Goal: Task Accomplishment & Management: Manage account settings

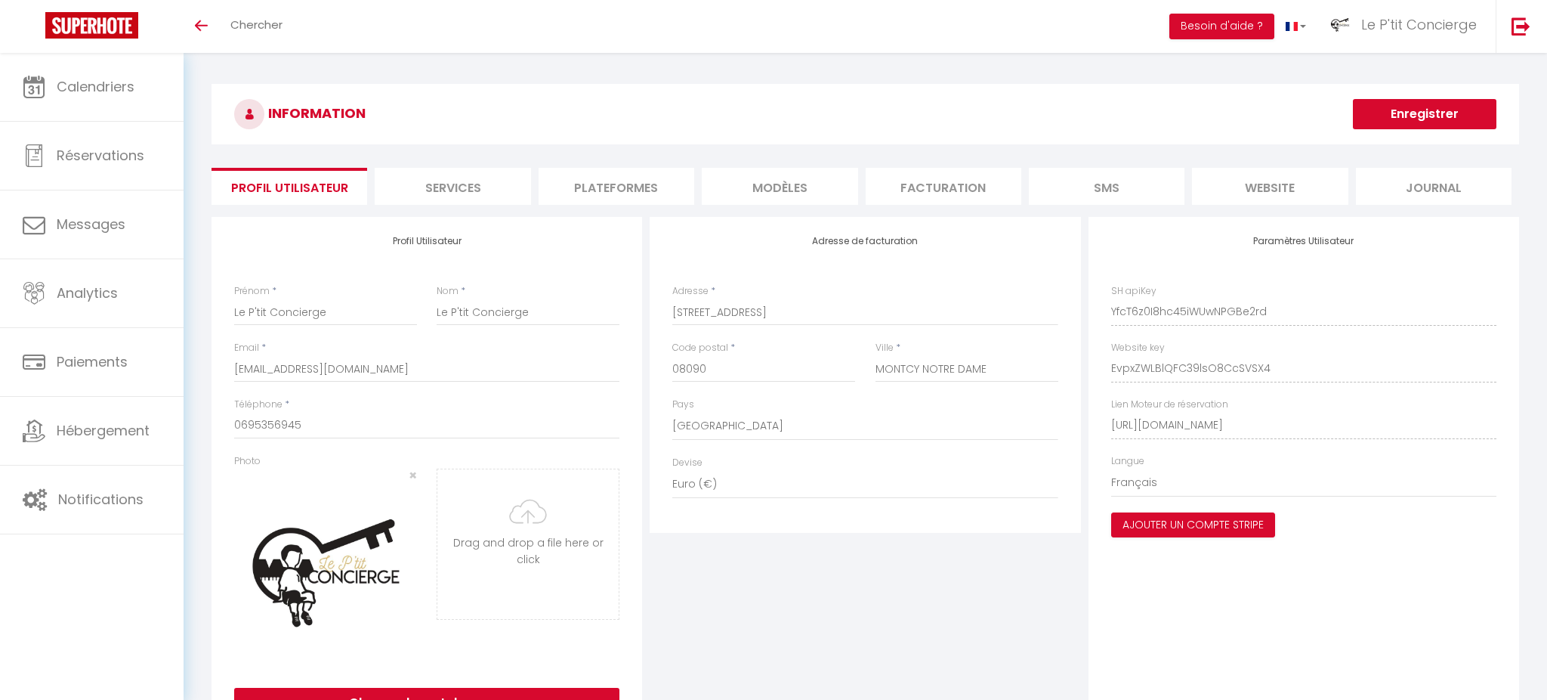
select select "28"
select select "fr"
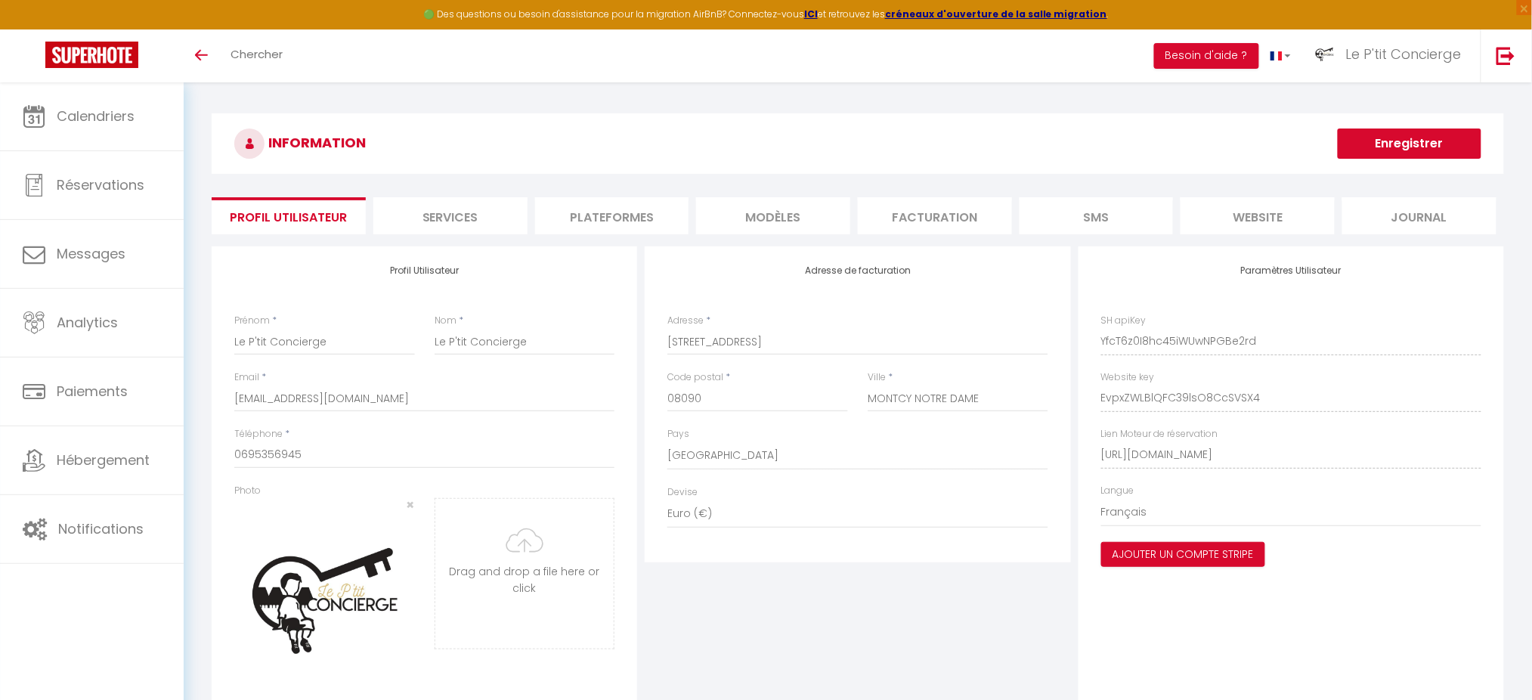
click at [614, 229] on li "Plateformes" at bounding box center [612, 215] width 154 height 37
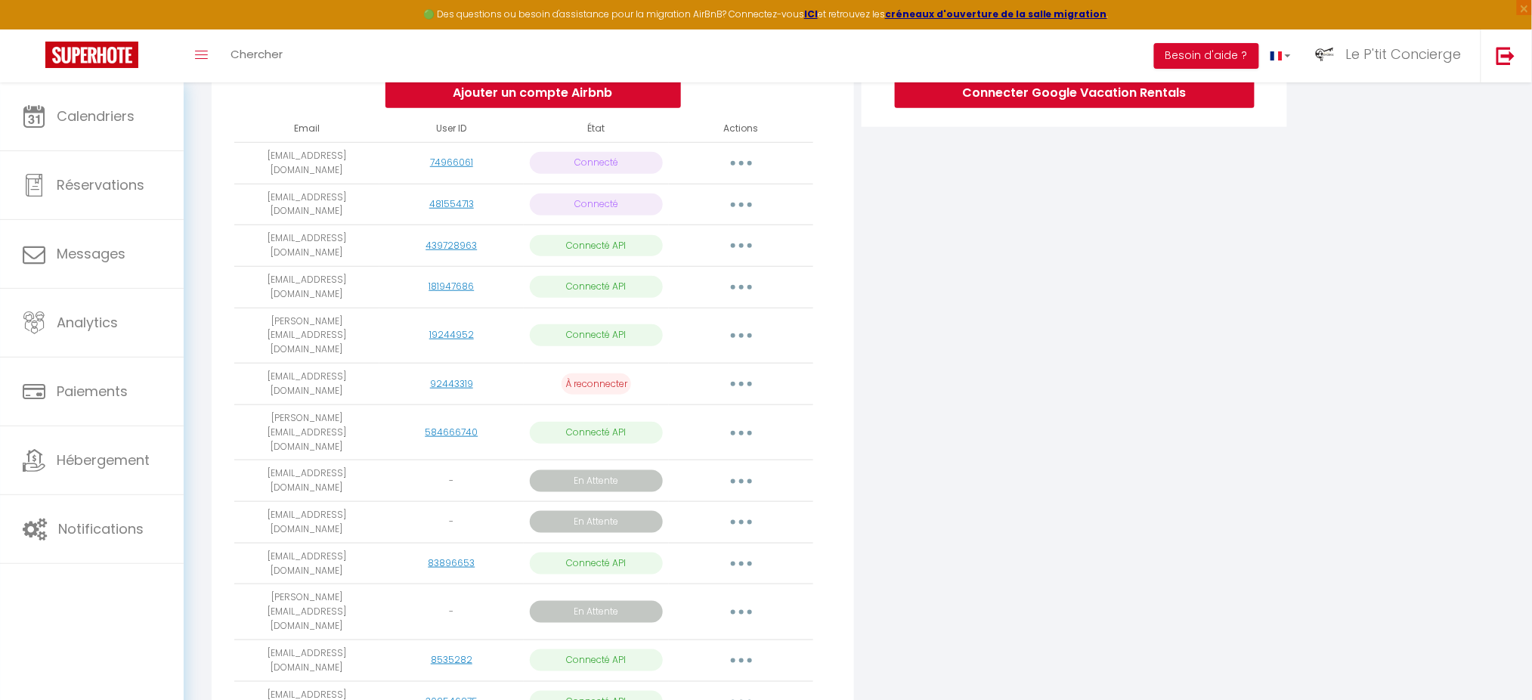
scroll to position [358, 0]
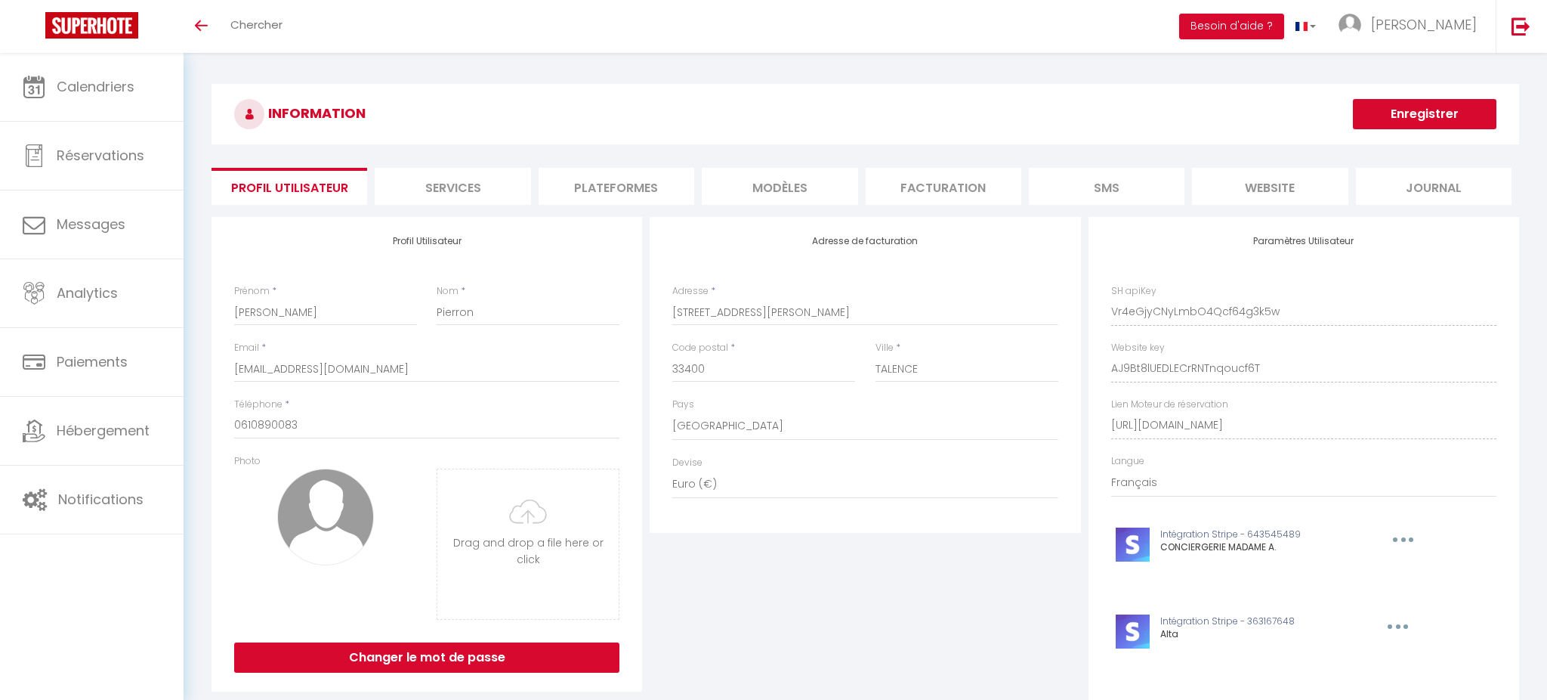
select select "28"
select select "fr"
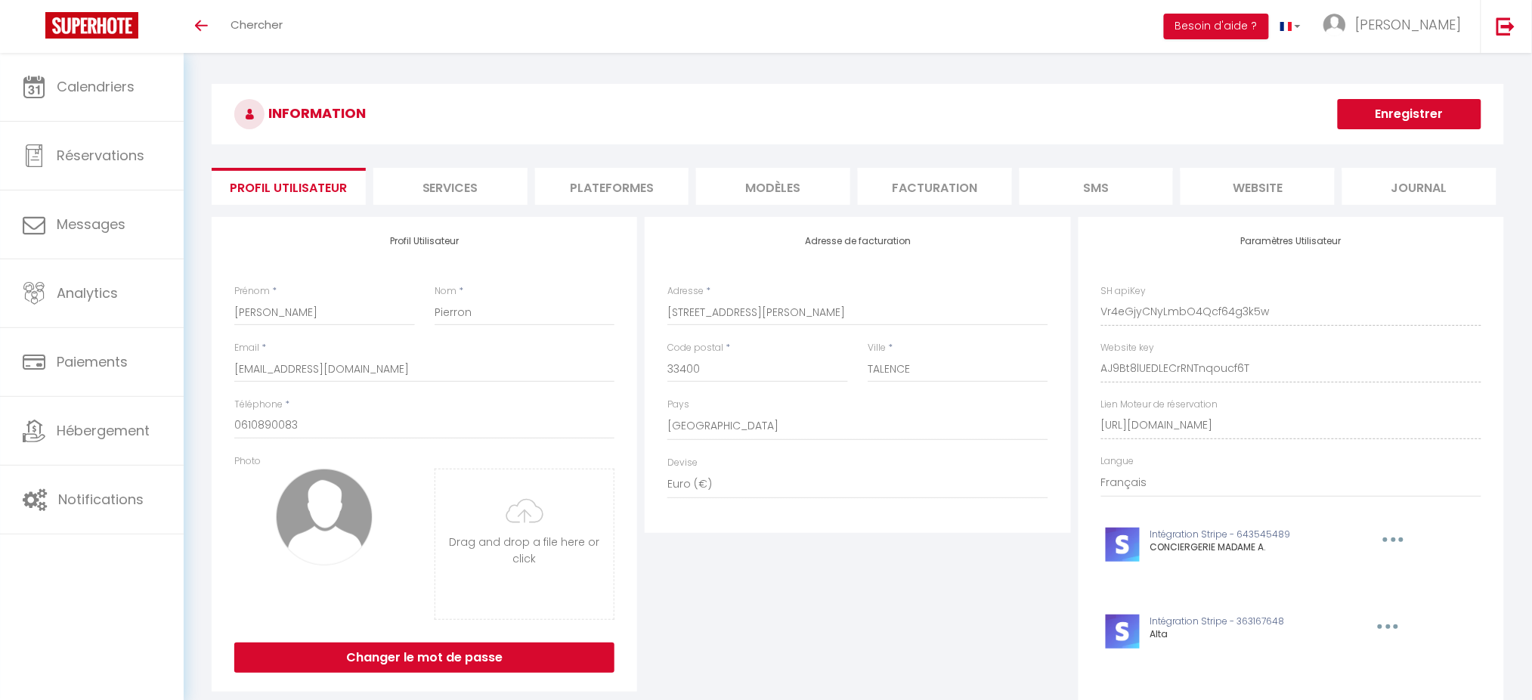
click at [635, 187] on li "Plateformes" at bounding box center [612, 186] width 154 height 37
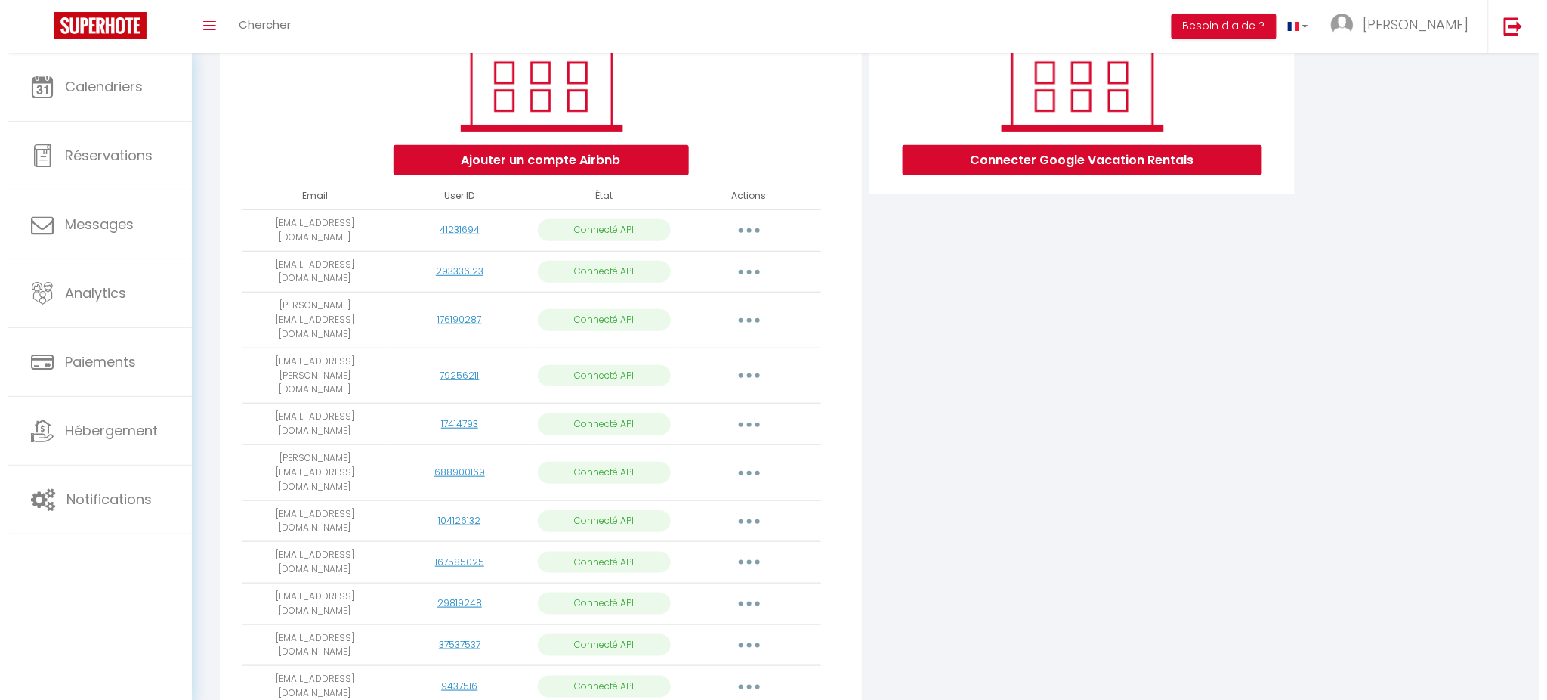
scroll to position [287, 0]
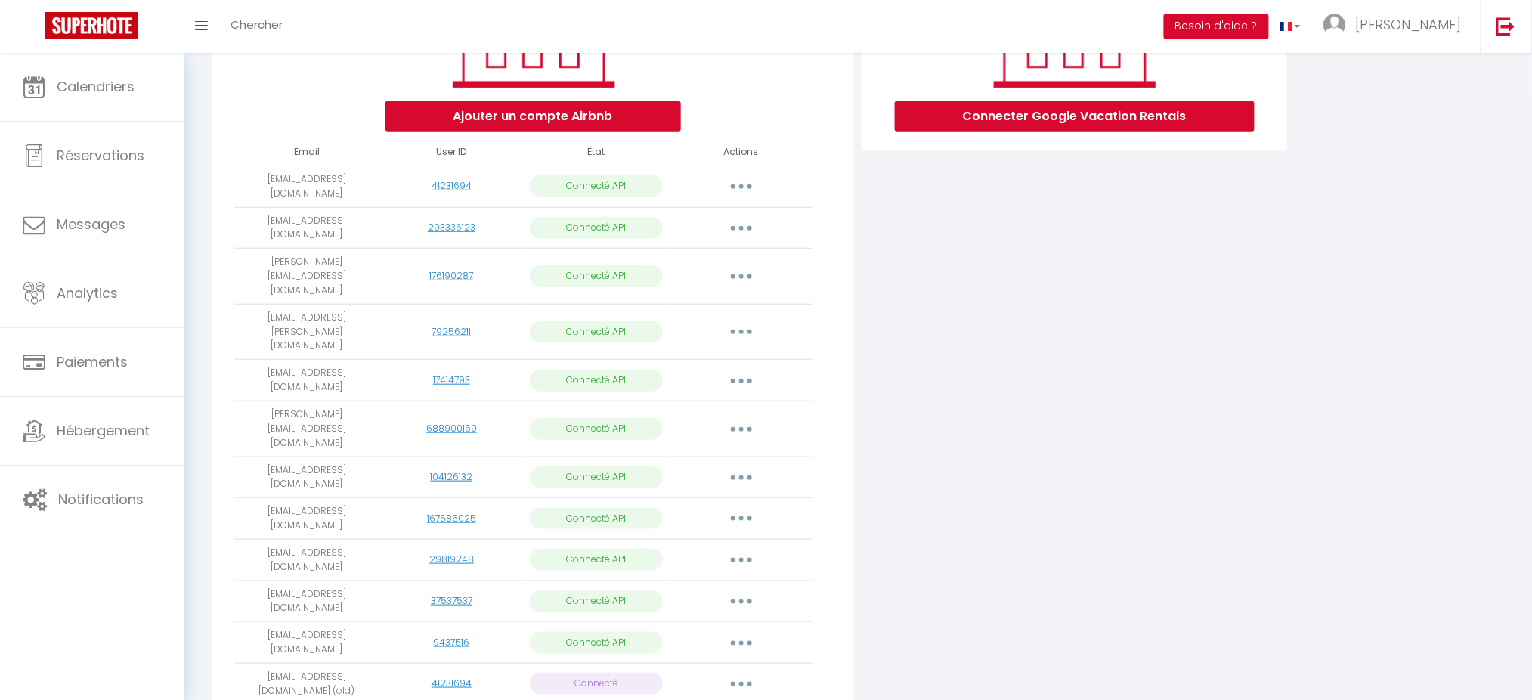
click at [776, 188] on div "Importer les appartements Supprimer Reconnecter le compte" at bounding box center [741, 187] width 133 height 24
click at [750, 184] on button "button" at bounding box center [741, 187] width 42 height 24
click at [743, 216] on link "Importer les appartements" at bounding box center [674, 221] width 167 height 26
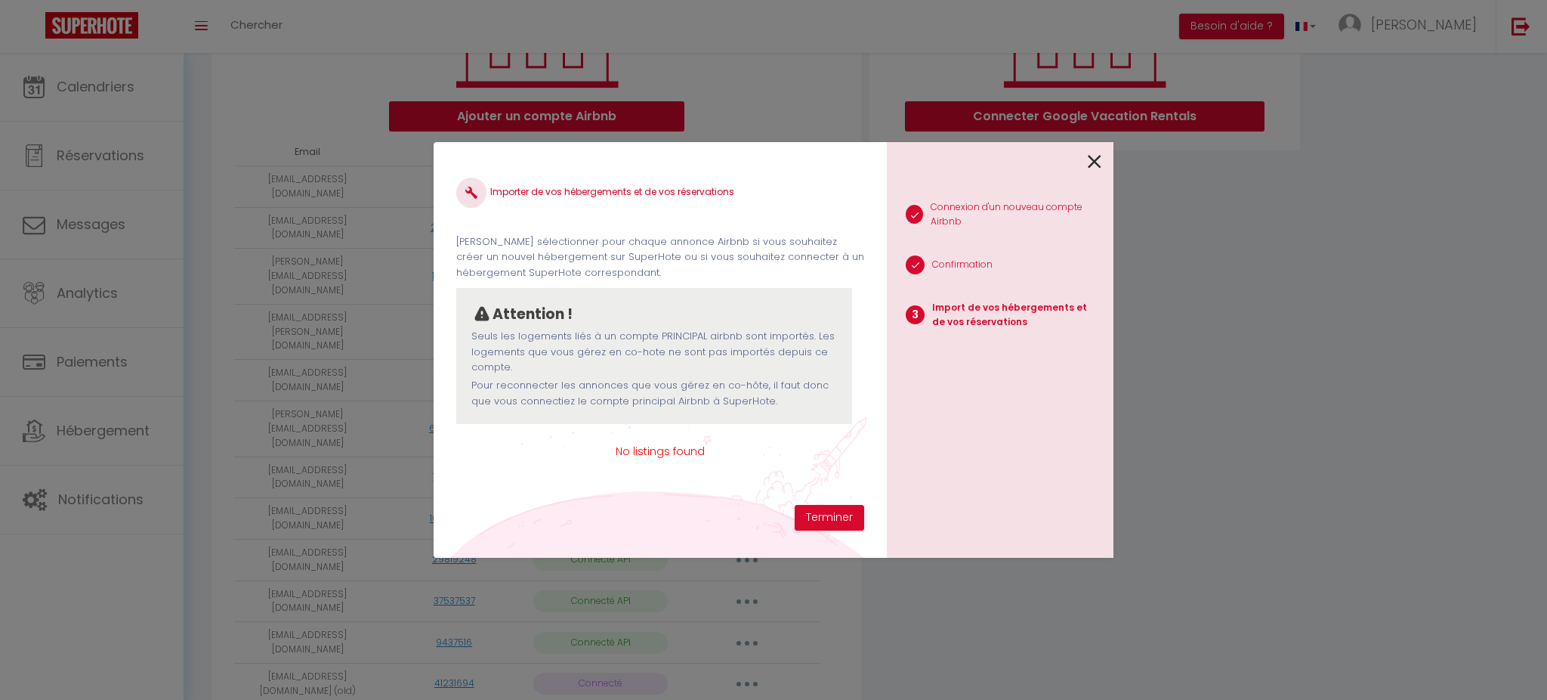
click at [1093, 163] on icon at bounding box center [1095, 161] width 14 height 23
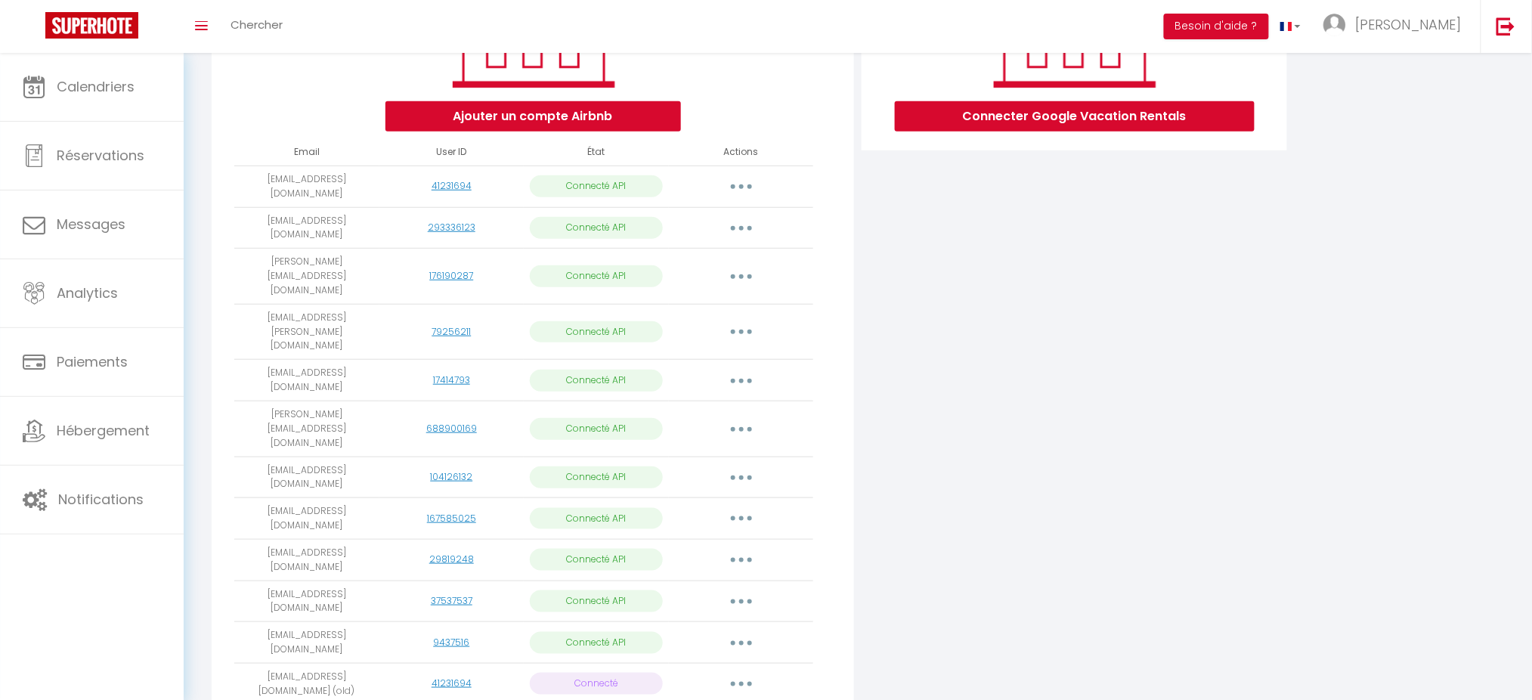
click at [759, 224] on button "button" at bounding box center [741, 228] width 42 height 24
click at [735, 260] on link "Importer les appartements" at bounding box center [674, 262] width 167 height 26
select select "71233"
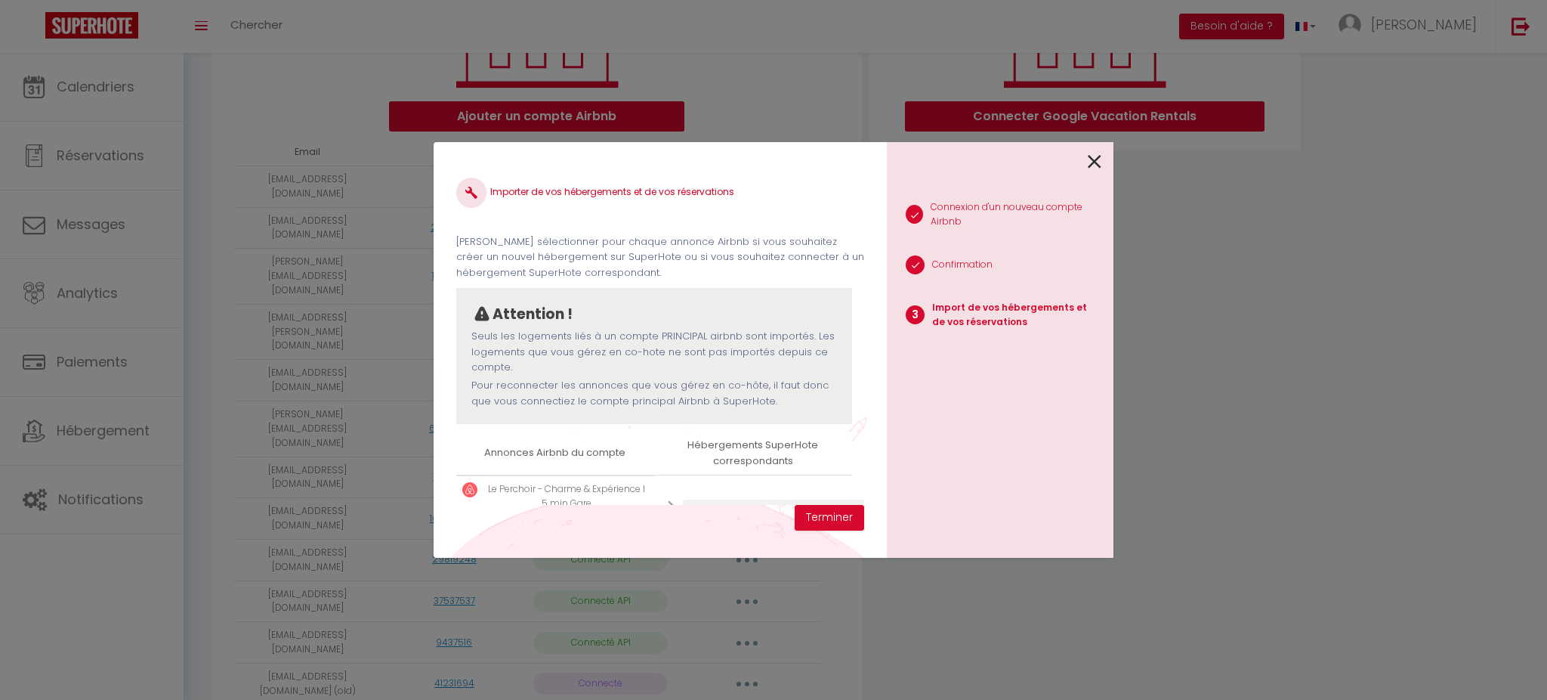
scroll to position [74, 0]
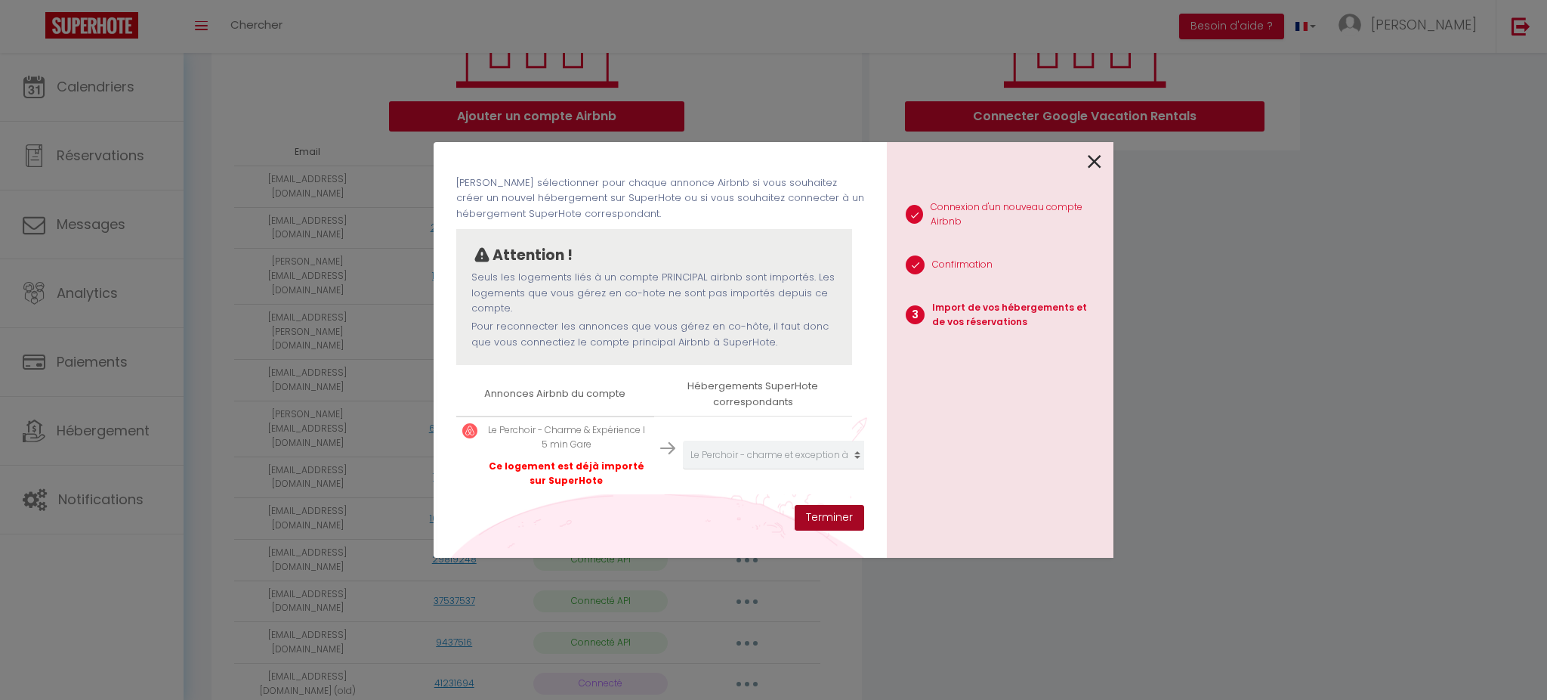
click at [836, 523] on button "Terminer" at bounding box center [830, 518] width 70 height 26
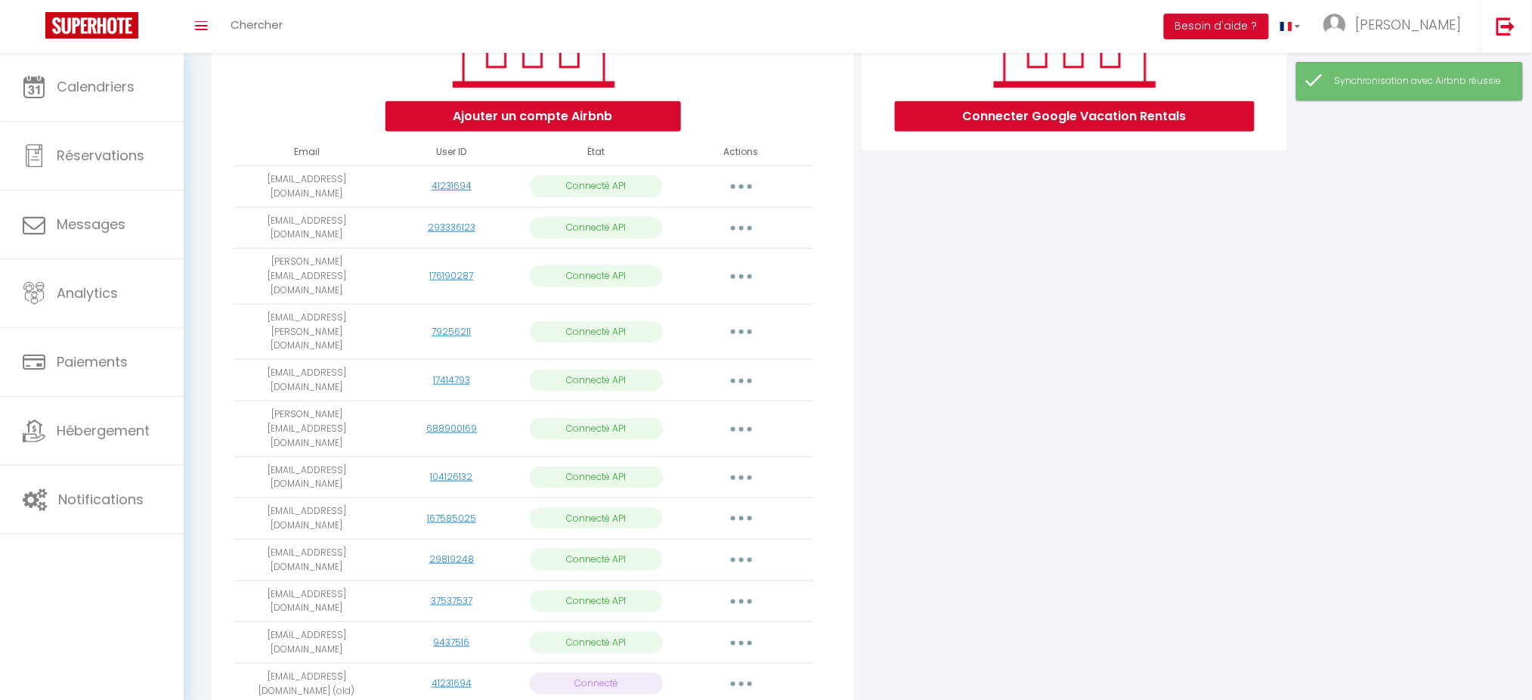
click at [743, 274] on icon "button" at bounding box center [741, 276] width 5 height 5
click at [718, 298] on link "Importer les appartements" at bounding box center [674, 311] width 167 height 26
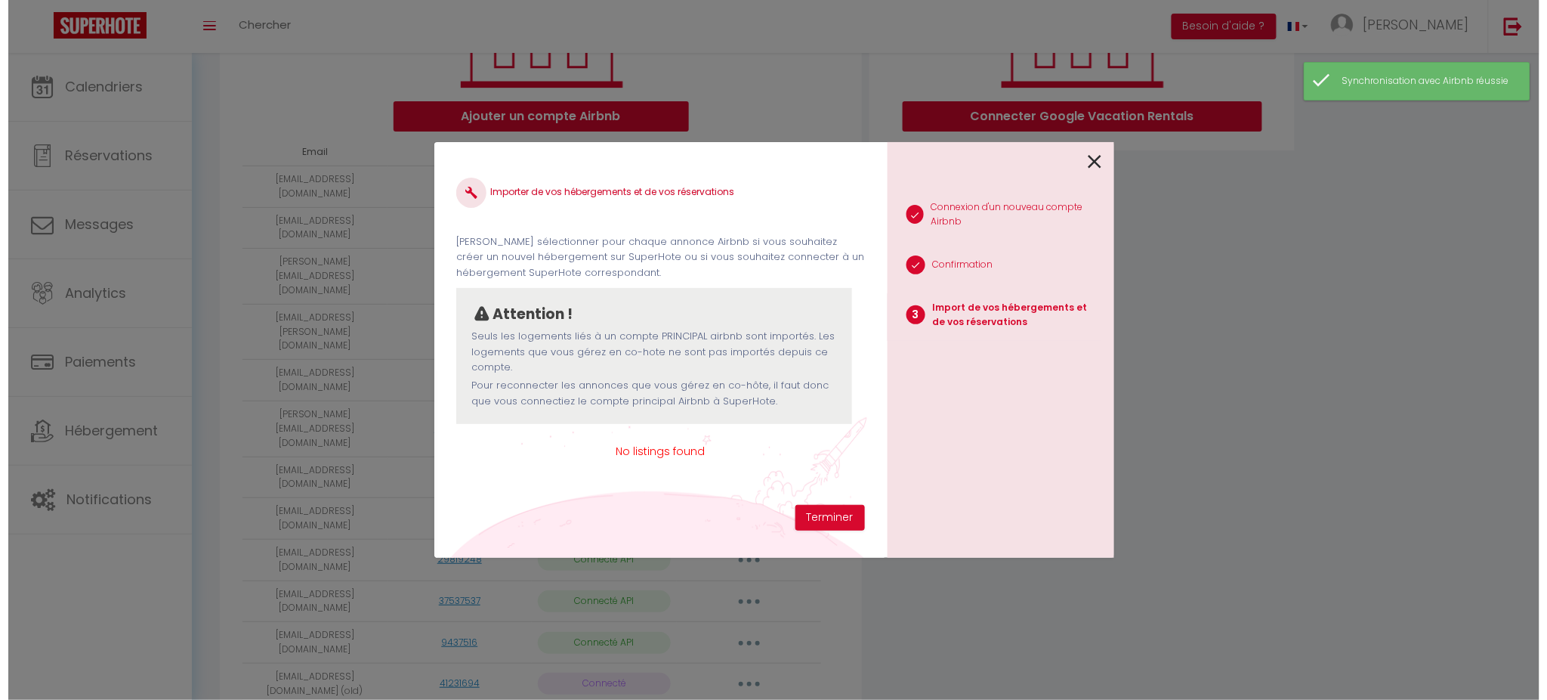
scroll to position [0, 0]
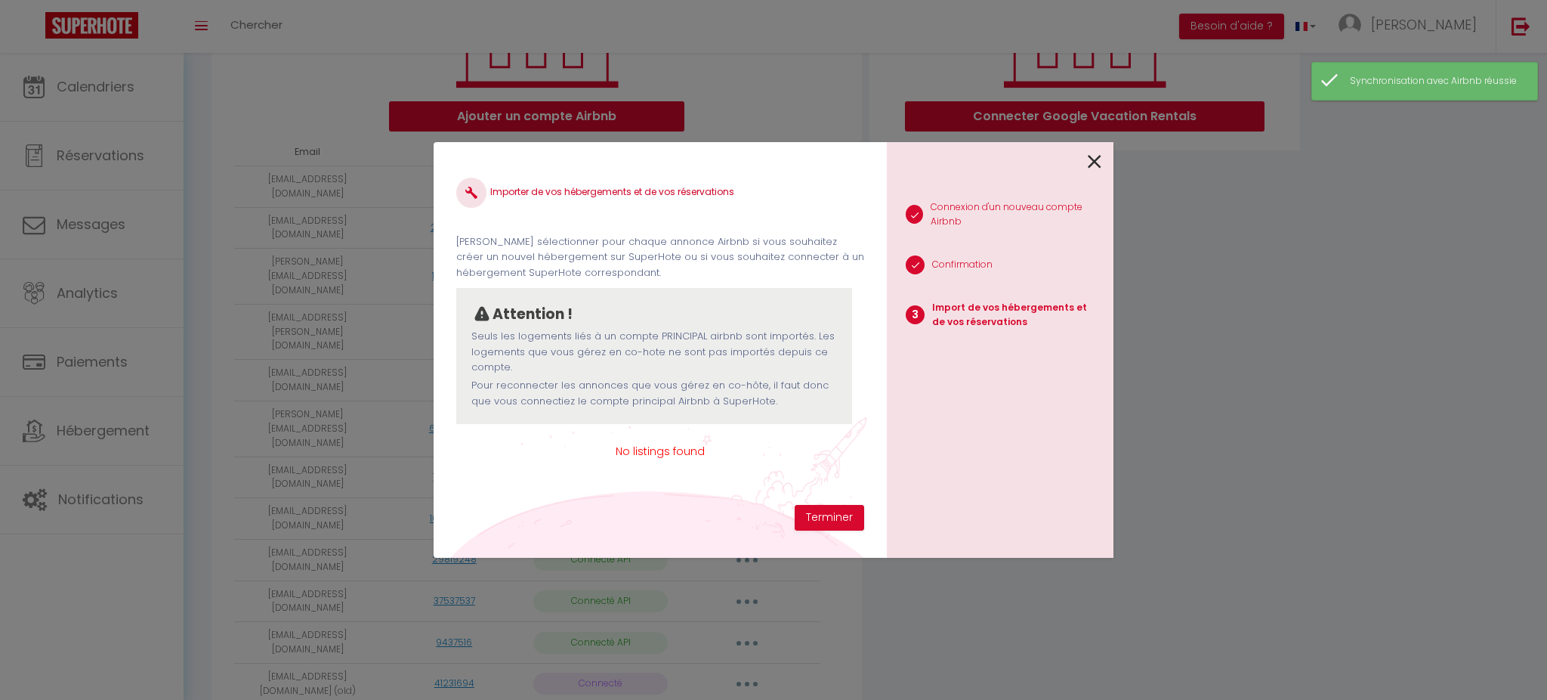
click at [1093, 160] on icon at bounding box center [1095, 161] width 14 height 23
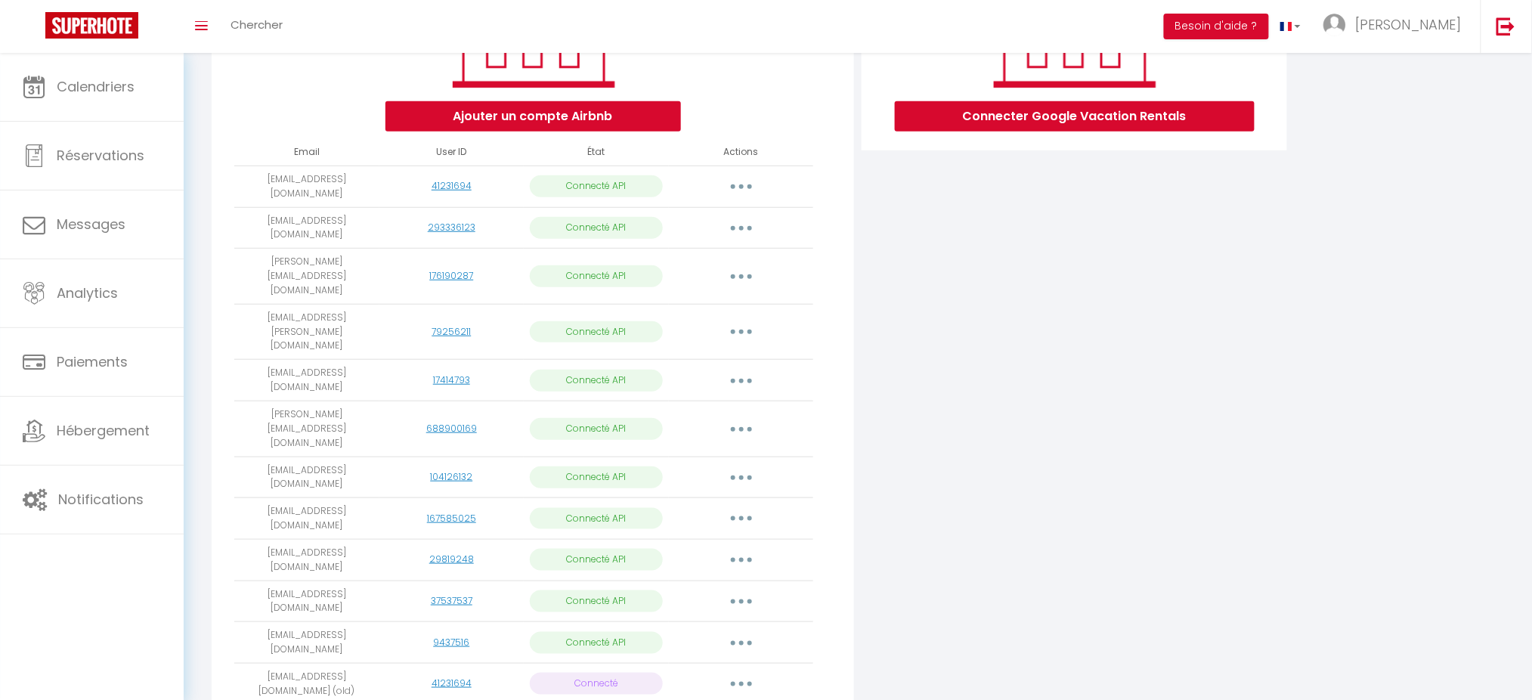
click at [740, 329] on icon "button" at bounding box center [741, 331] width 5 height 5
click at [719, 354] on link "Importer les appartements" at bounding box center [674, 367] width 167 height 26
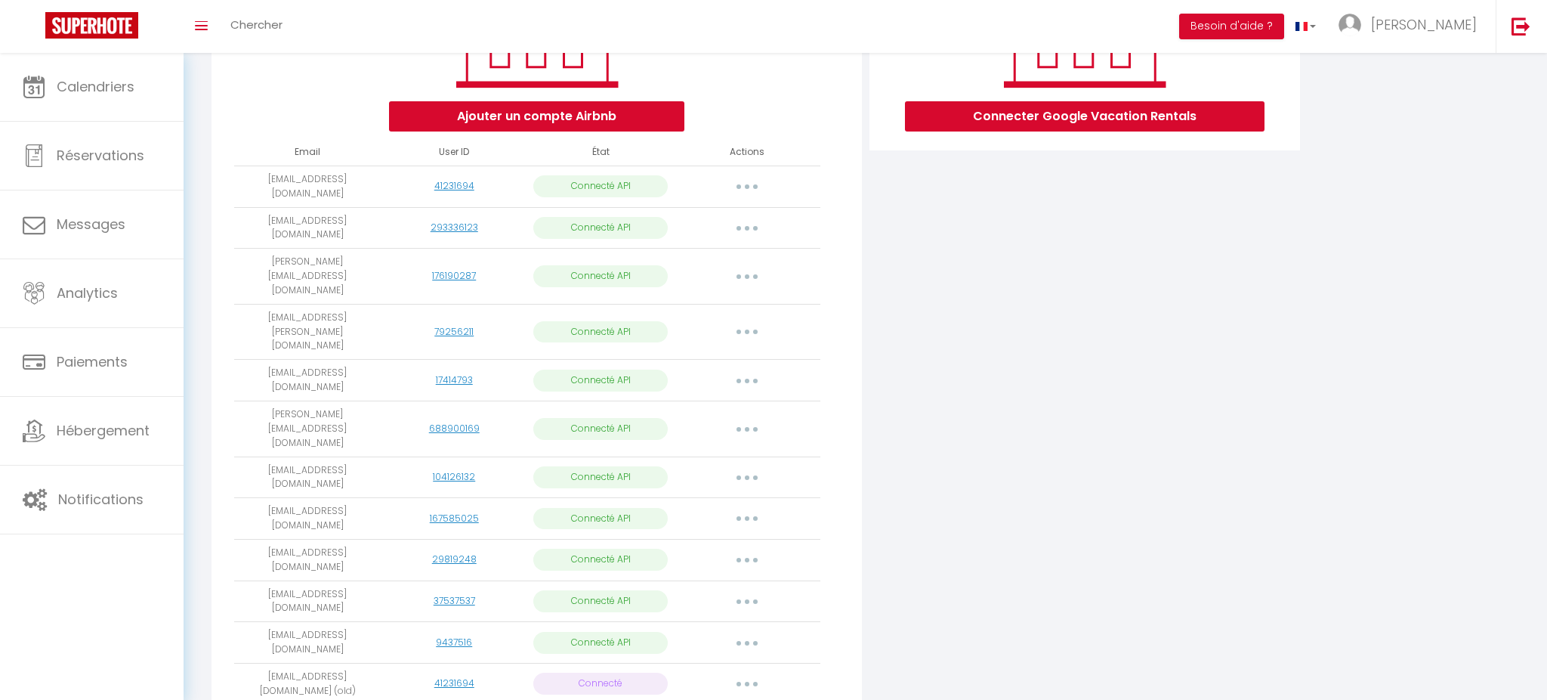
select select "71244"
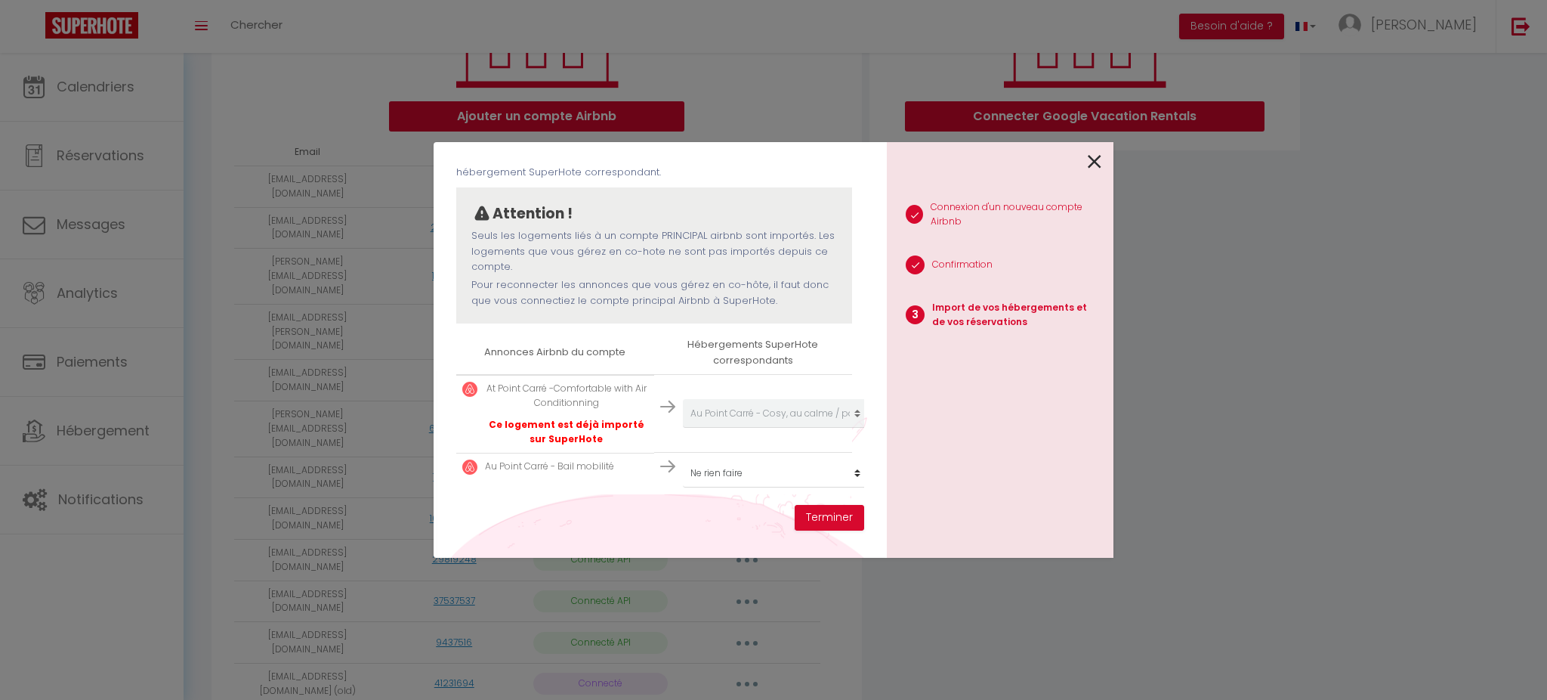
scroll to position [116, 0]
click at [786, 459] on select "Créer un nouvel hébergement Ne rien faire L’Alta - Appartement spacieux 4 pers/…" at bounding box center [776, 473] width 186 height 29
select select "71244"
click at [683, 459] on select "Créer un nouvel hébergement Ne rien faire L’Alta - Appartement spacieux 4 pers/…" at bounding box center [776, 473] width 186 height 29
click at [795, 473] on td "Créer un nouvel hébergement Ne rien faire L’Alta - Appartement spacieux 4 pers/…" at bounding box center [753, 474] width 198 height 42
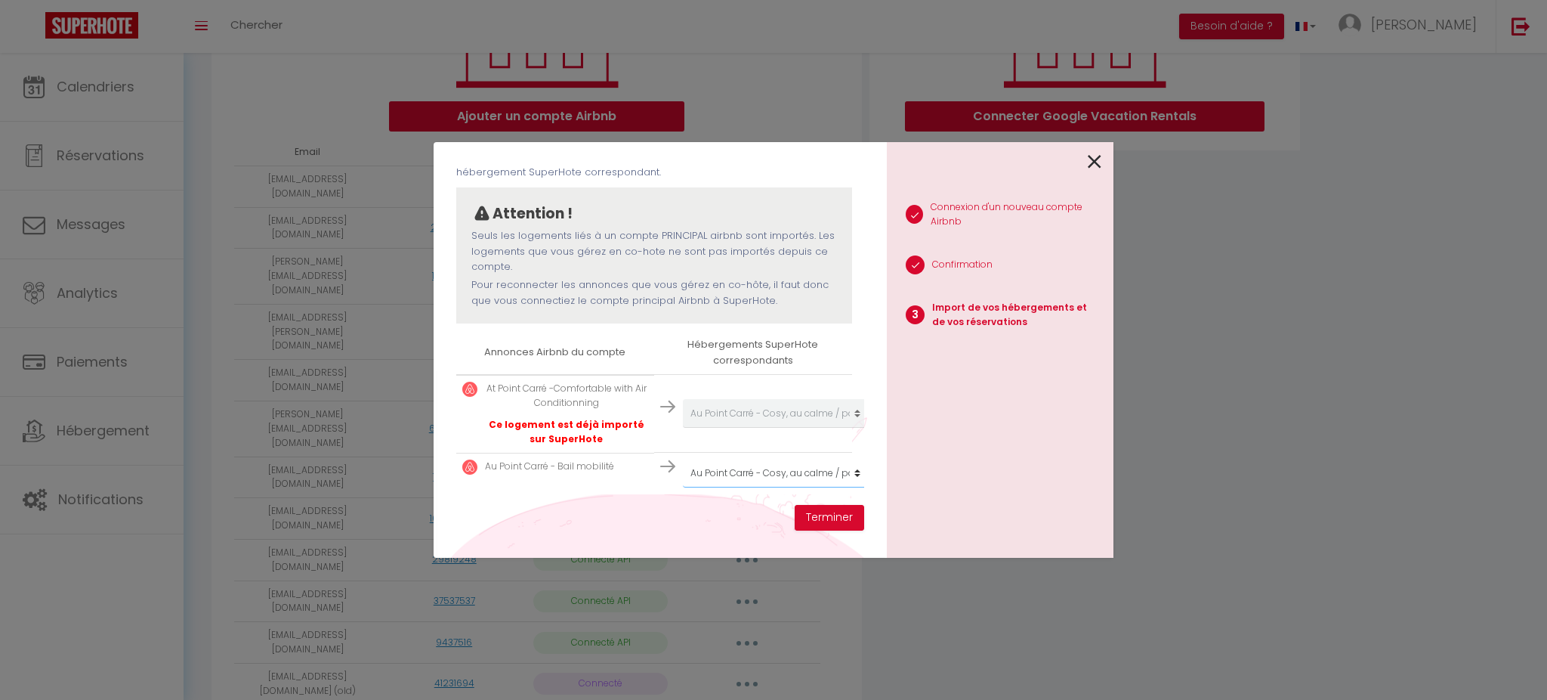
click at [794, 463] on select "Créer un nouvel hébergement Ne rien faire L’Alta - Appartement spacieux 4 pers/…" at bounding box center [776, 473] width 186 height 29
click at [728, 540] on div "Importer de vos hébergements et de vos réservations Veuillez sélectionner pour …" at bounding box center [660, 350] width 453 height 416
click at [807, 512] on button "Terminer" at bounding box center [830, 518] width 70 height 26
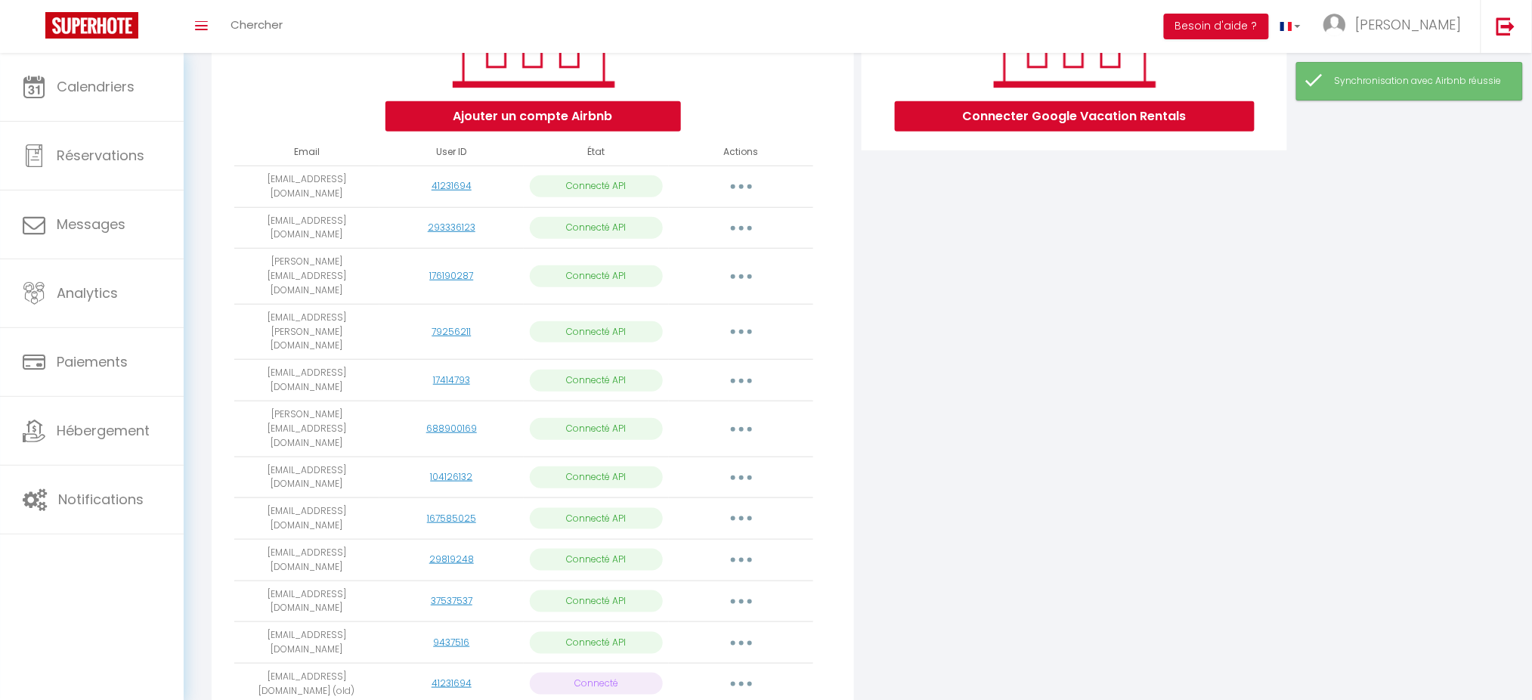
click at [746, 320] on button "button" at bounding box center [741, 332] width 42 height 24
click at [723, 354] on link "Importer les appartements" at bounding box center [674, 367] width 167 height 26
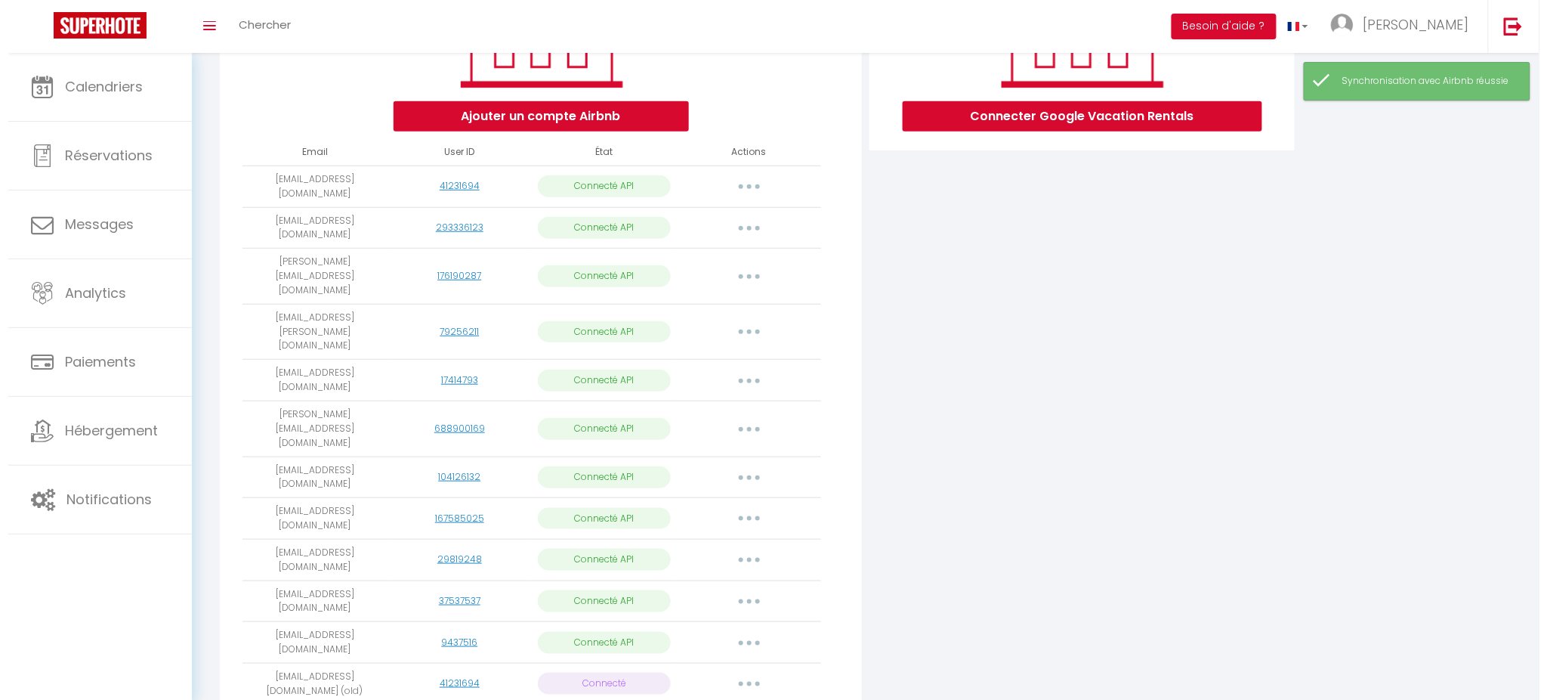
scroll to position [102, 0]
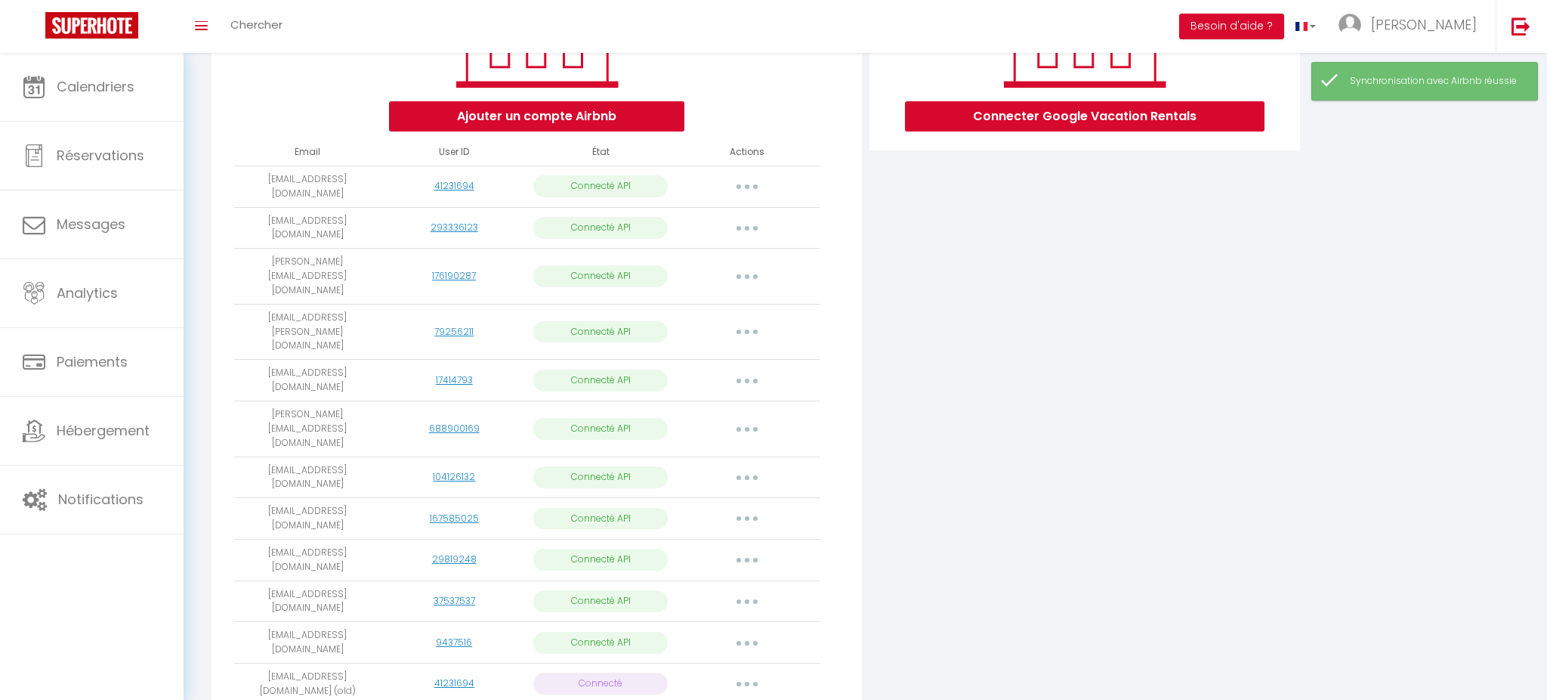
select select
select select "71244"
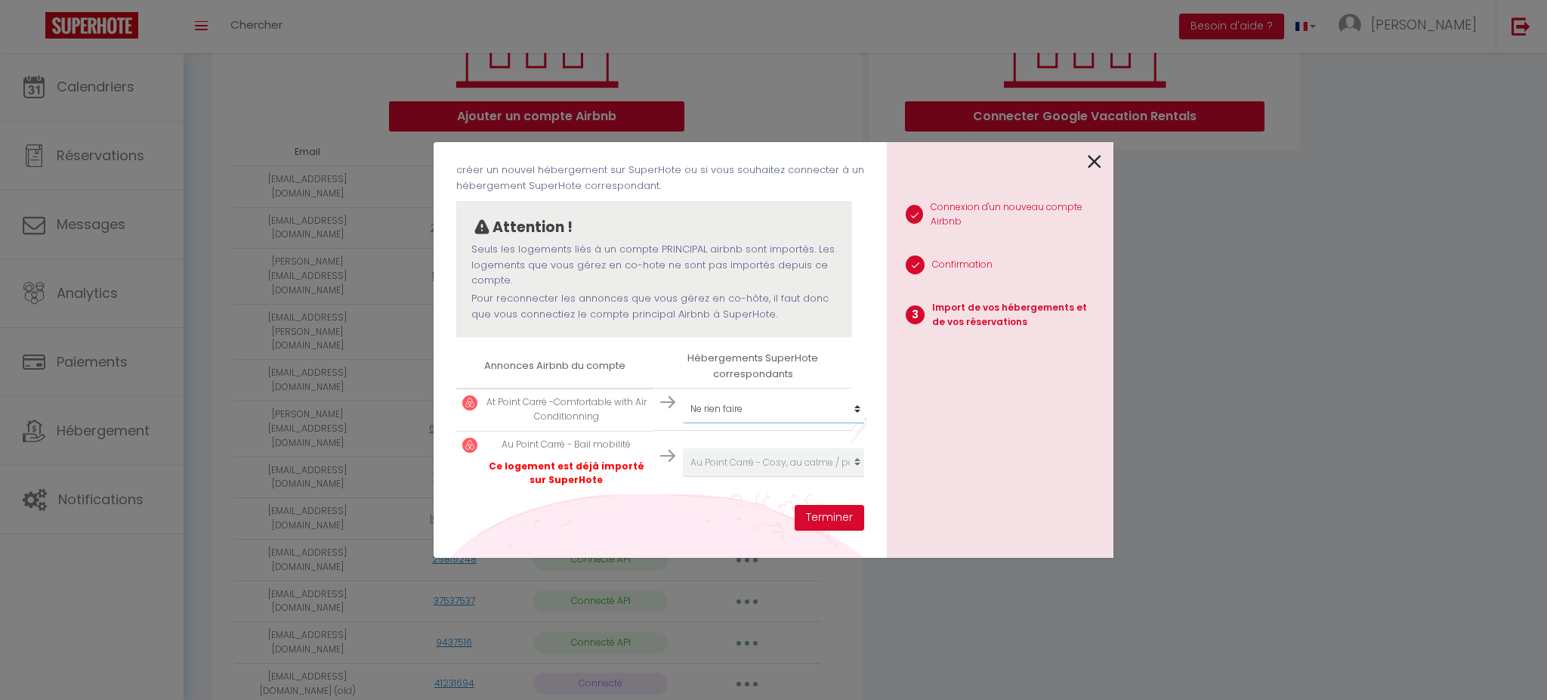
click at [763, 406] on select "Créer un nouvel hébergement Ne rien faire L’Alta - Appartement spacieux 4 pers/…" at bounding box center [776, 408] width 186 height 29
select select "71244"
click at [683, 394] on select "Créer un nouvel hébergement Ne rien faire L’Alta - Appartement spacieux 4 pers/…" at bounding box center [776, 408] width 186 height 29
click at [817, 512] on button "Terminer" at bounding box center [830, 518] width 70 height 26
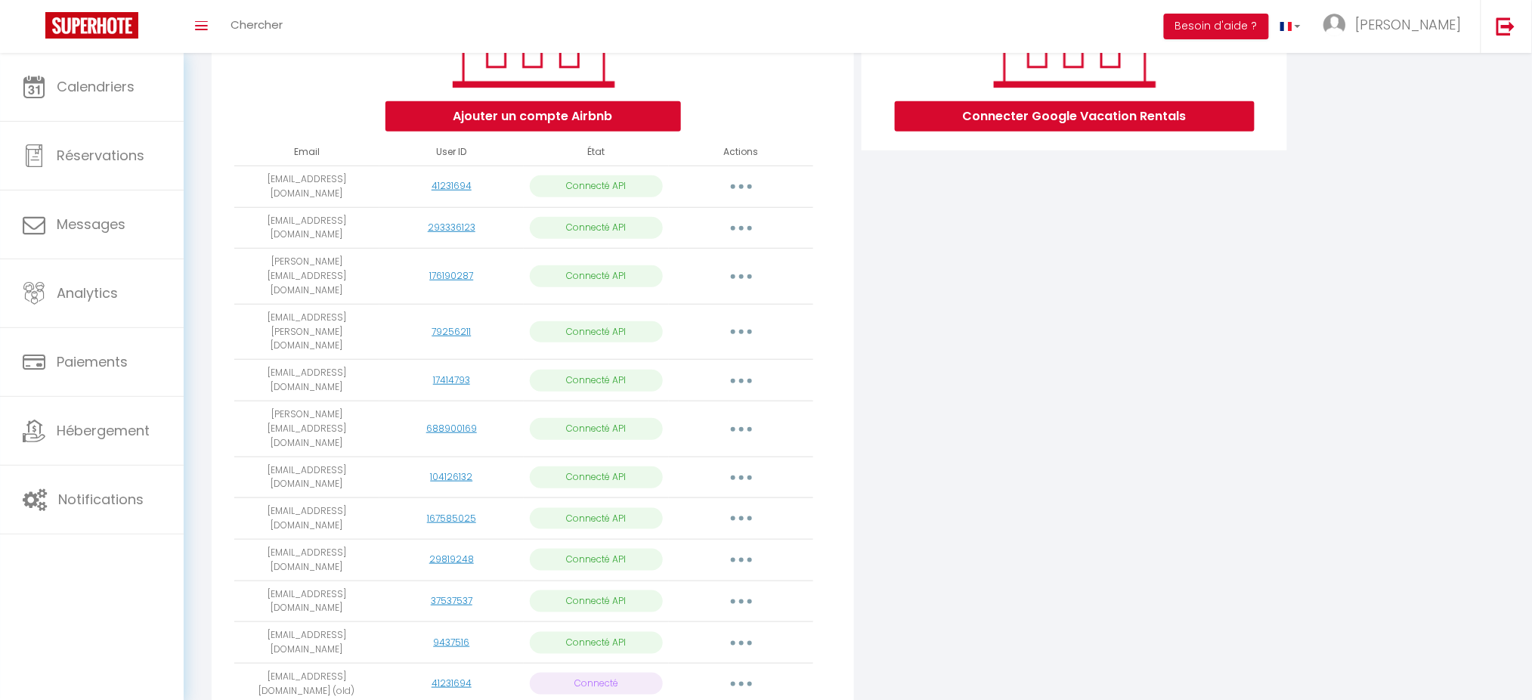
click at [748, 178] on button "button" at bounding box center [741, 187] width 42 height 24
click at [714, 221] on link "Importer les appartements" at bounding box center [674, 221] width 167 height 26
select select "71232"
select select "71236"
select select "71246"
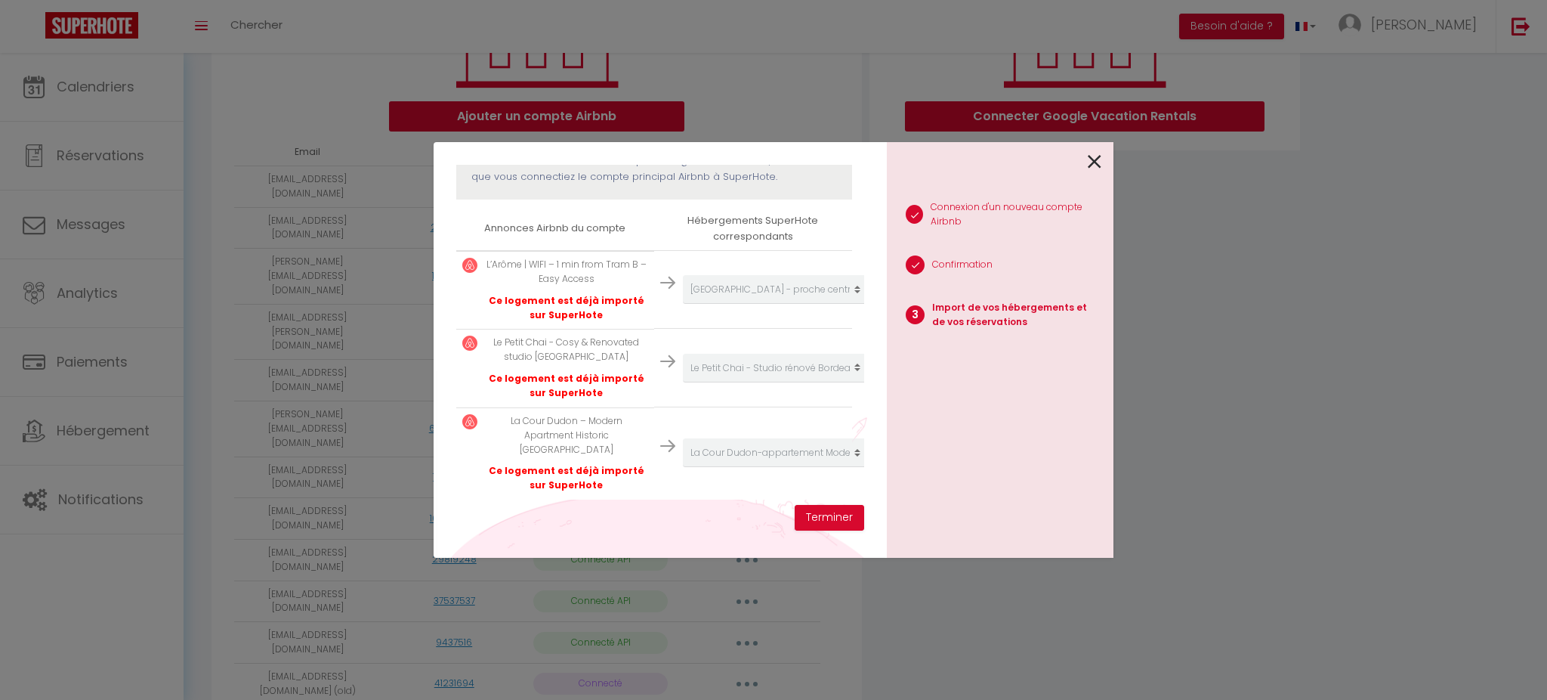
scroll to position [231, 0]
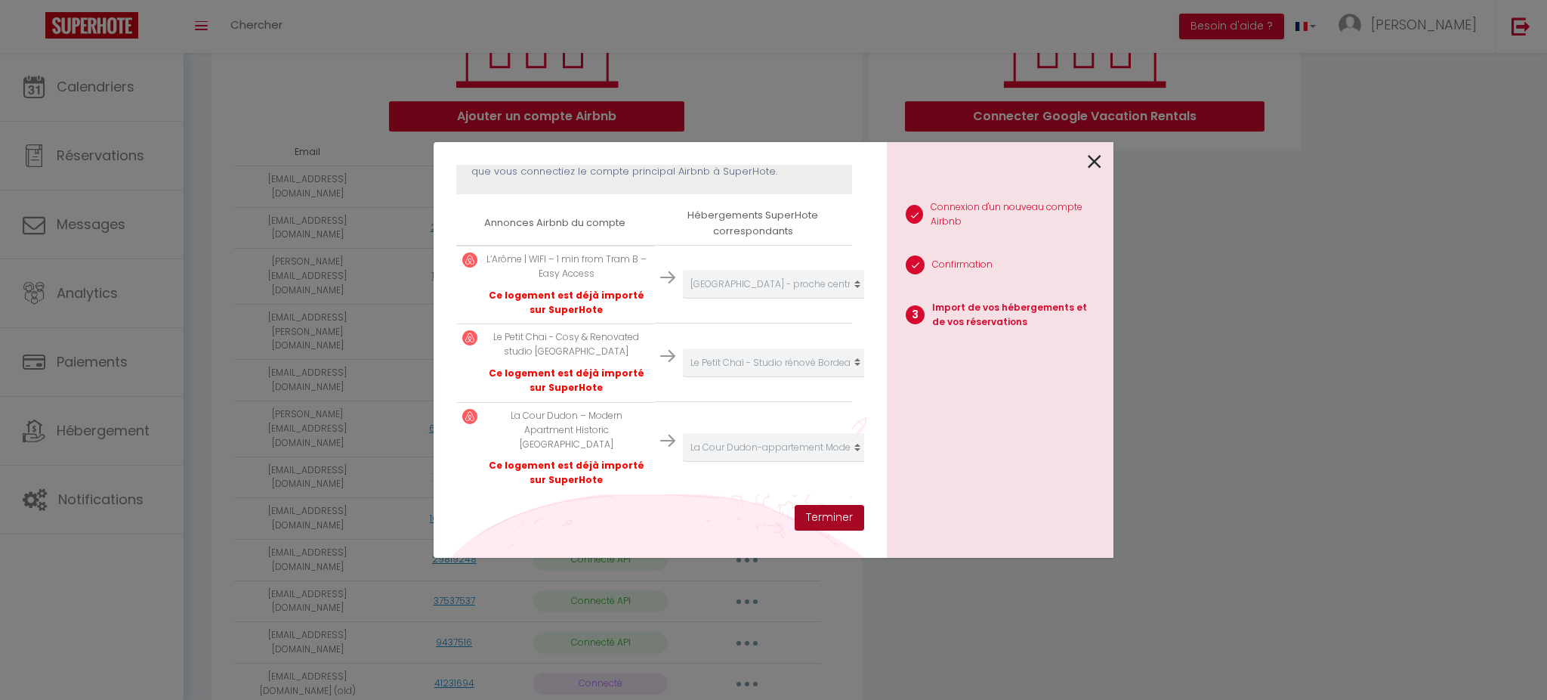
click at [823, 516] on button "Terminer" at bounding box center [830, 518] width 70 height 26
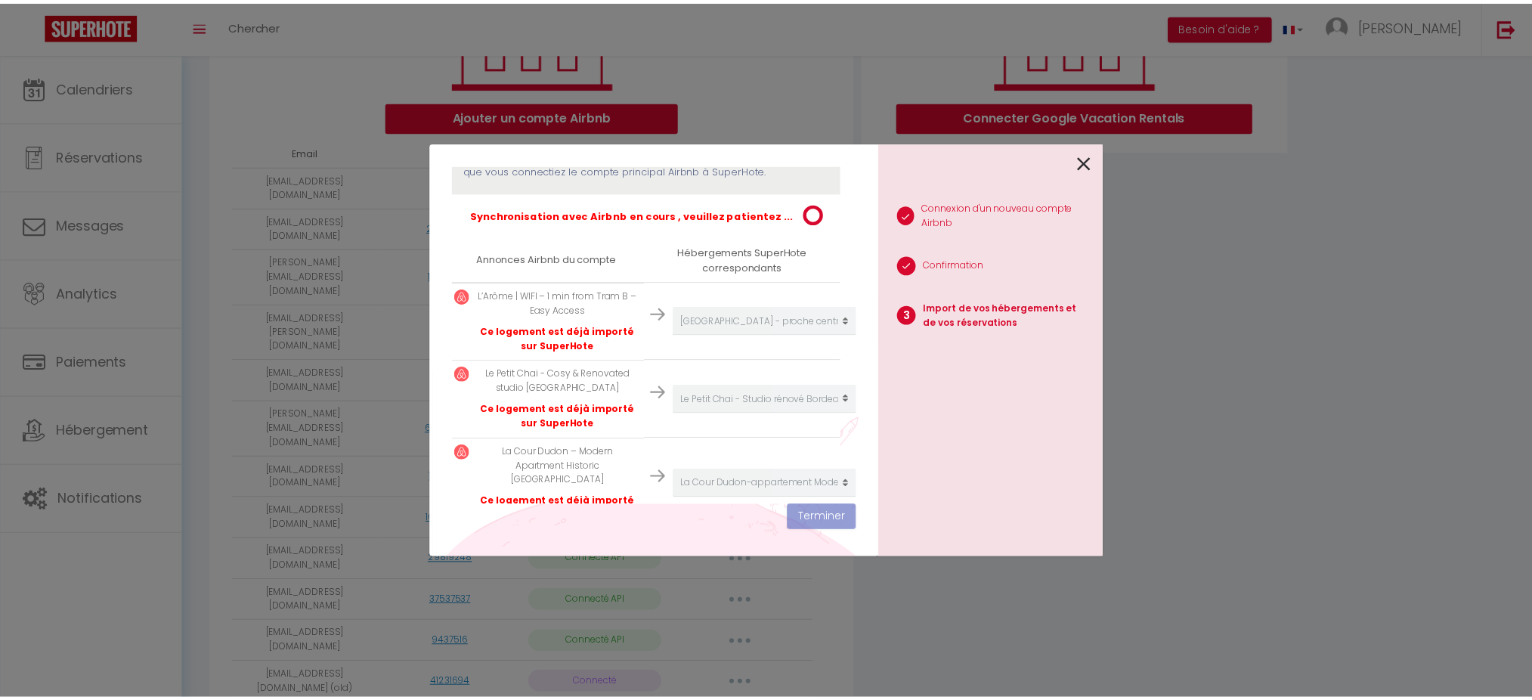
scroll to position [231, 5]
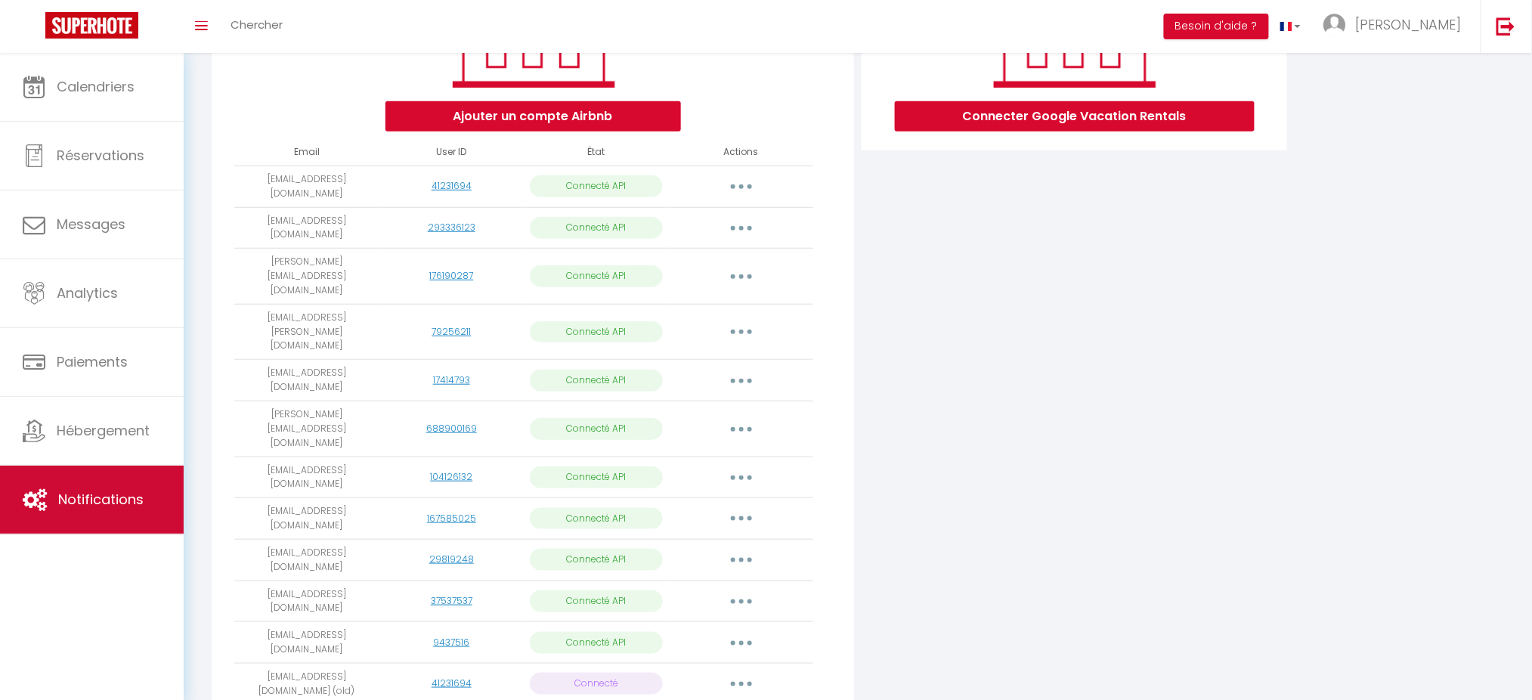
click at [130, 495] on span "Notifications" at bounding box center [100, 499] width 85 height 19
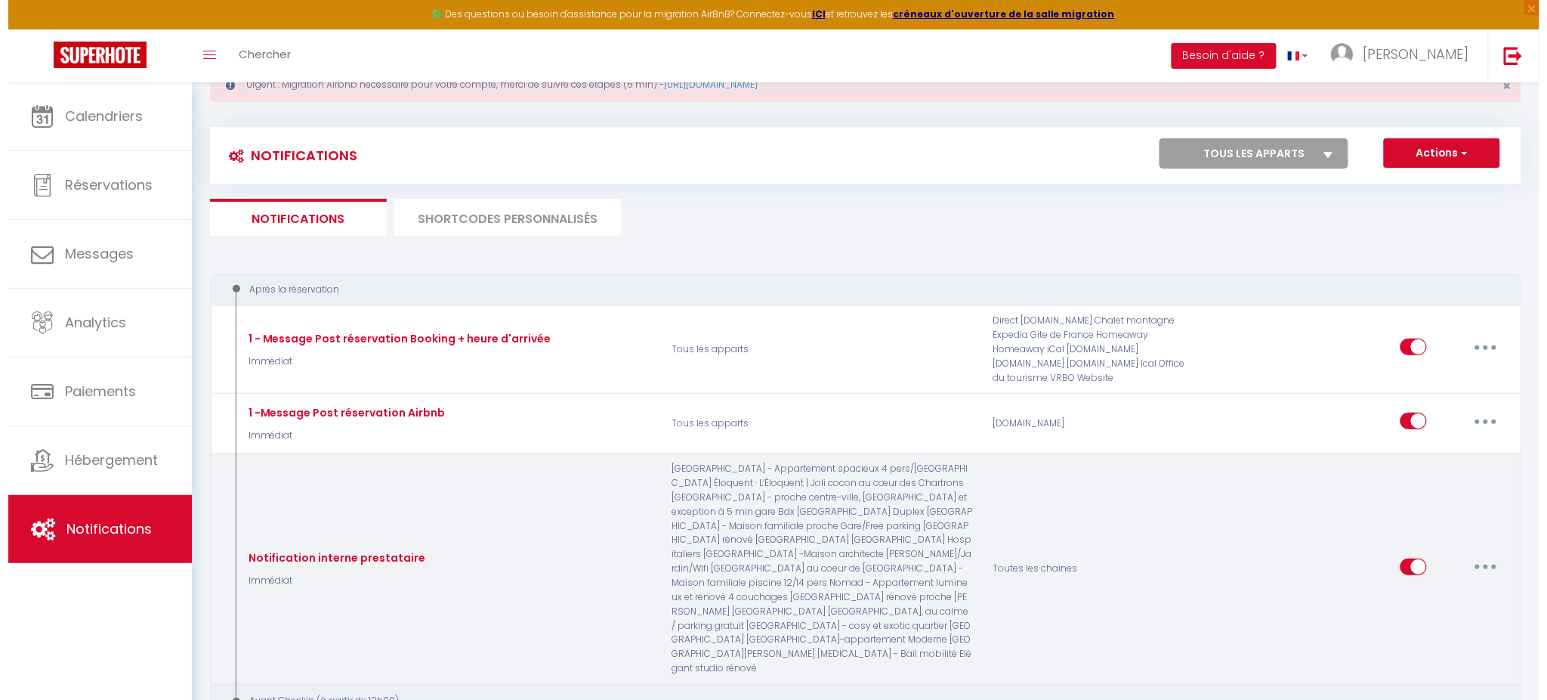
scroll to position [100, 0]
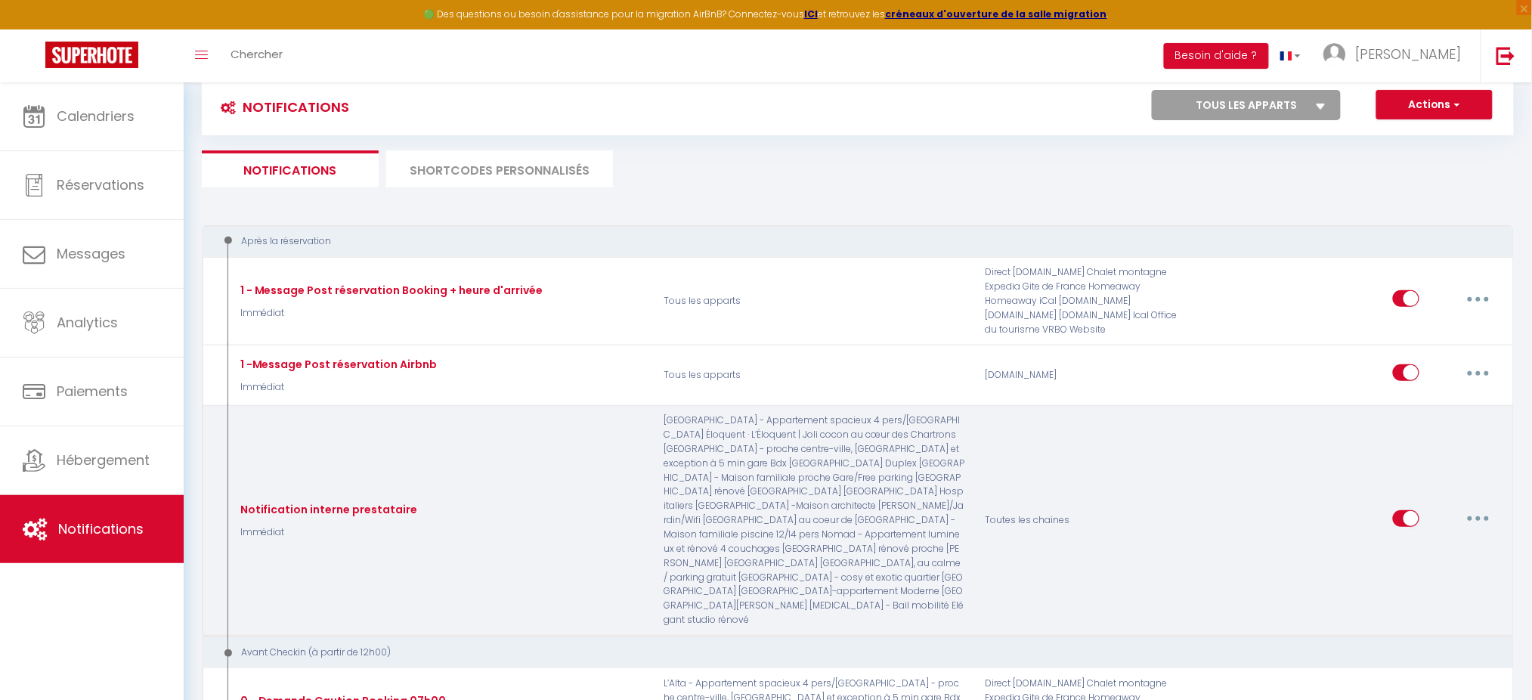
click at [1473, 508] on button "button" at bounding box center [1478, 518] width 42 height 24
click at [1443, 539] on link "Editer" at bounding box center [1439, 552] width 112 height 26
type input "Notification interne prestataire"
select select "Immédiat"
select select
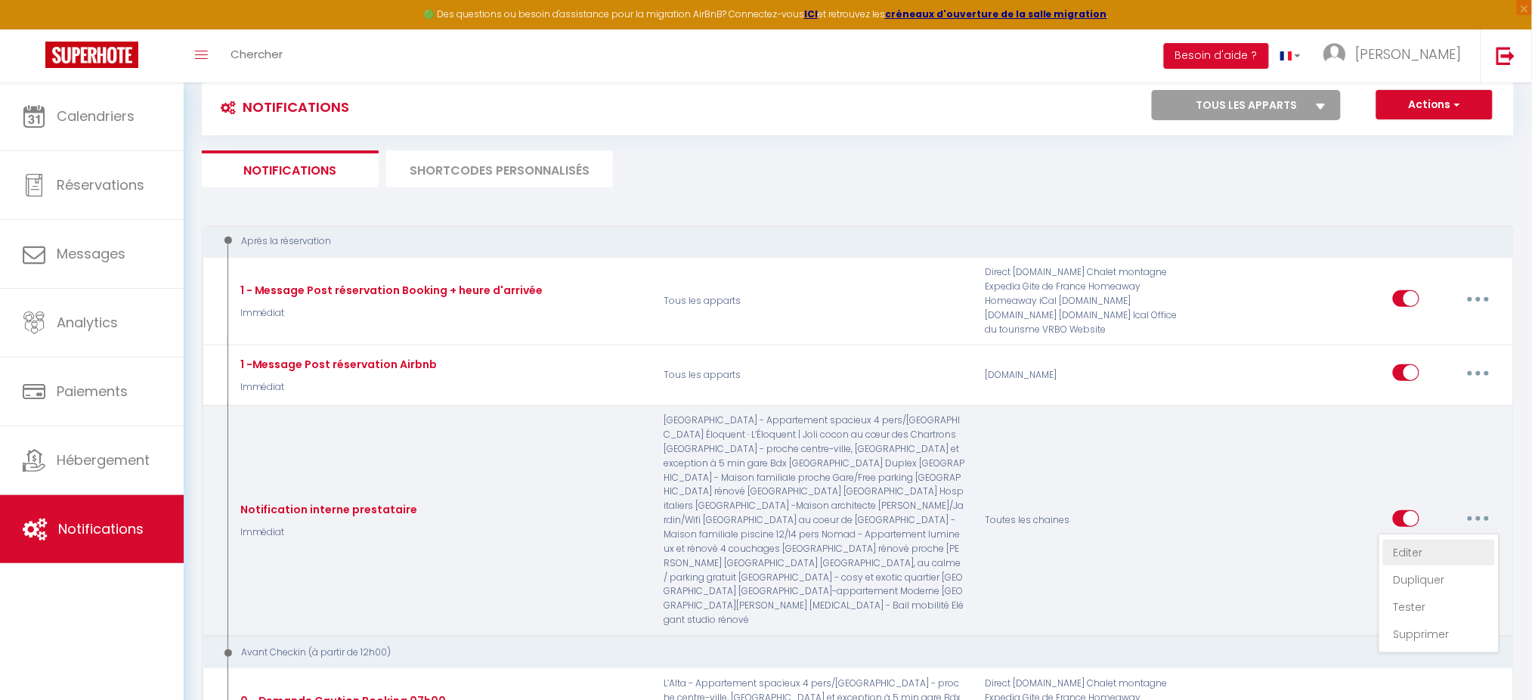
checkbox input "false"
radio input "true"
type input "Nouvelle réservation - [RENTAL:NAME] - [GUEST:NAME] - [CHECKING:DD-MM-YYYY] au …"
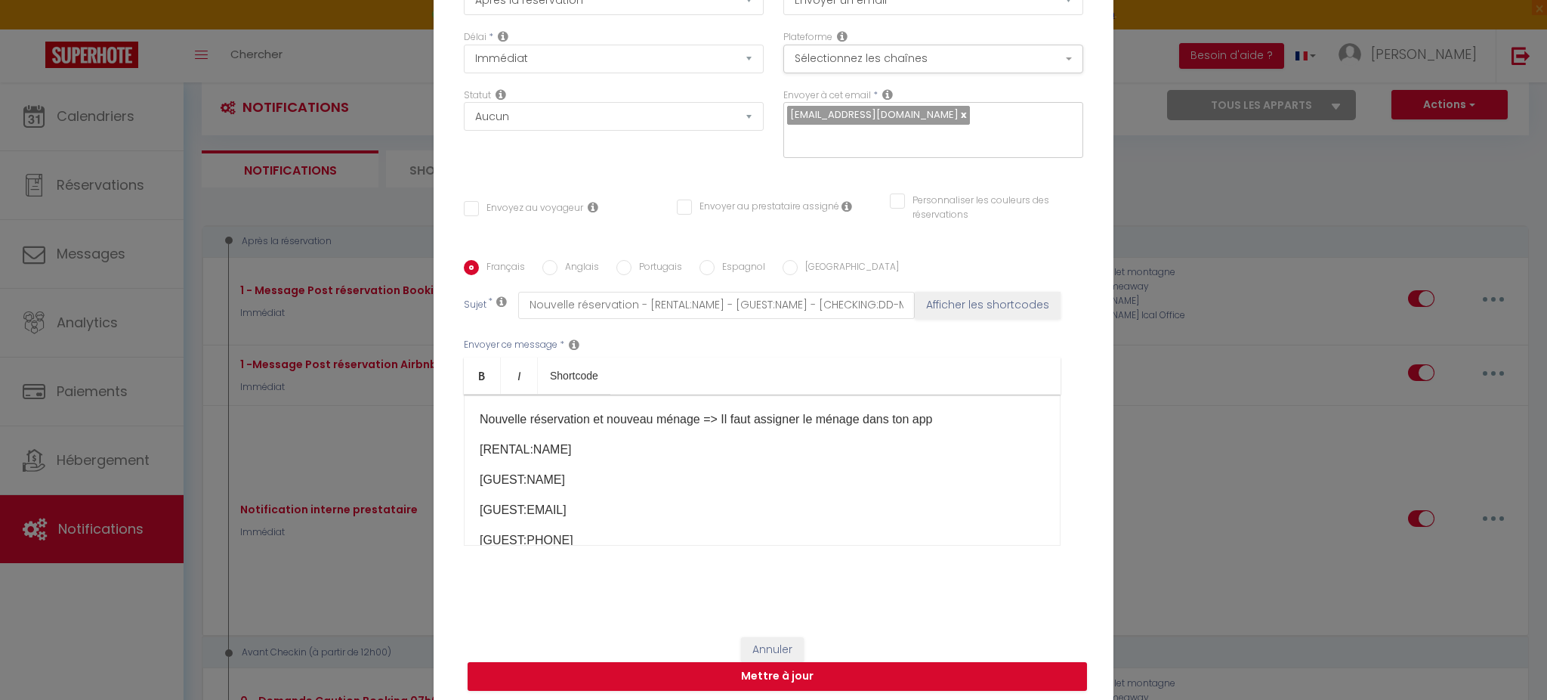
scroll to position [128, 0]
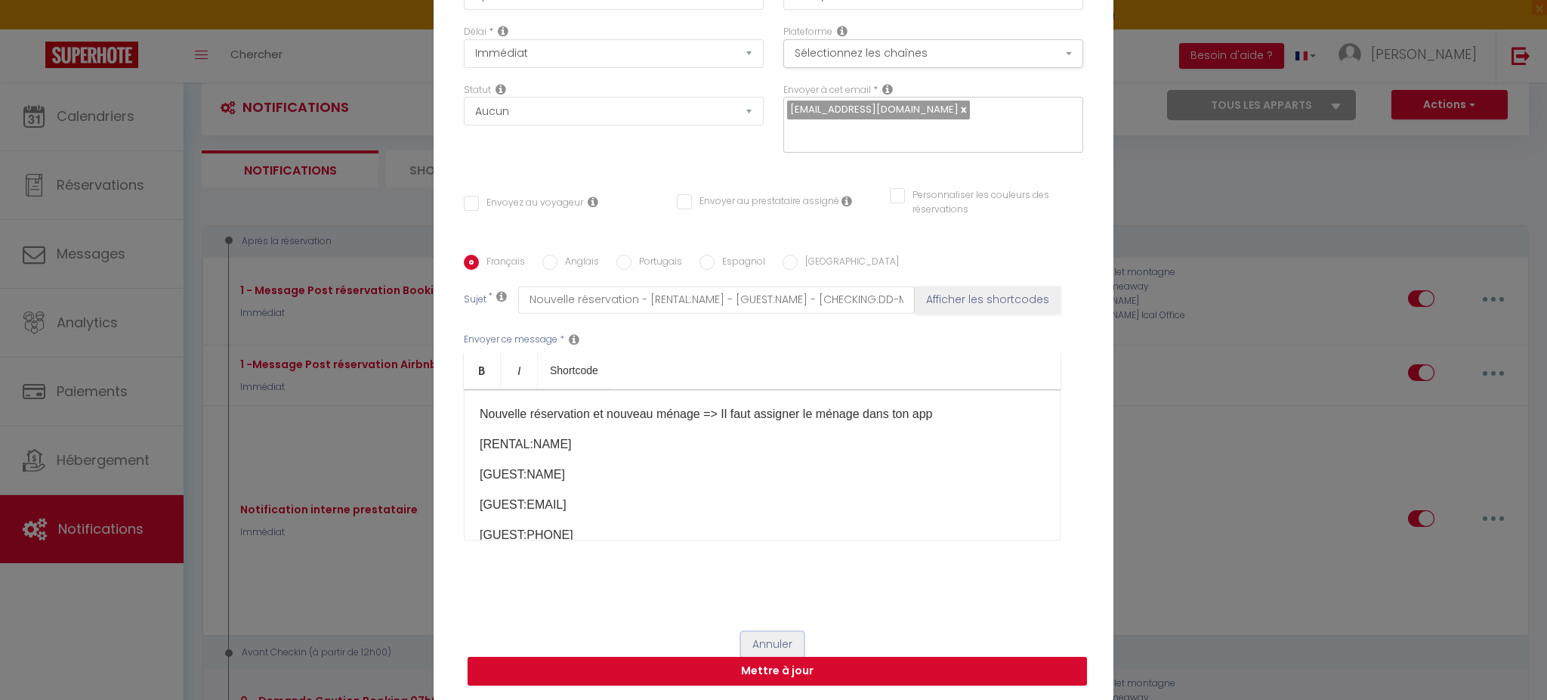
click at [771, 640] on button "Annuler" at bounding box center [772, 645] width 63 height 26
type input "Notification interne prestataire"
checkbox input "false"
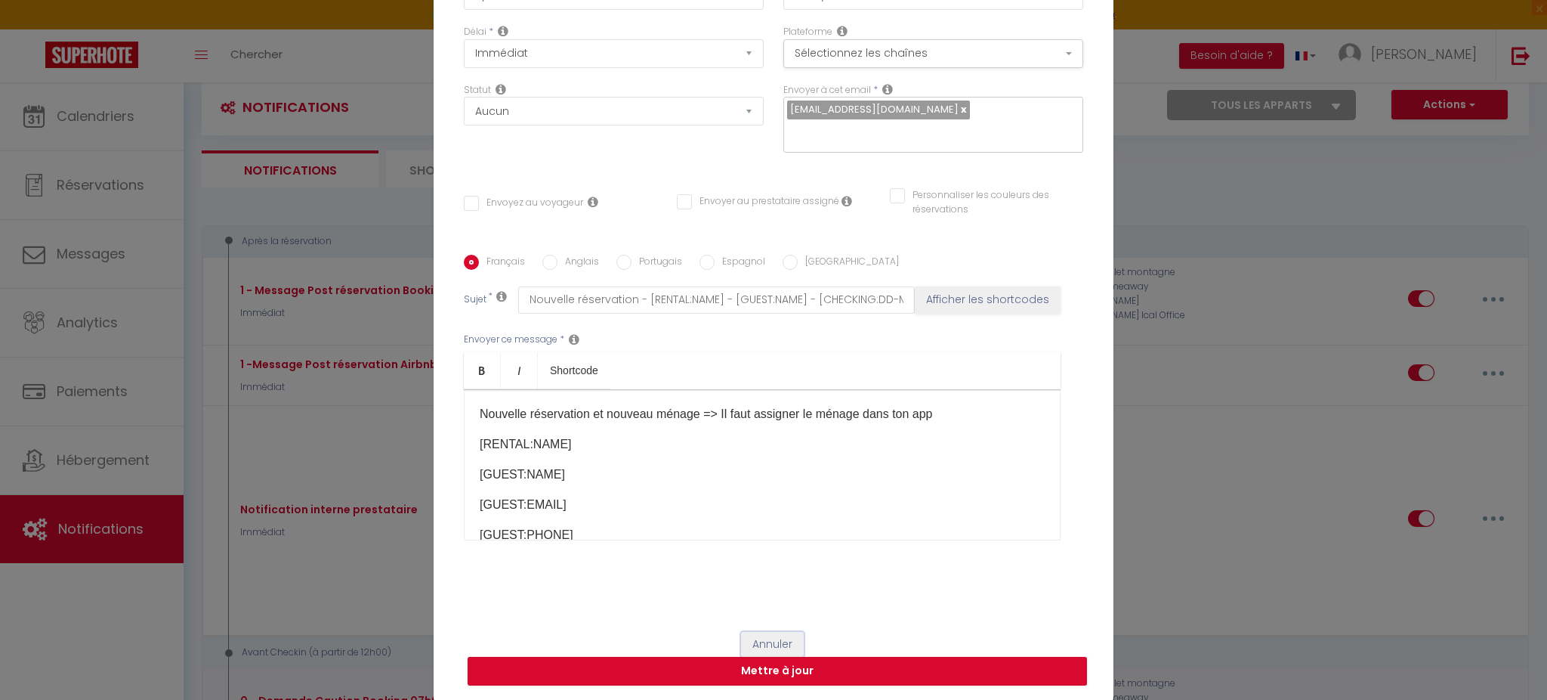
radio input "true"
type input "Nouvelle réservation - [RENTAL:NAME] - [GUEST:NAME] - [CHECKING:DD-MM-YYYY] au …"
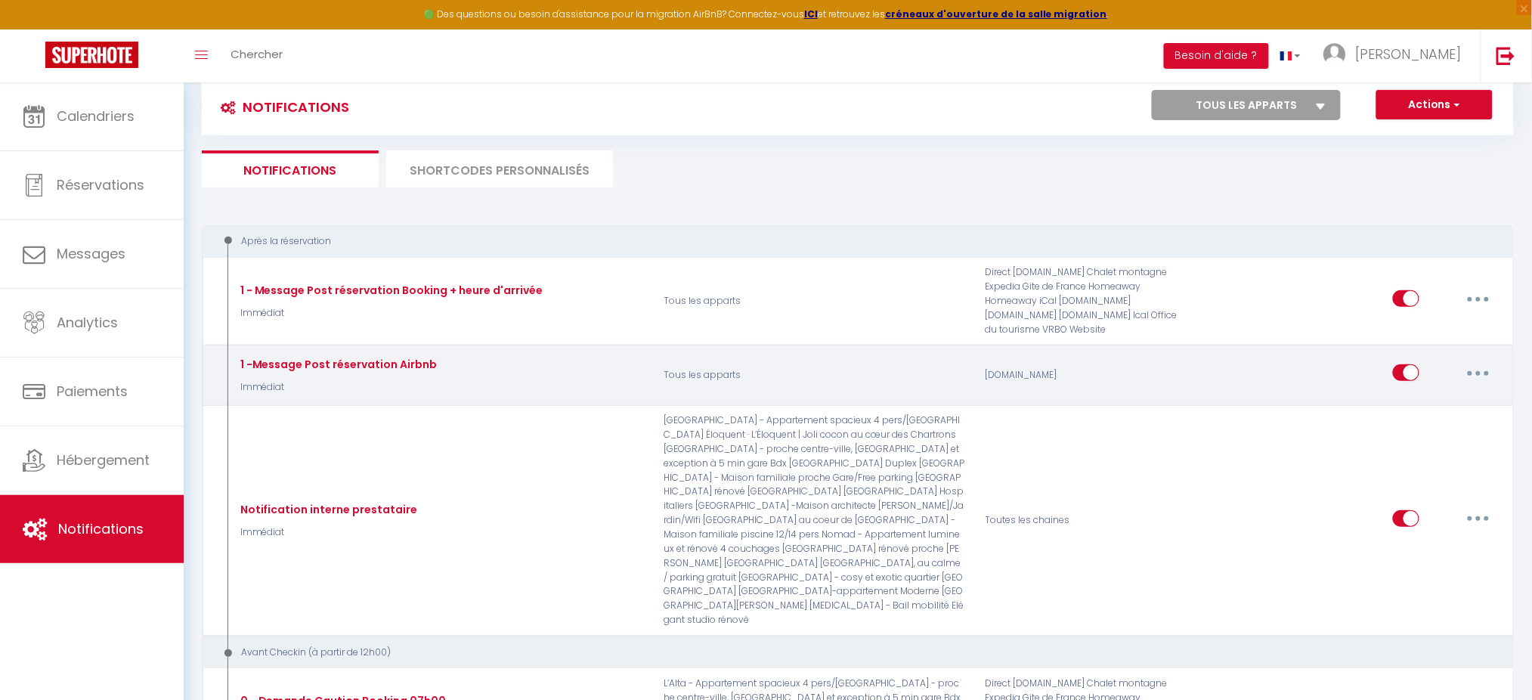
click at [1476, 371] on icon "button" at bounding box center [1478, 373] width 5 height 5
click at [1442, 406] on link "Editer" at bounding box center [1439, 407] width 112 height 26
type input "1 -Message Post réservation Airbnb"
select select "if_booking_is_paid"
checkbox input "true"
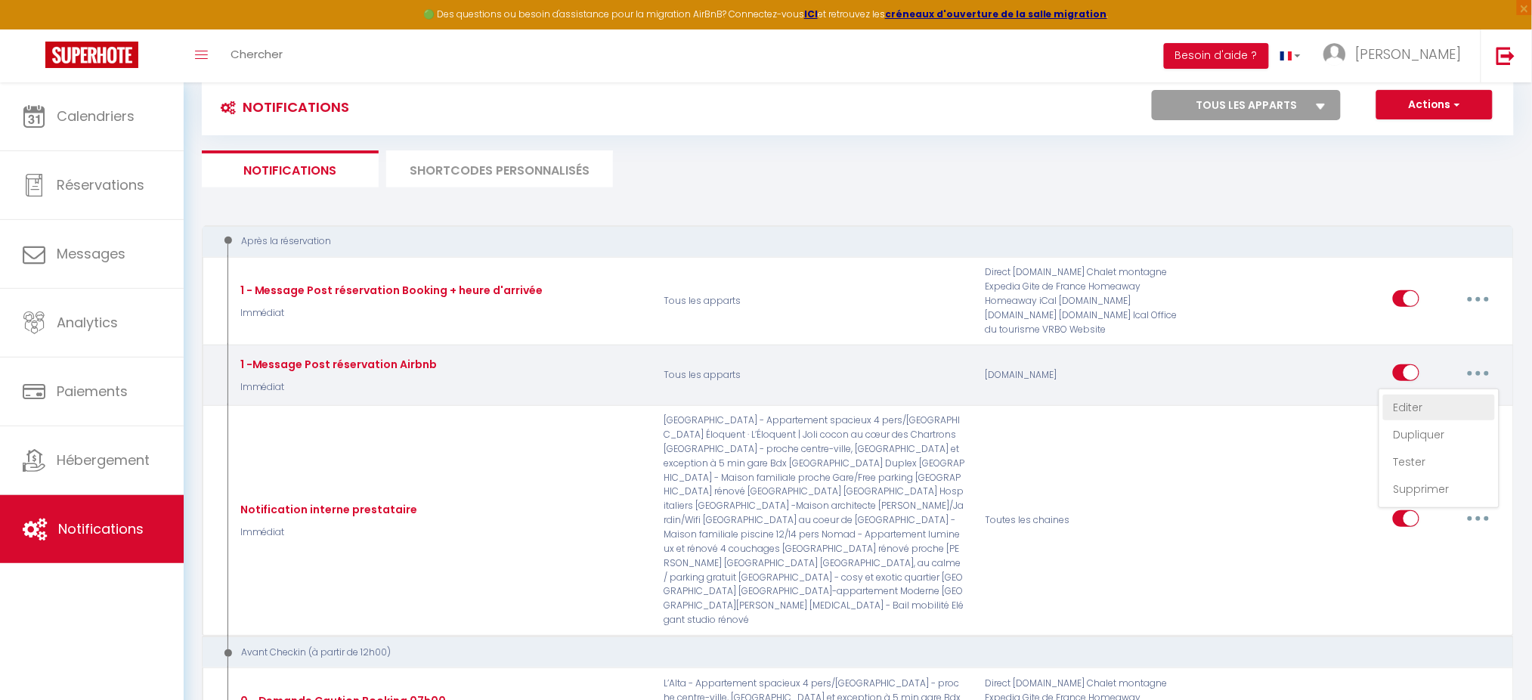
checkbox input "false"
type input "Merci pour votre réservation !"
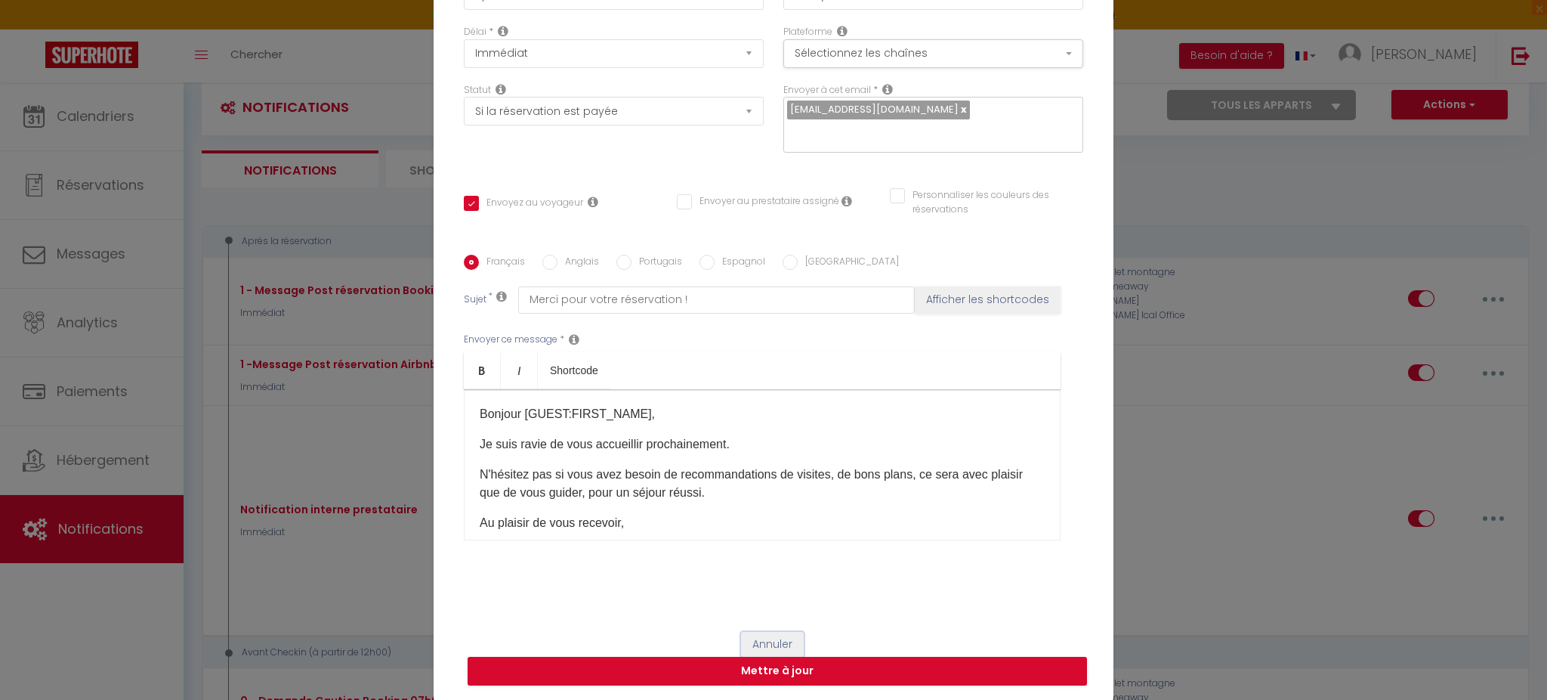
click at [756, 641] on button "Annuler" at bounding box center [772, 645] width 63 height 26
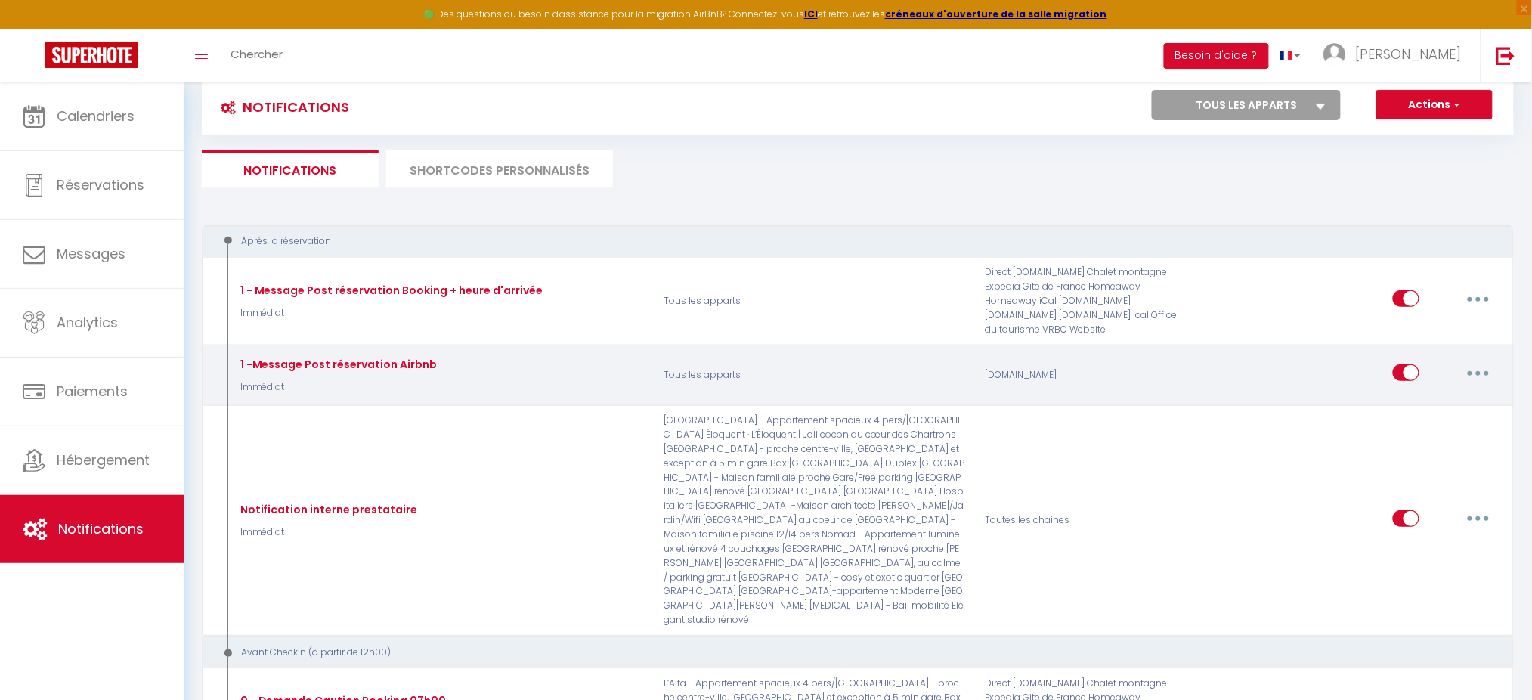
click at [1487, 369] on button "button" at bounding box center [1478, 372] width 42 height 24
click at [1433, 406] on link "Editer" at bounding box center [1439, 407] width 112 height 26
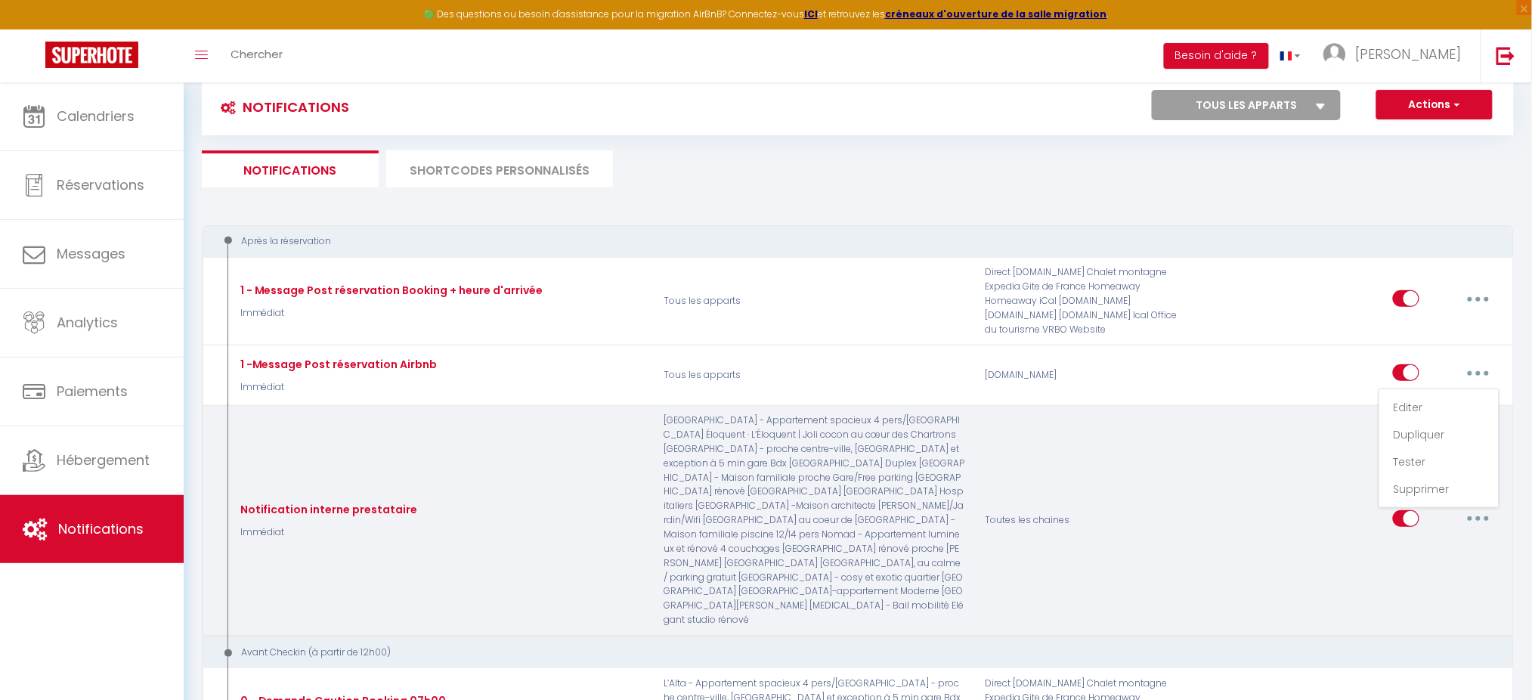
type input "1 -Message Post réservation Airbnb"
checkbox input "true"
checkbox input "false"
type input "Merci pour votre réservation !"
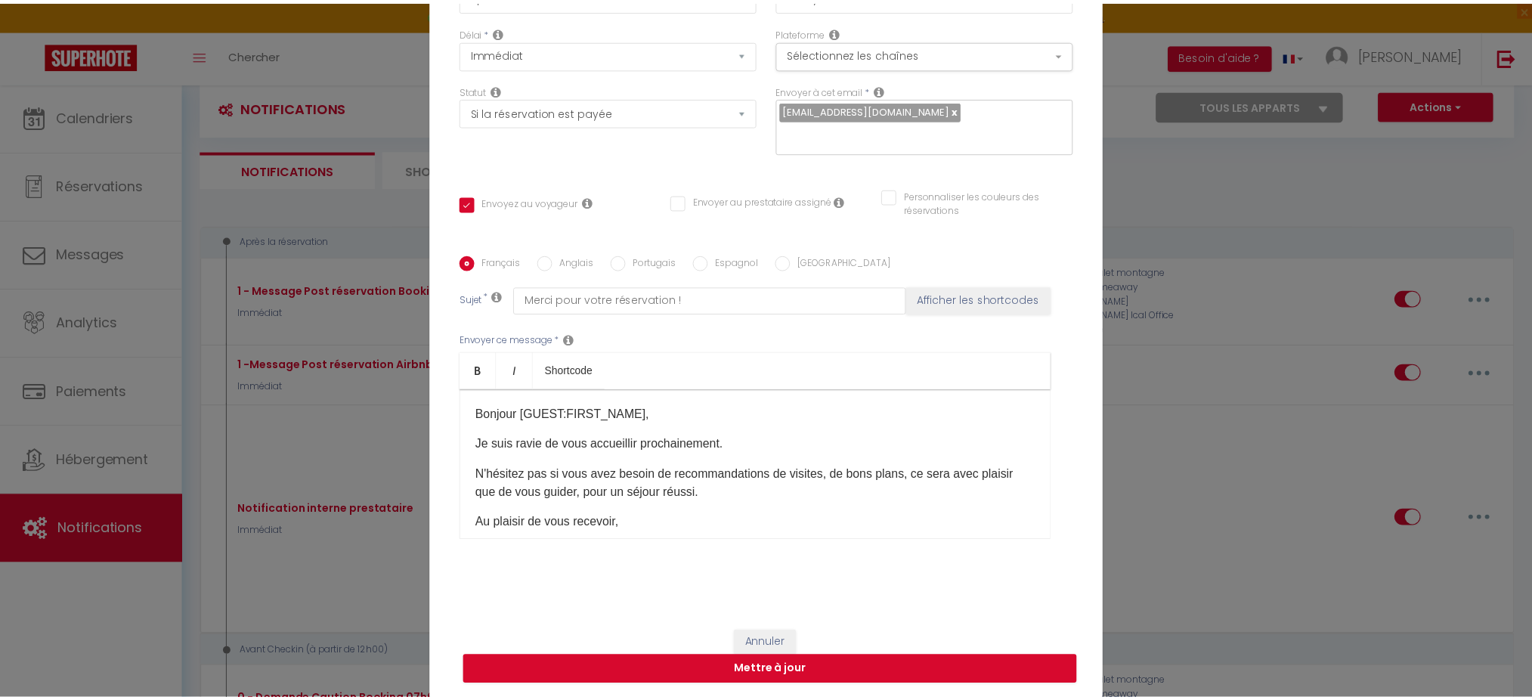
scroll to position [52, 0]
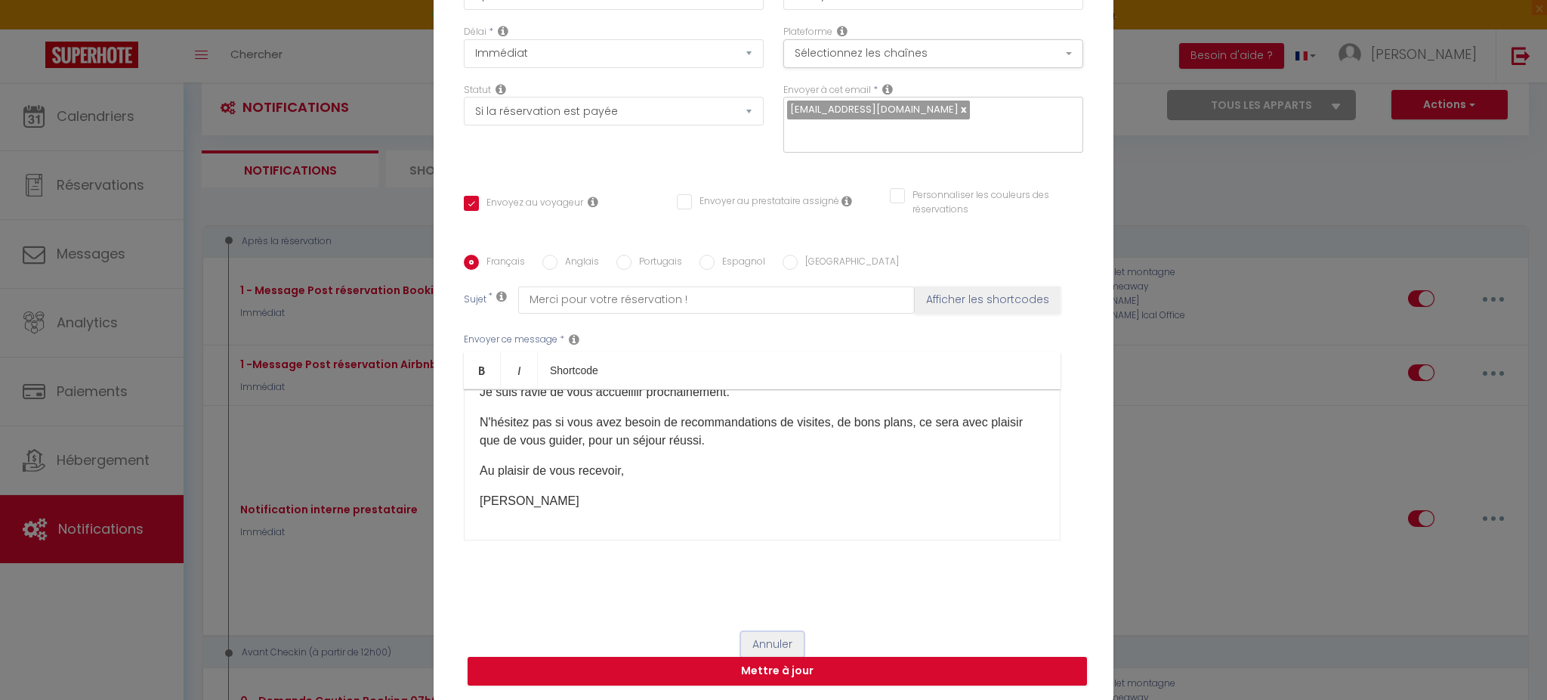
click at [764, 635] on button "Annuler" at bounding box center [772, 645] width 63 height 26
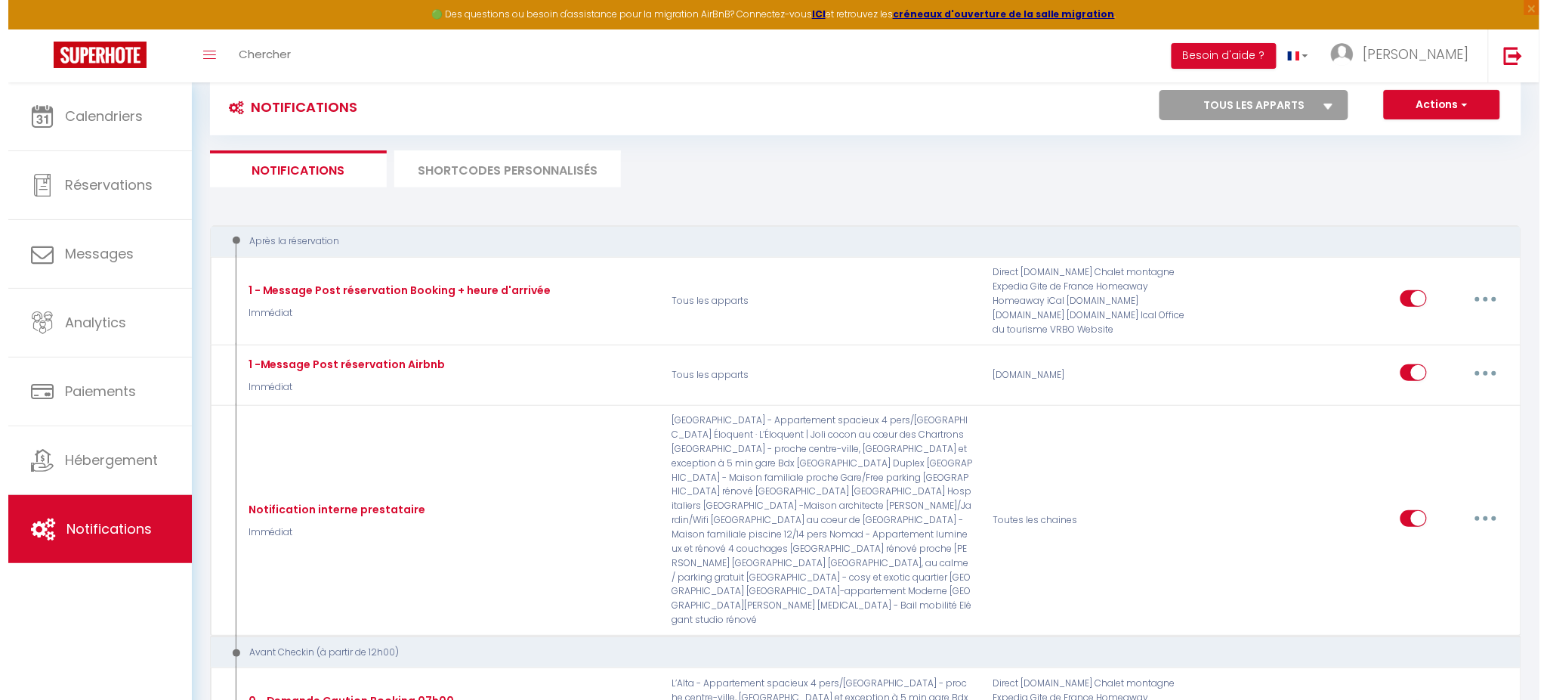
scroll to position [3591, 0]
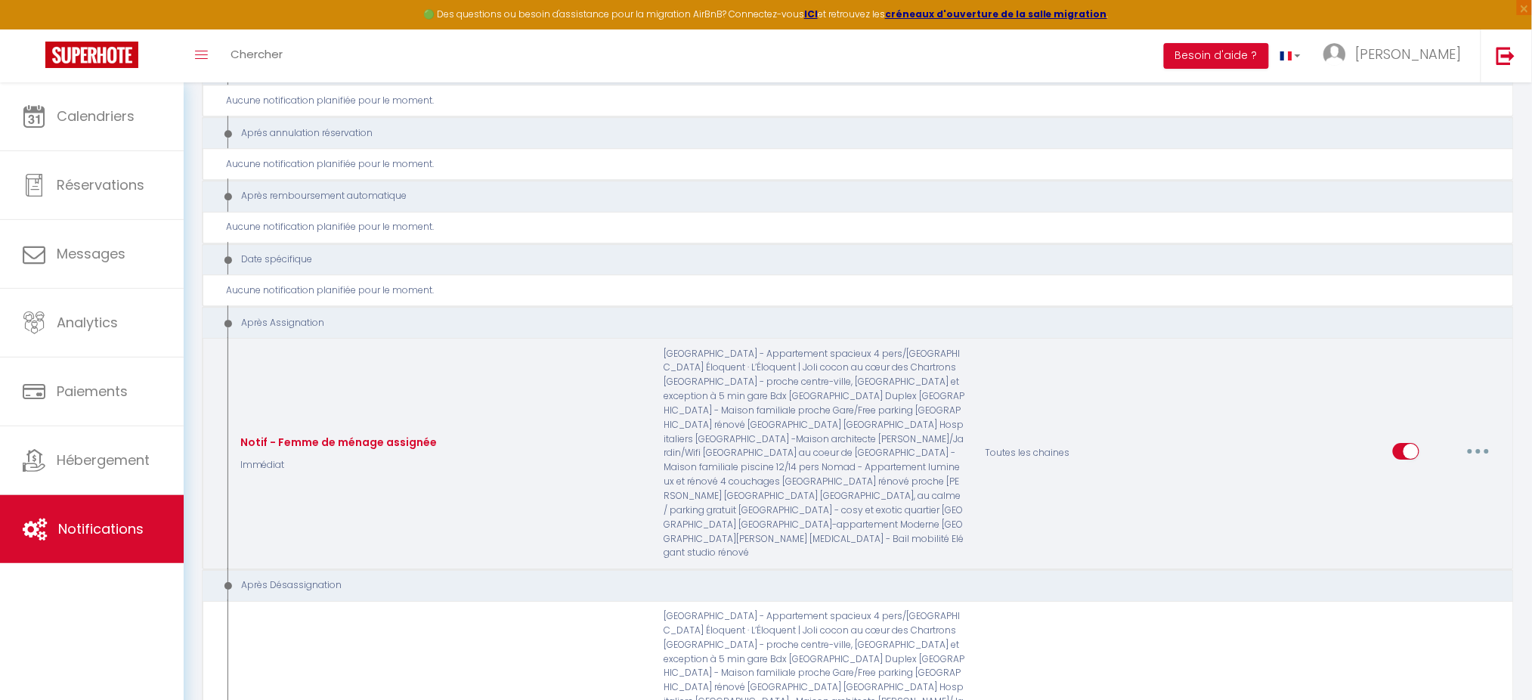
click at [1476, 439] on button "button" at bounding box center [1478, 451] width 42 height 24
click at [1447, 472] on link "Editer" at bounding box center [1439, 485] width 112 height 26
type input "Notif - Femme de ménage assignée"
select select "21"
select select "notification"
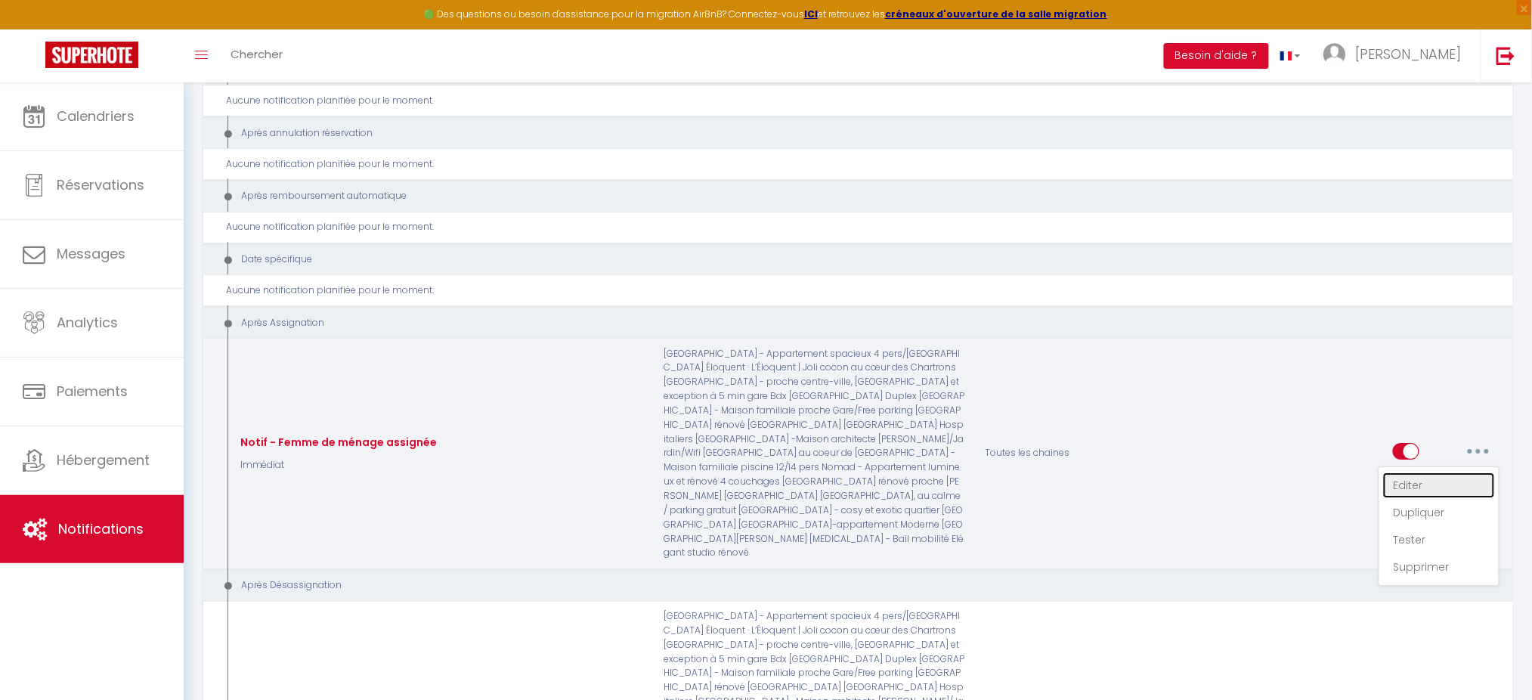
select select
checkbox input "false"
checkbox input "true"
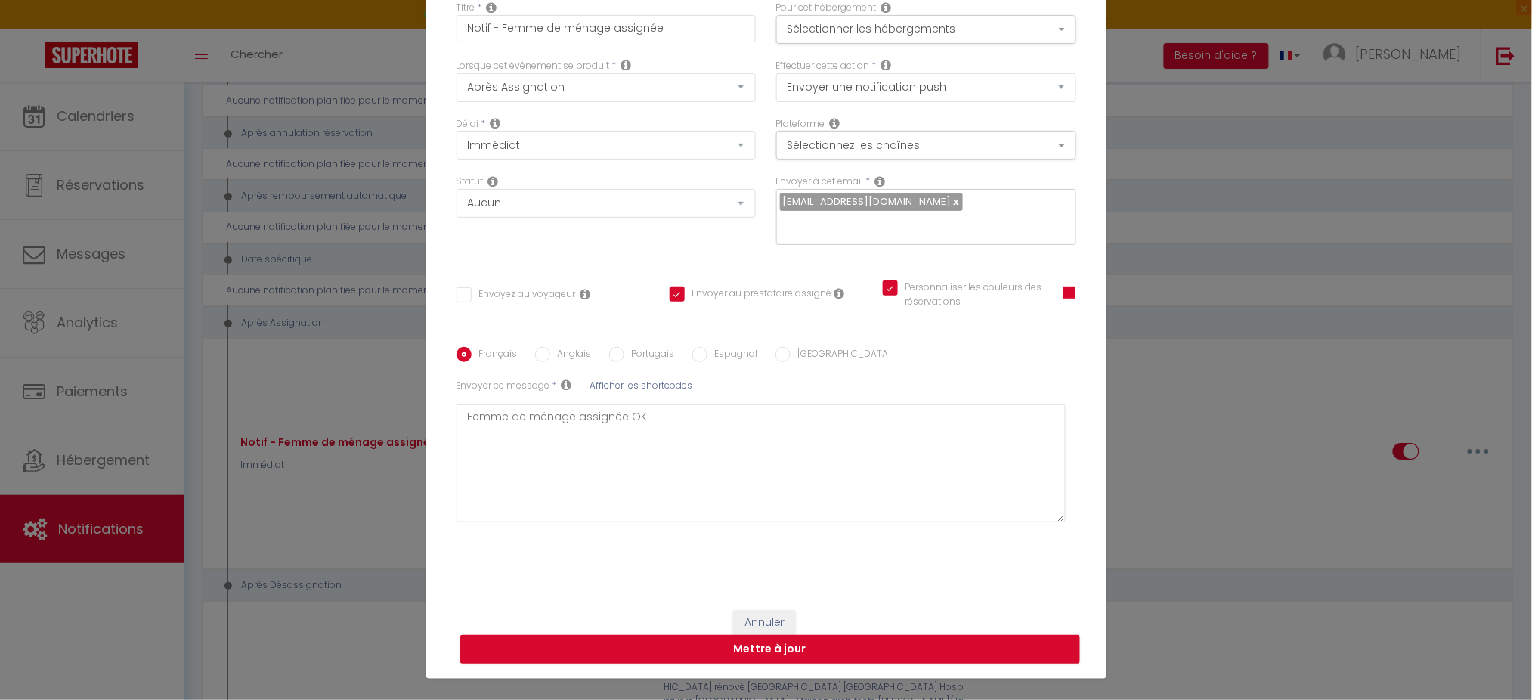
scroll to position [91, 0]
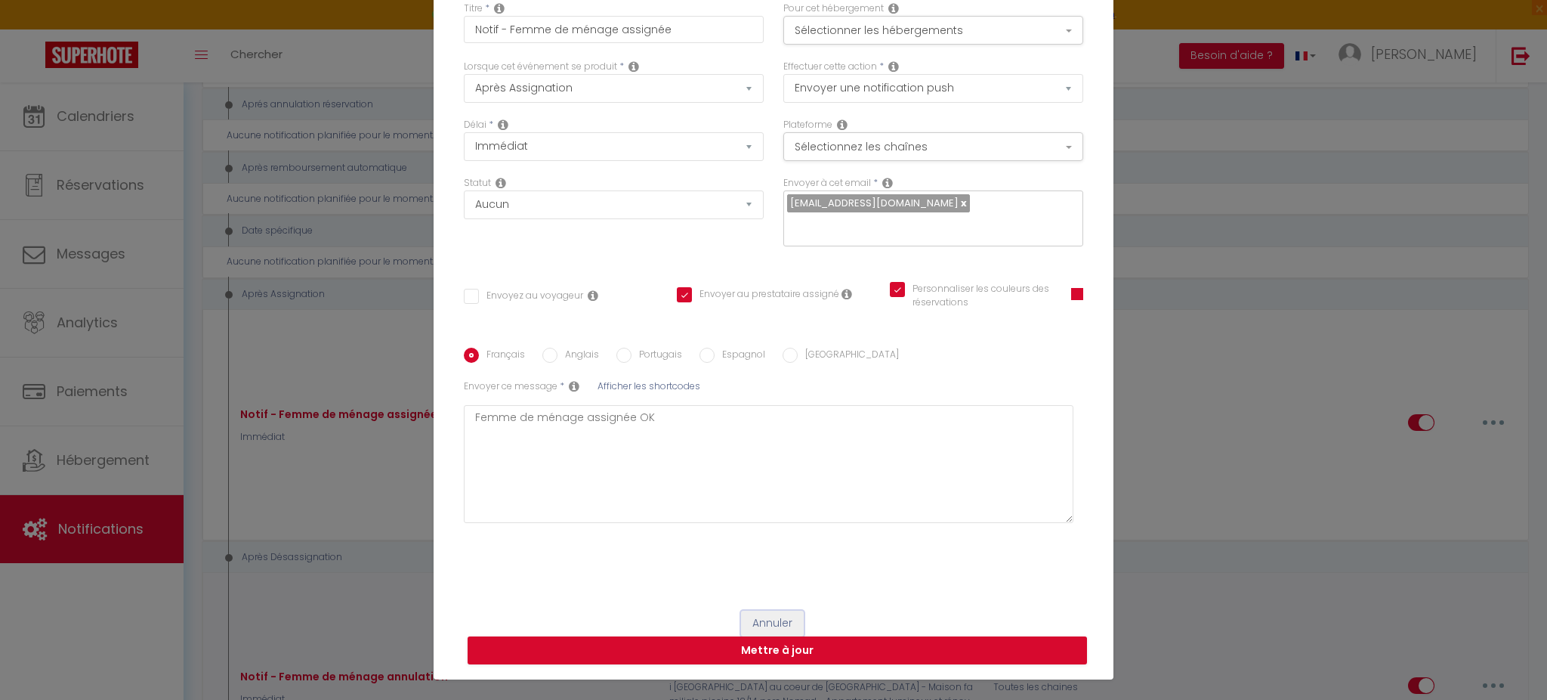
click at [764, 618] on button "Annuler" at bounding box center [772, 623] width 63 height 26
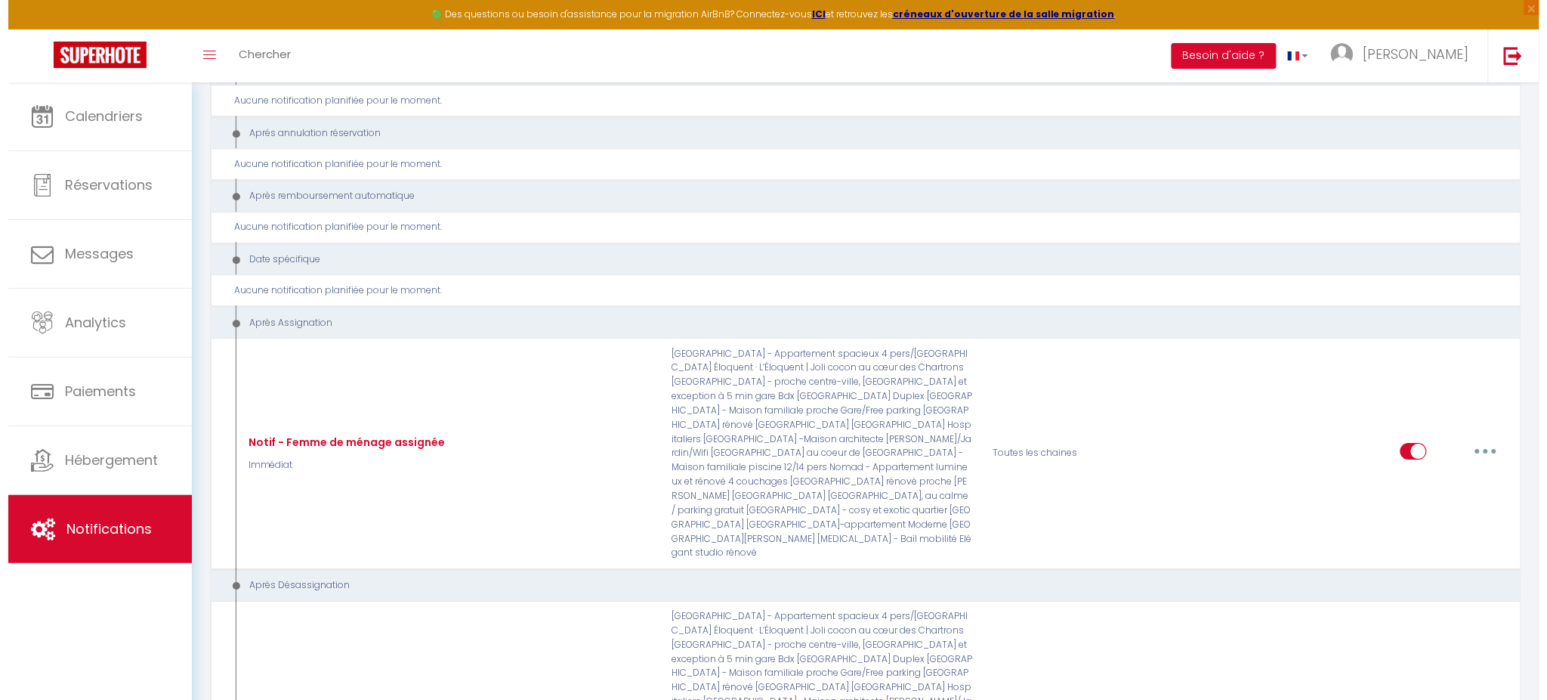
scroll to position [113, 0]
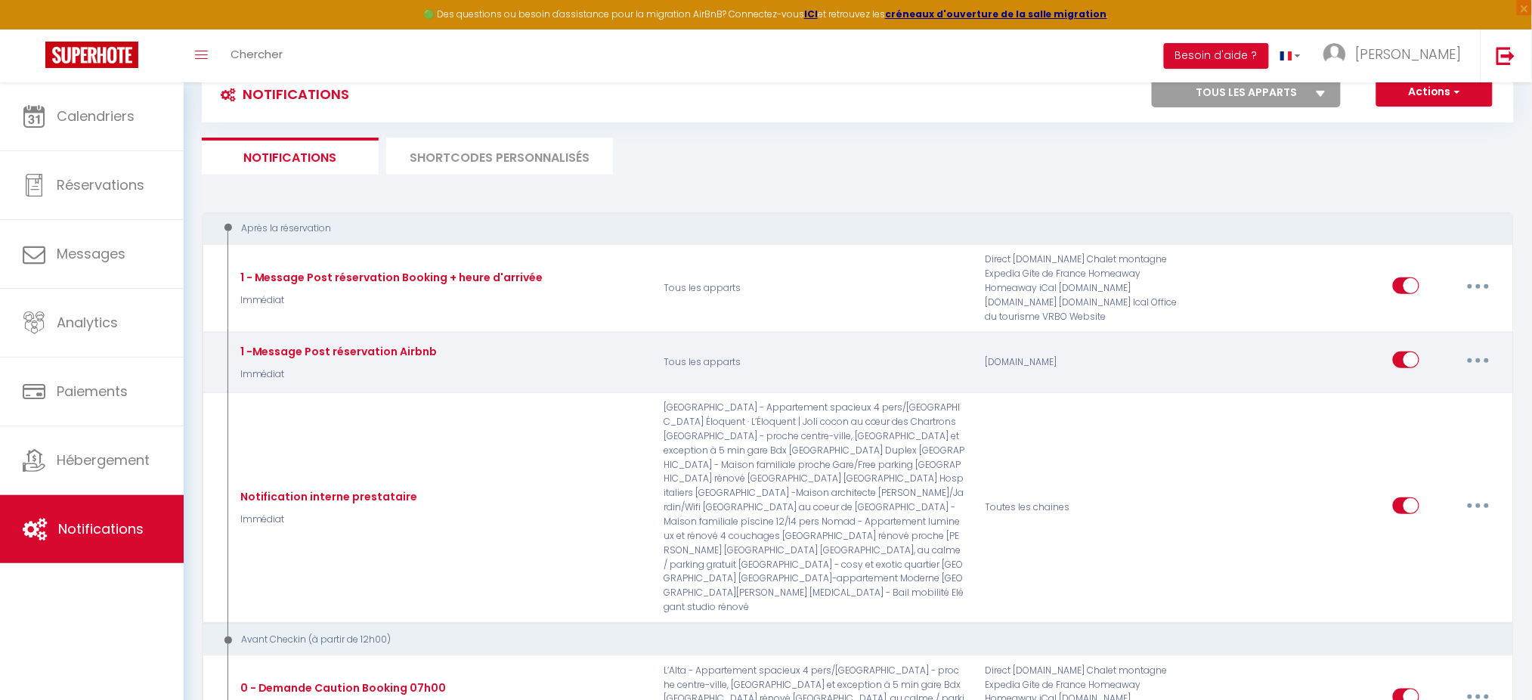
click at [1467, 357] on button "button" at bounding box center [1478, 360] width 42 height 24
click at [1443, 386] on link "Editer" at bounding box center [1439, 395] width 112 height 26
type input "1 -Message Post réservation Airbnb"
select select "1"
select select "email"
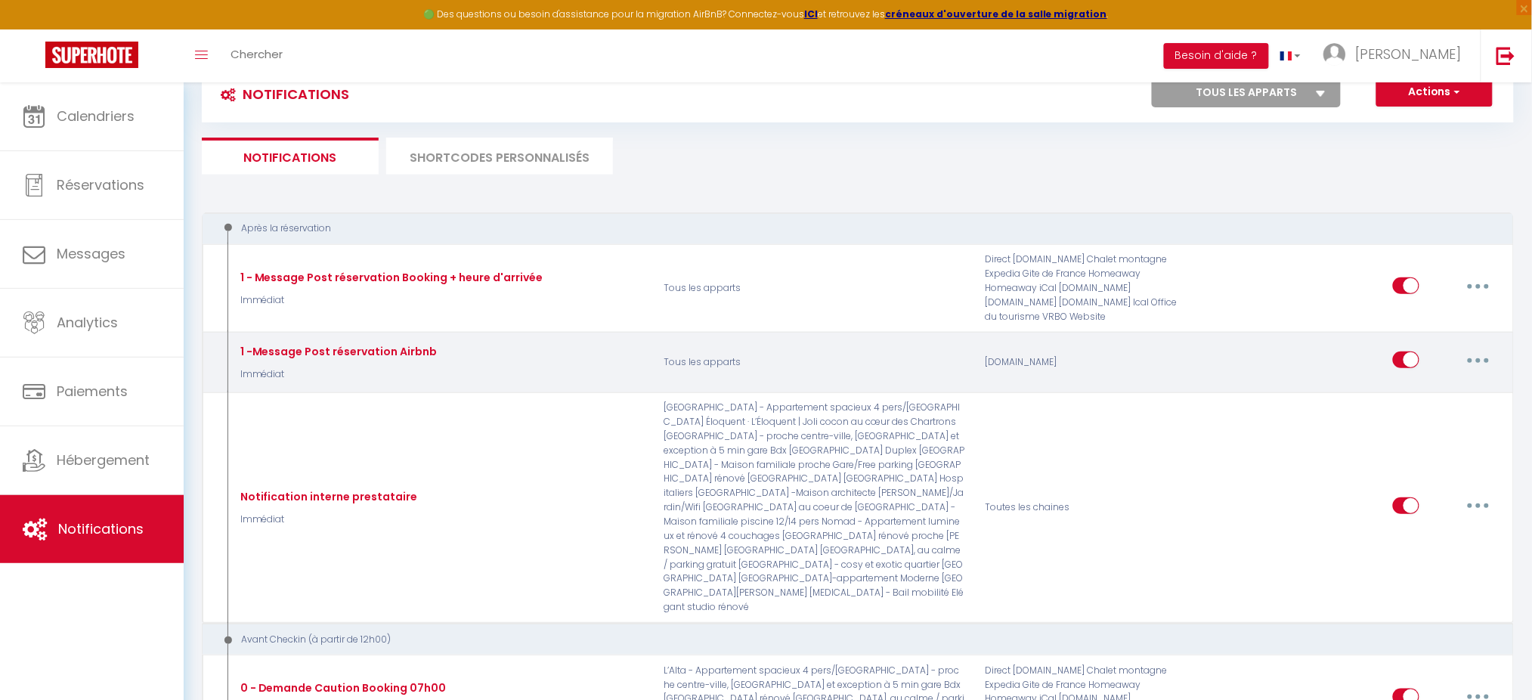
select select "if_booking_is_paid"
checkbox input "true"
checkbox input "false"
type input "Merci pour votre réservation !"
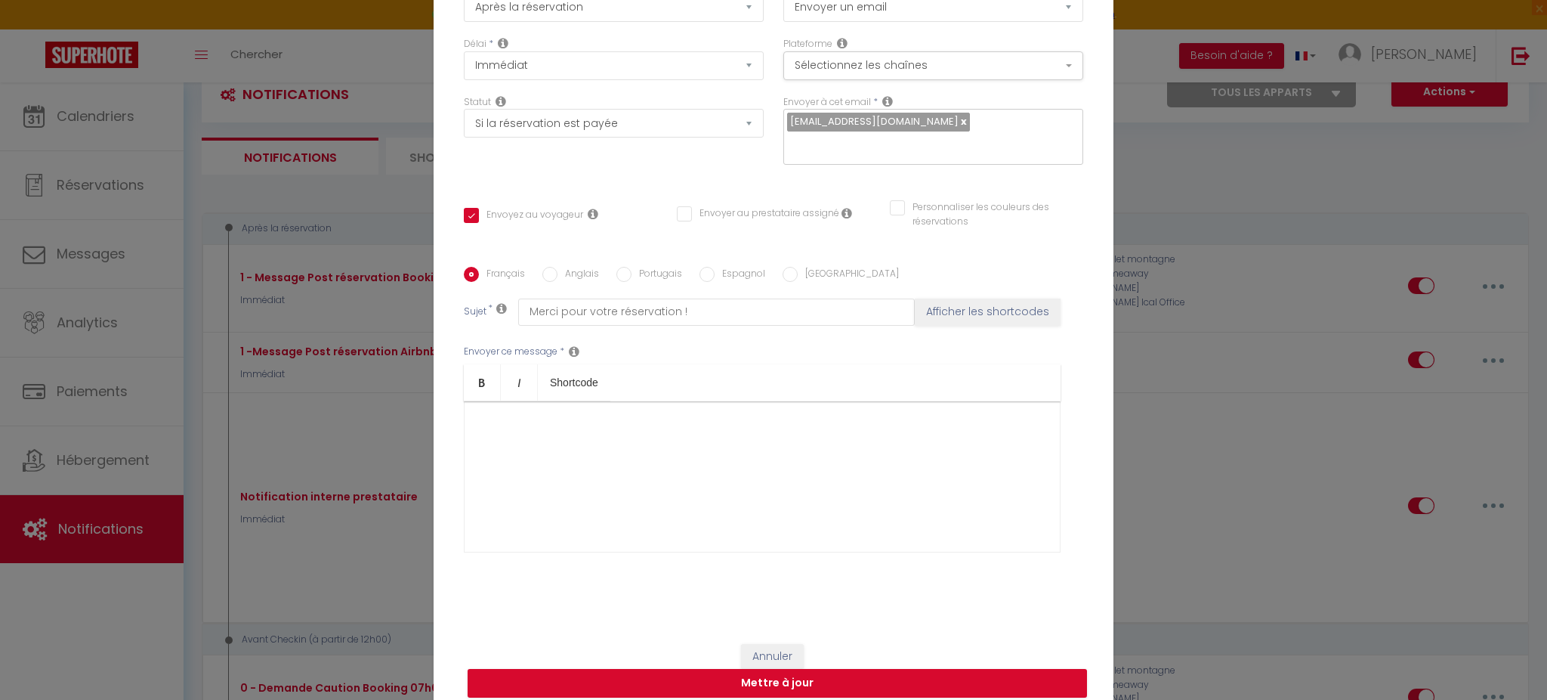
scroll to position [128, 0]
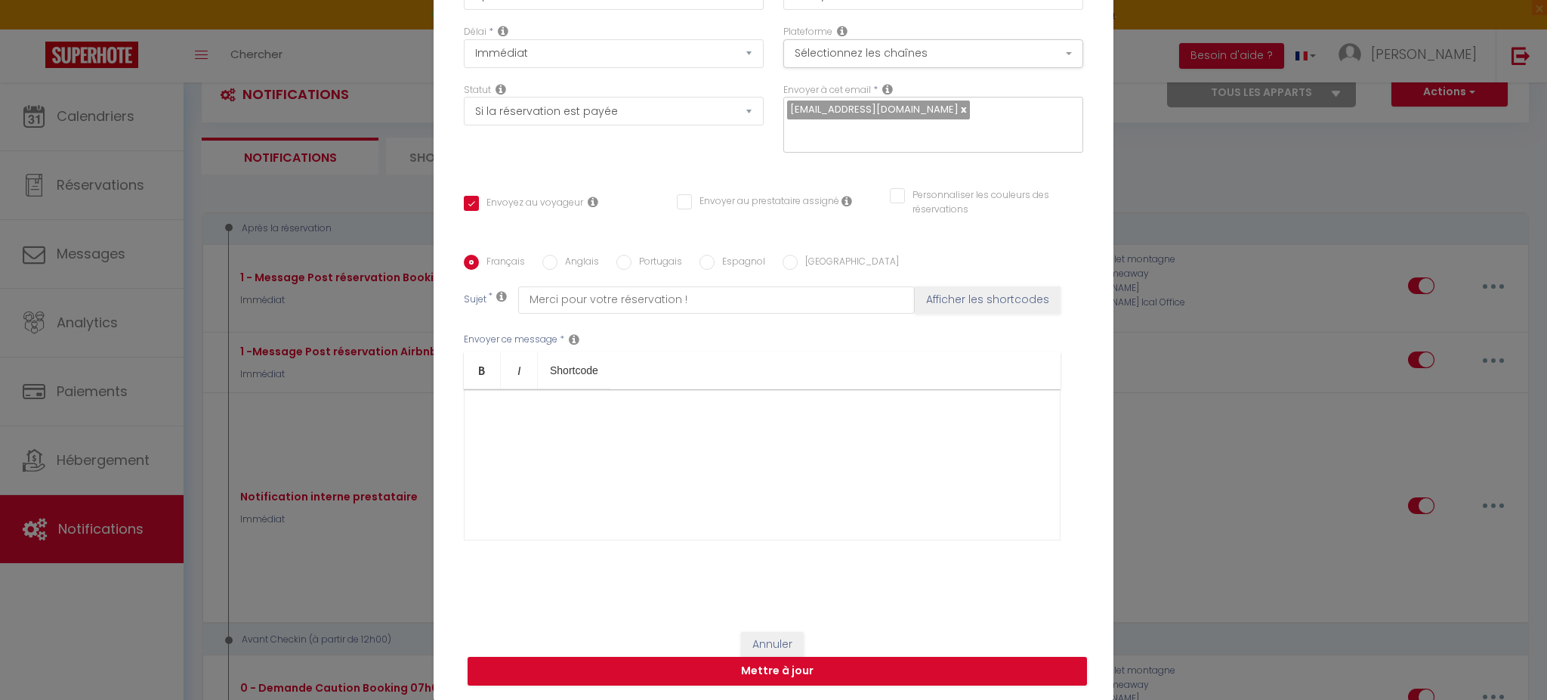
click at [746, 574] on div "Français Anglais Portugais Espagnol Italien Sujet * Merci pour votre réservatio…" at bounding box center [774, 407] width 620 height 350
click at [573, 264] on label "Anglais" at bounding box center [579, 263] width 42 height 17
click at [558, 264] on input "Anglais" at bounding box center [549, 262] width 15 height 15
radio input "true"
checkbox input "true"
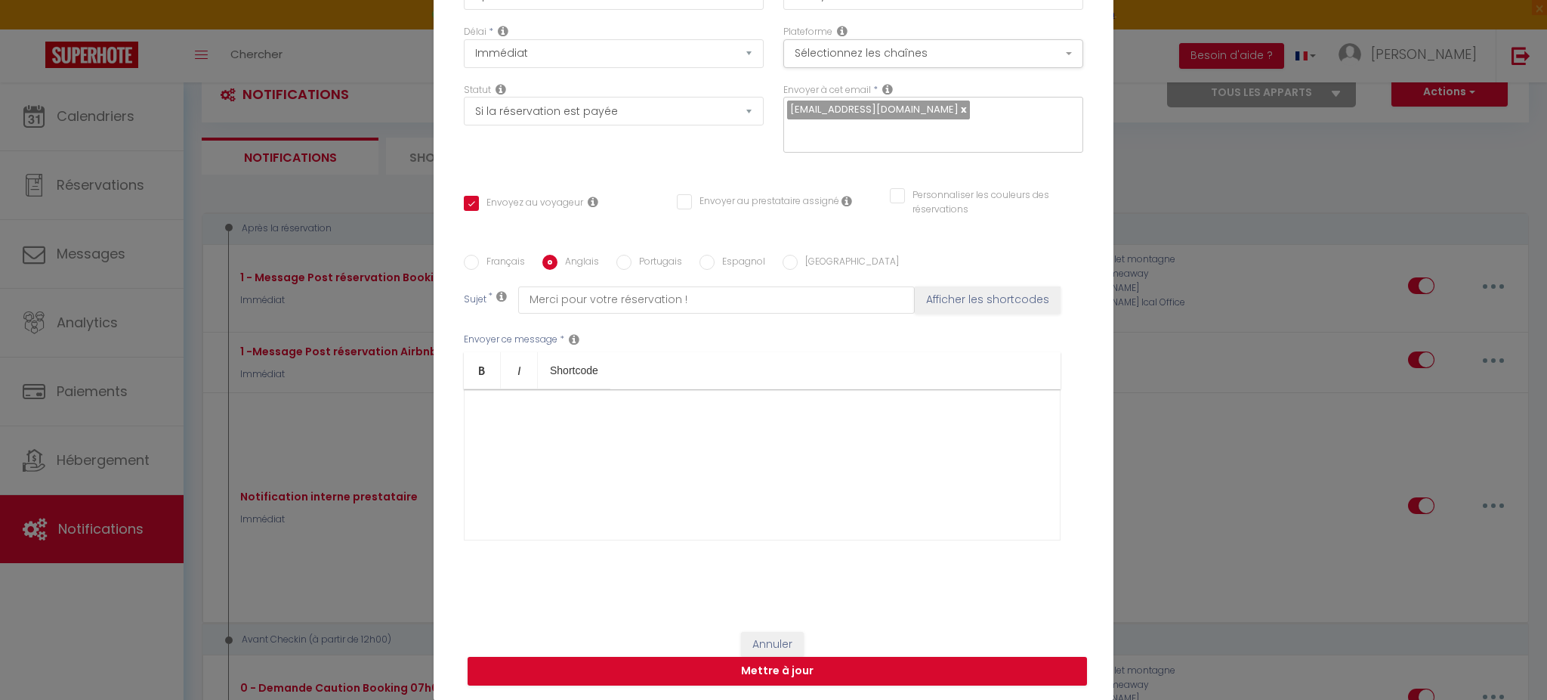
checkbox input "false"
type input "Thank you for your reservation!"
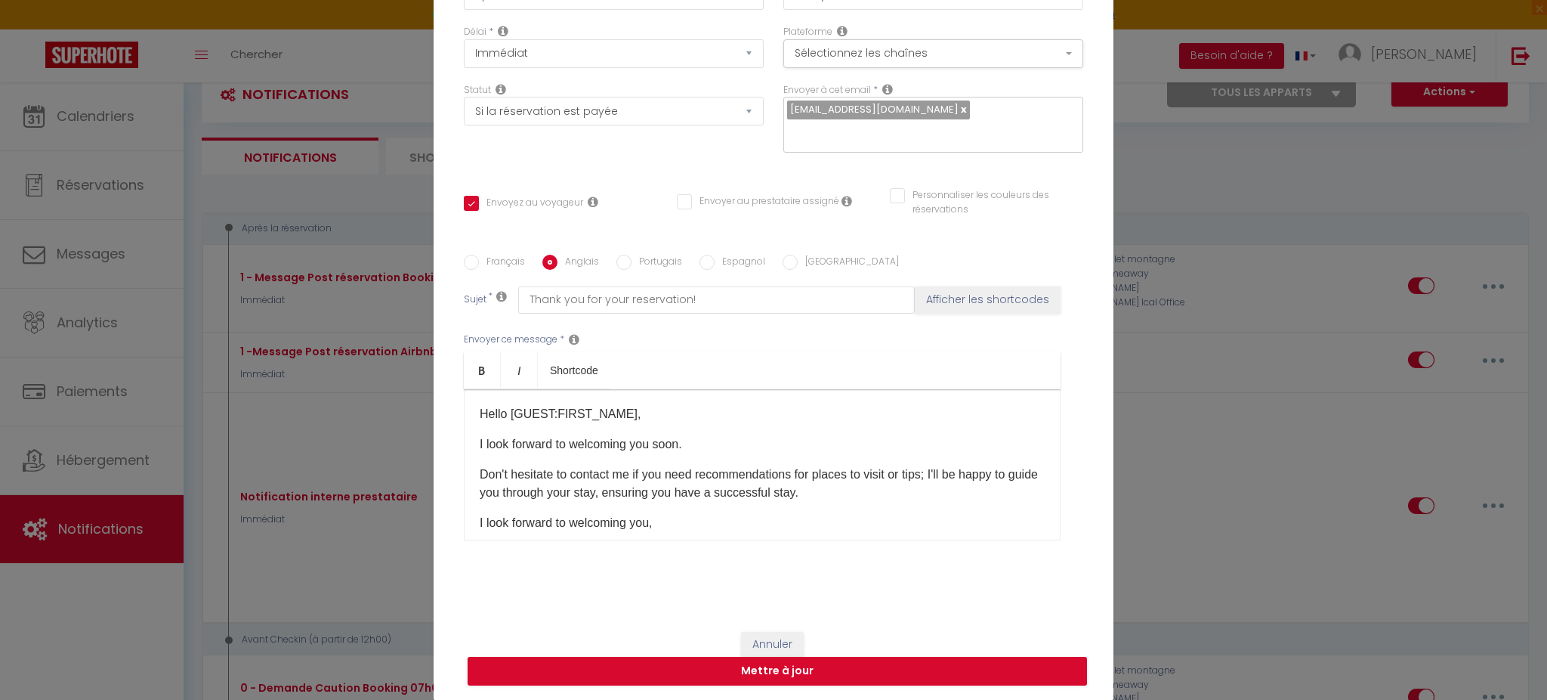
click at [501, 264] on label "Français" at bounding box center [502, 263] width 46 height 17
click at [479, 264] on input "Français" at bounding box center [471, 262] width 15 height 15
radio input "true"
checkbox input "true"
checkbox input "false"
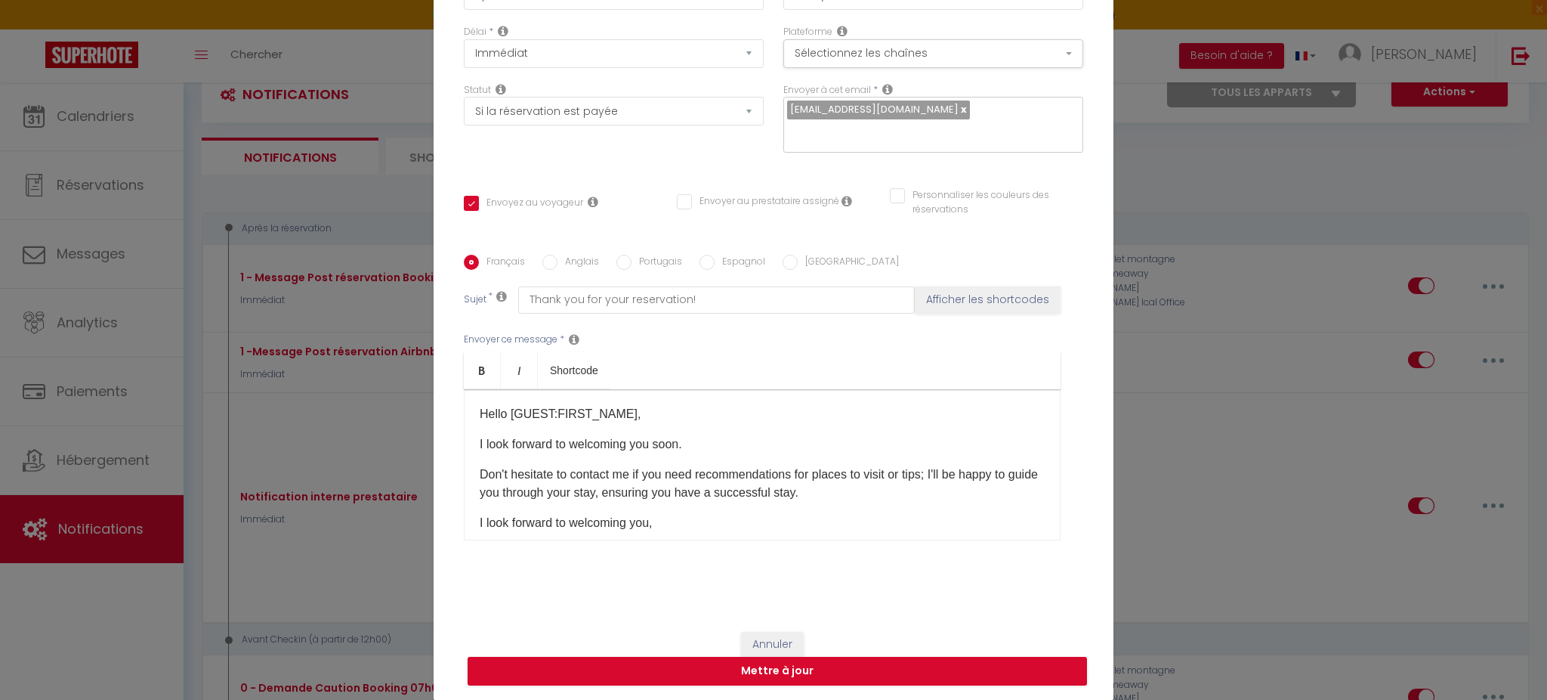
checkbox input "false"
type input "Merci pour votre réservation !"
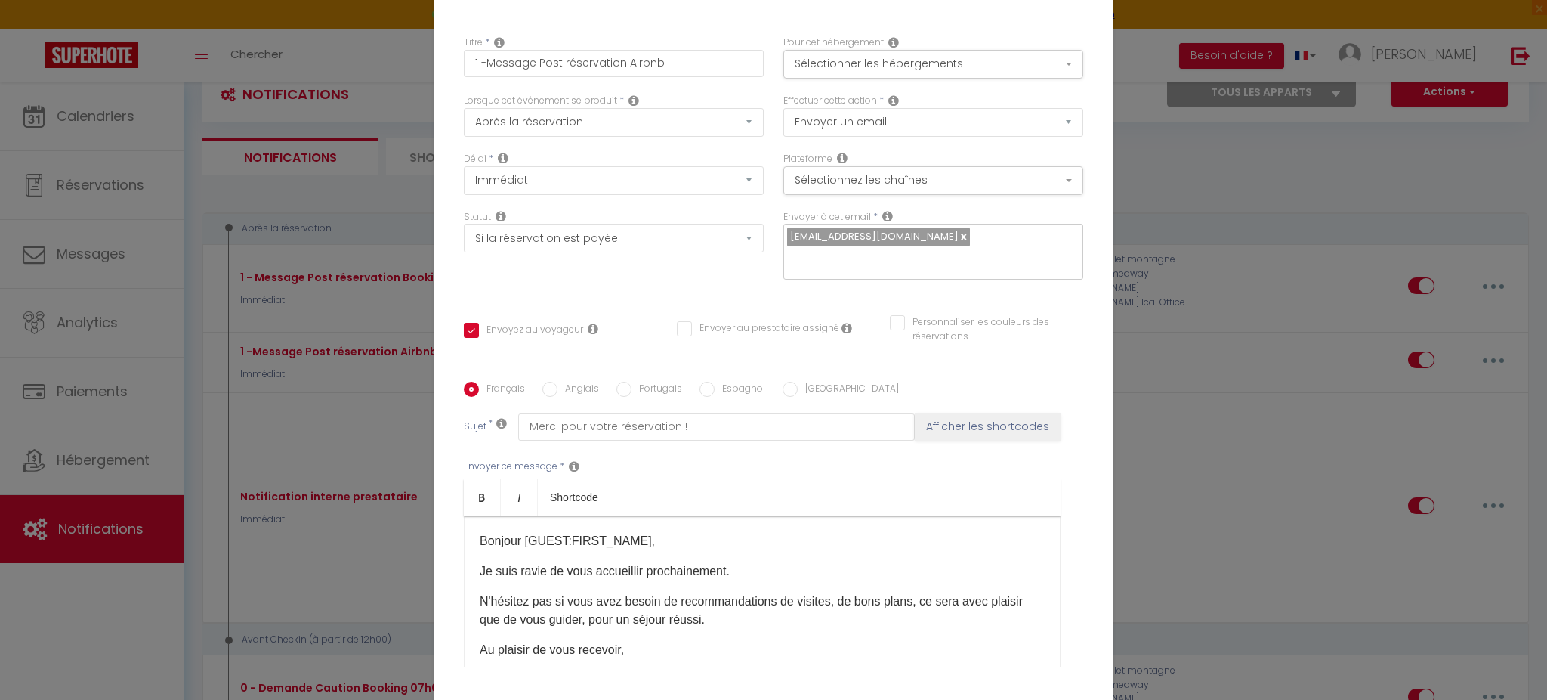
scroll to position [0, 0]
click at [864, 57] on button "Sélectionner les hébergements" at bounding box center [934, 65] width 300 height 29
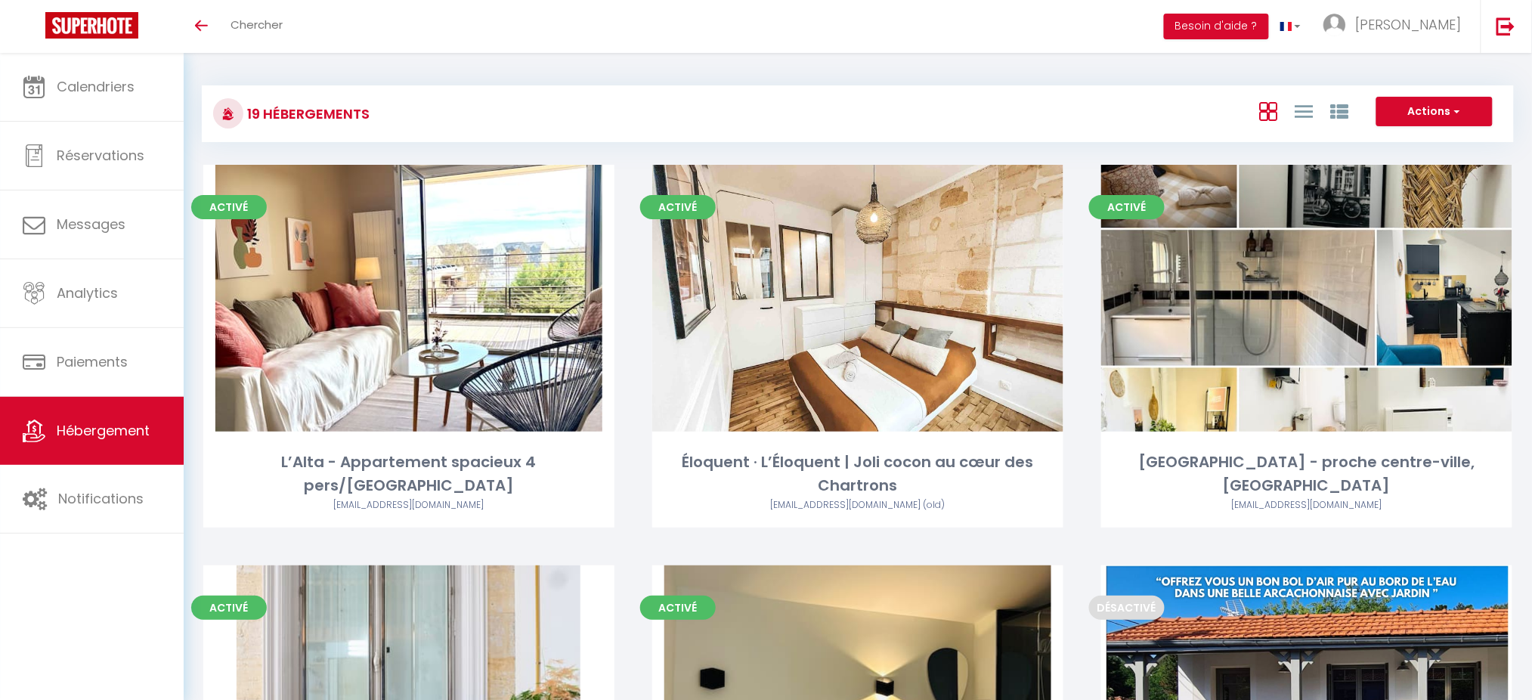
click at [715, 122] on div "Actions Créer un Hébergement Nouveau groupe" at bounding box center [1075, 114] width 873 height 34
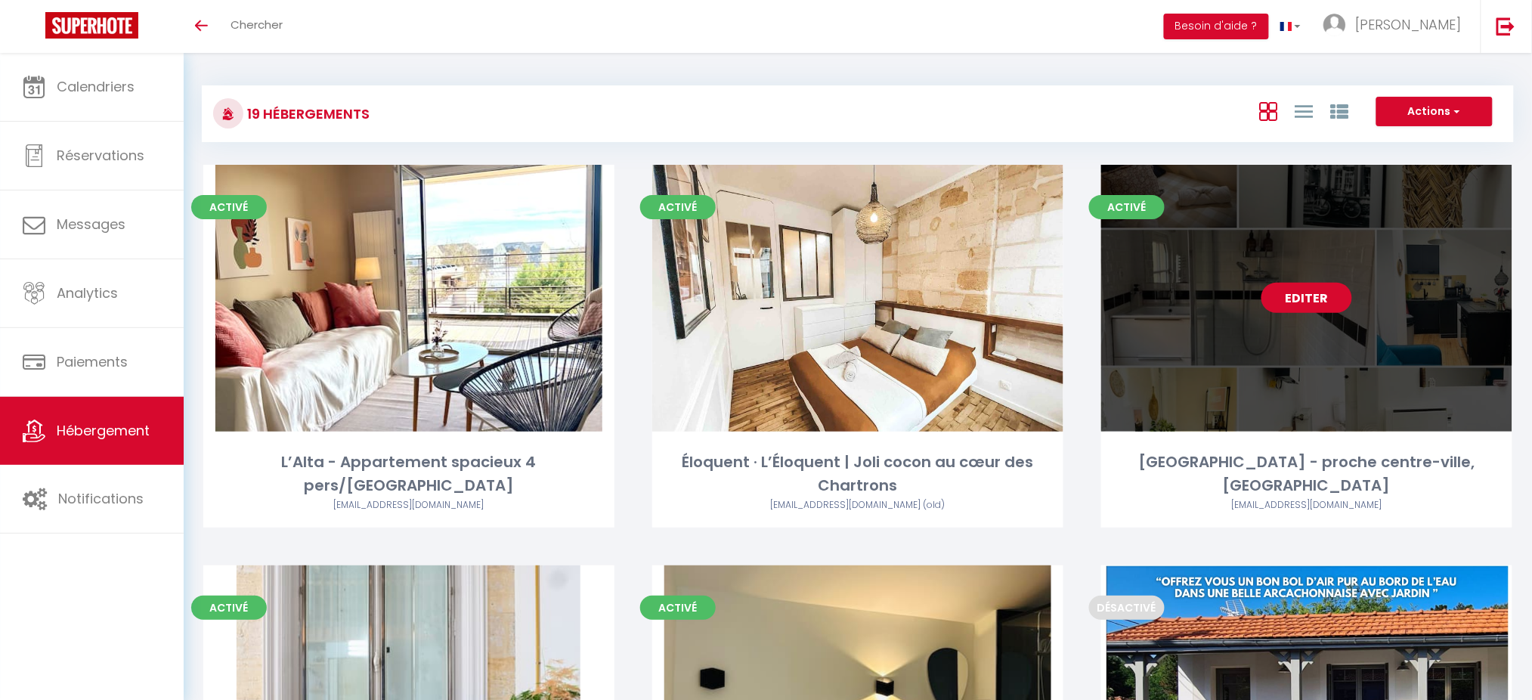
click at [1303, 302] on link "Editer" at bounding box center [1306, 298] width 91 height 30
click at [1304, 308] on link "Editer" at bounding box center [1306, 298] width 91 height 30
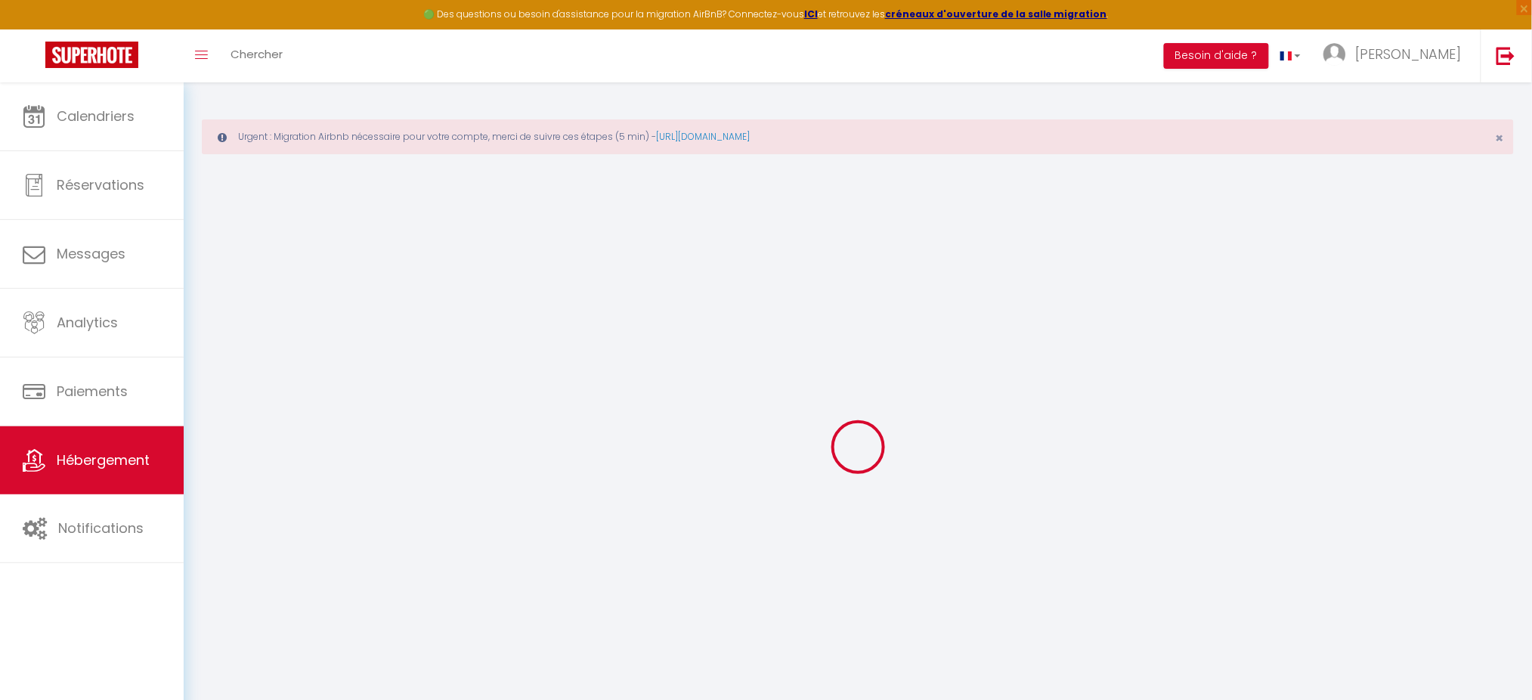
select select
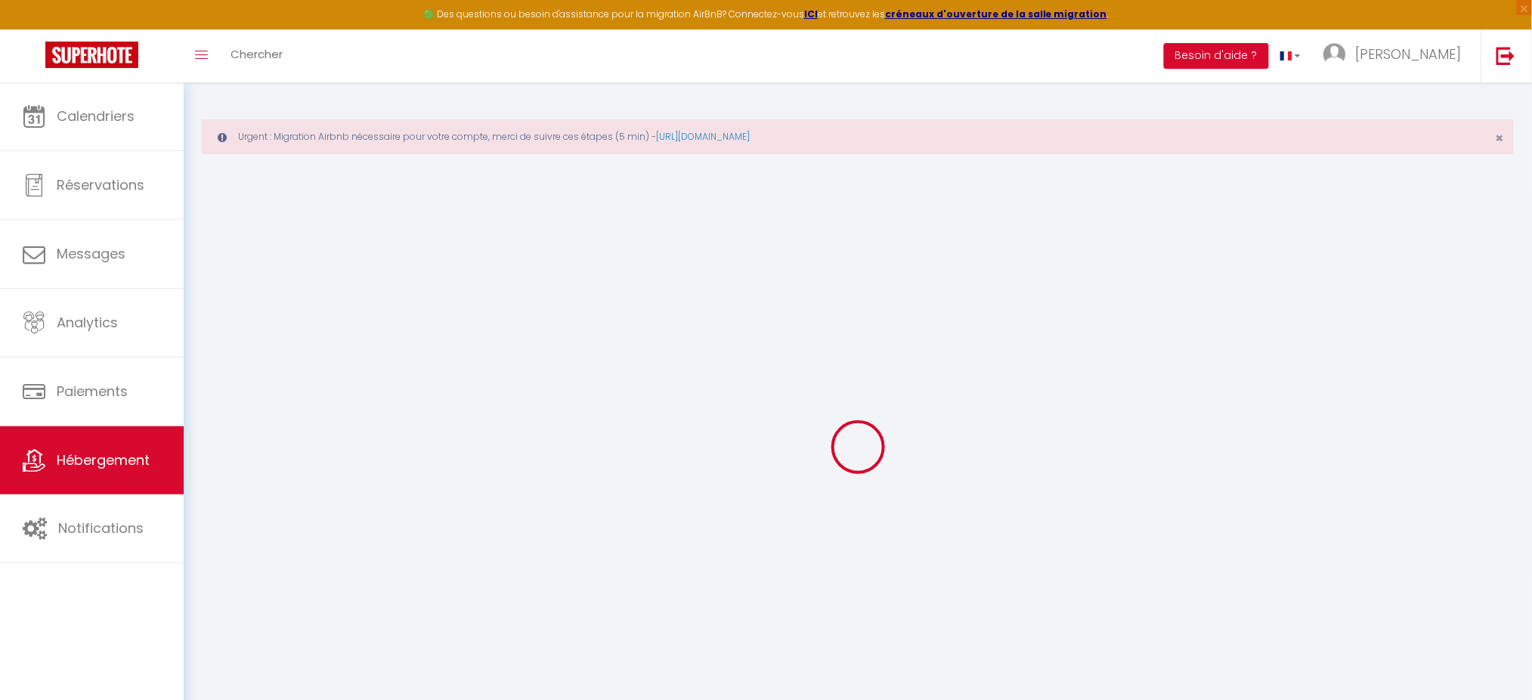
select select
checkbox input "false"
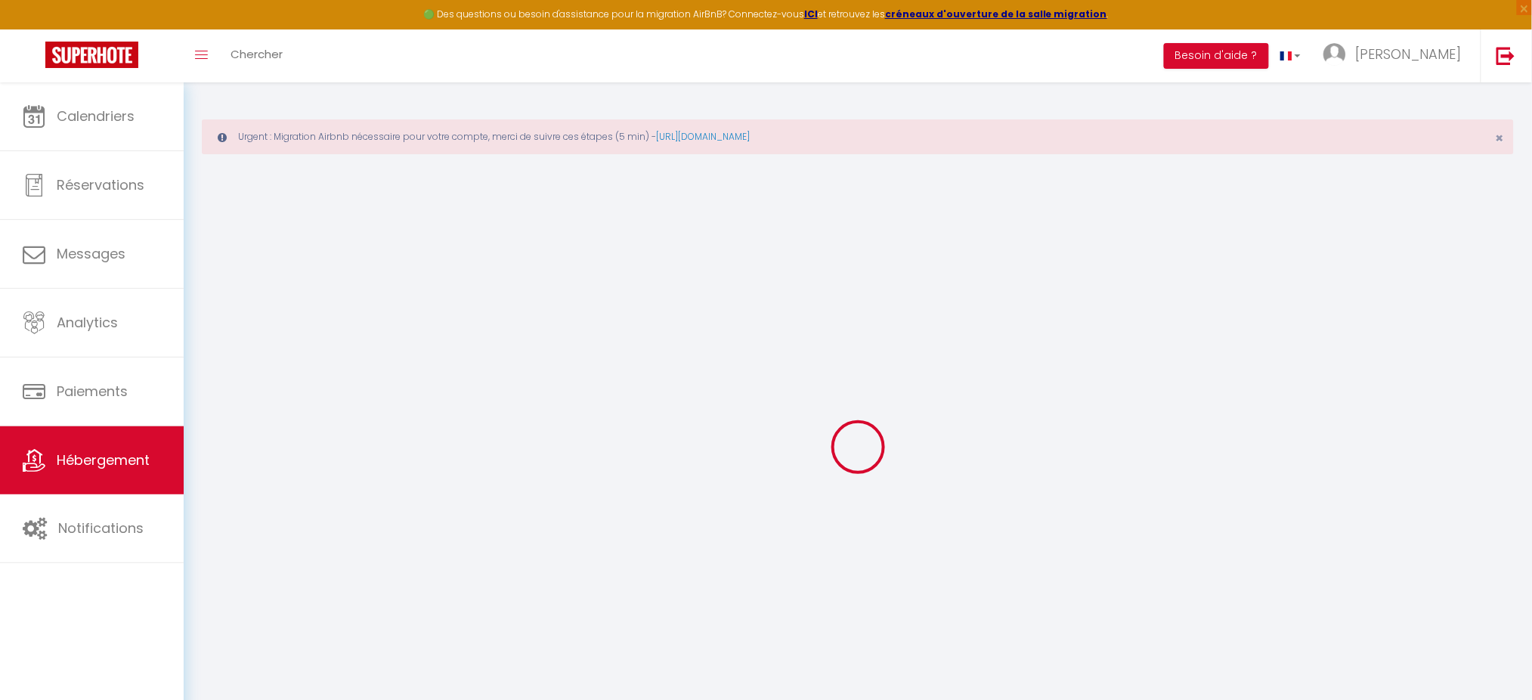
select select
type input "[GEOGRAPHIC_DATA] - proche centre-ville, [GEOGRAPHIC_DATA]"
type input "[PERSON_NAME]"
select select "2"
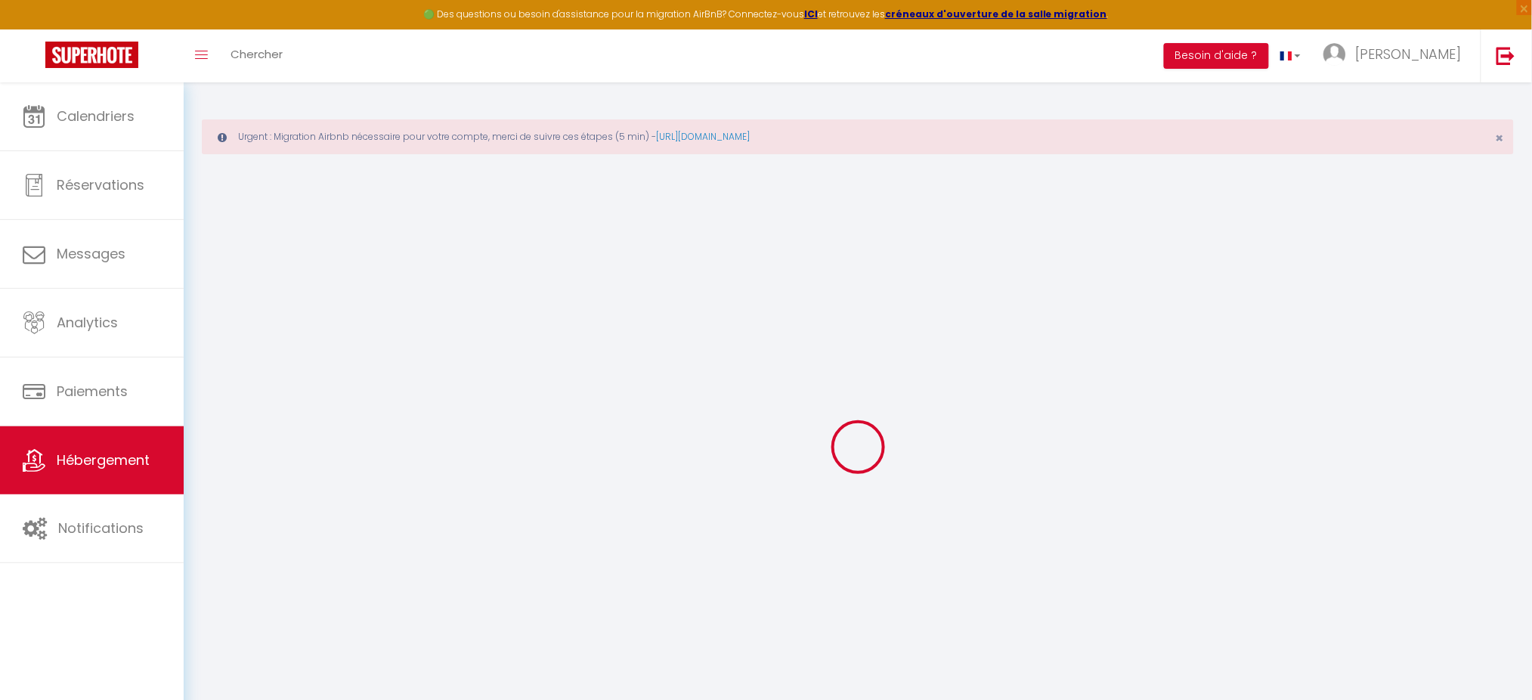
type input "56"
type input "38"
type input "200"
select select
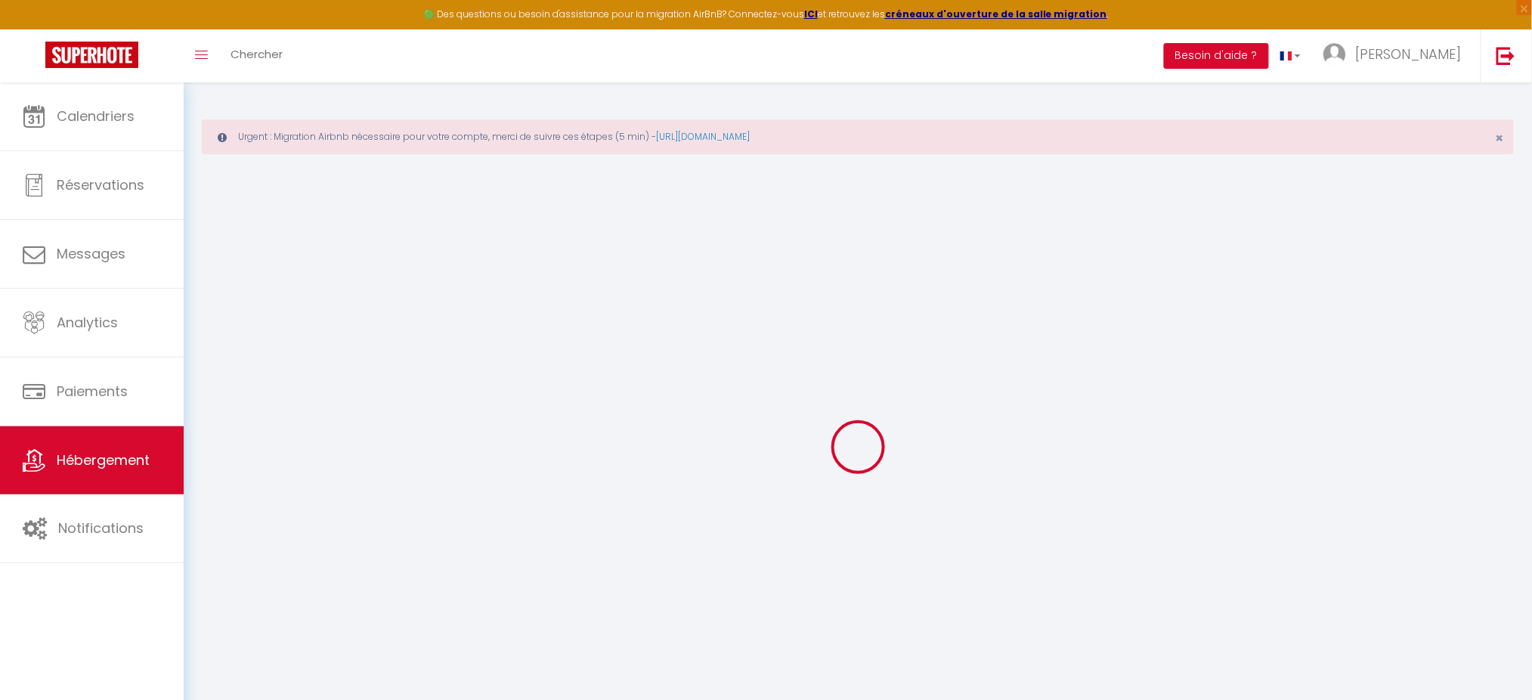
select select
type input "[PERSON_NAME] [PERSON_NAME]"
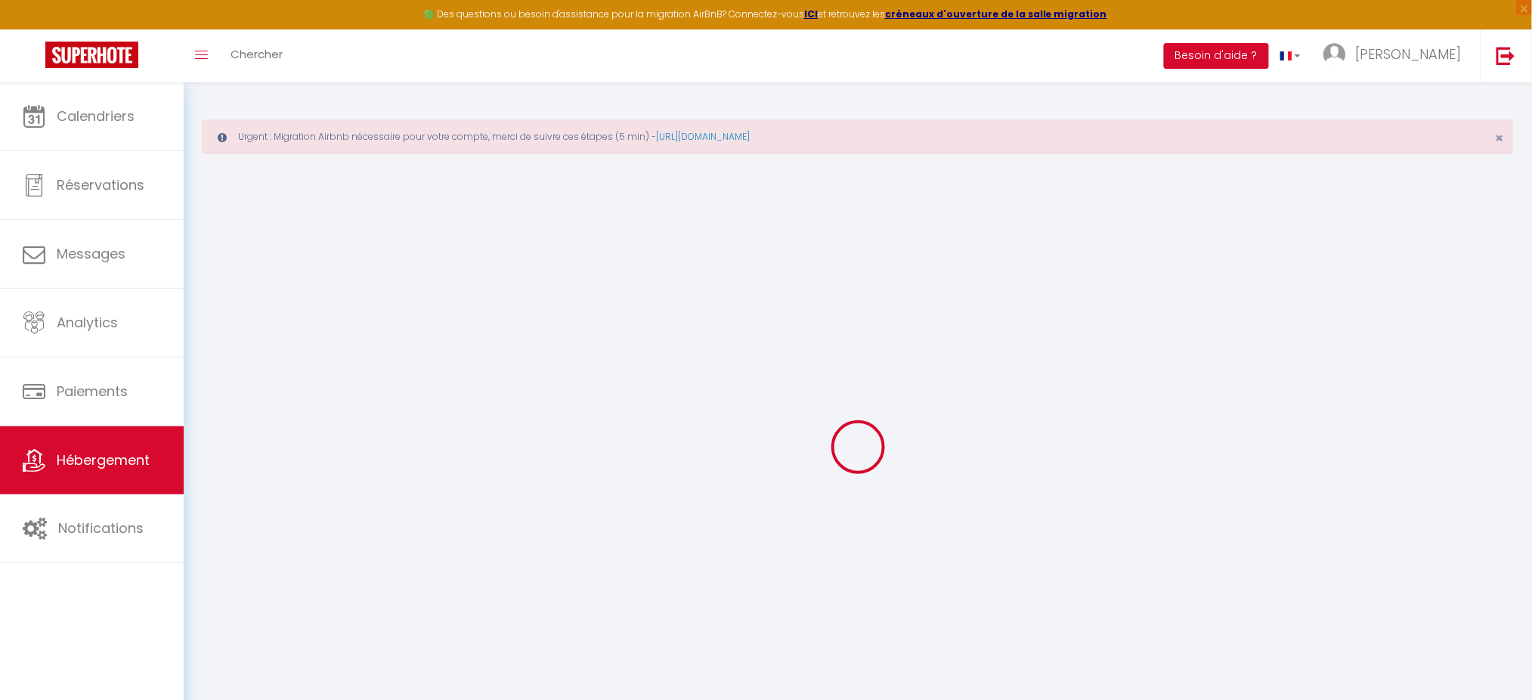
type input "33400"
type input "Talence"
type input "[EMAIL_ADDRESS][DOMAIN_NAME]"
select select "15265"
checkbox input "false"
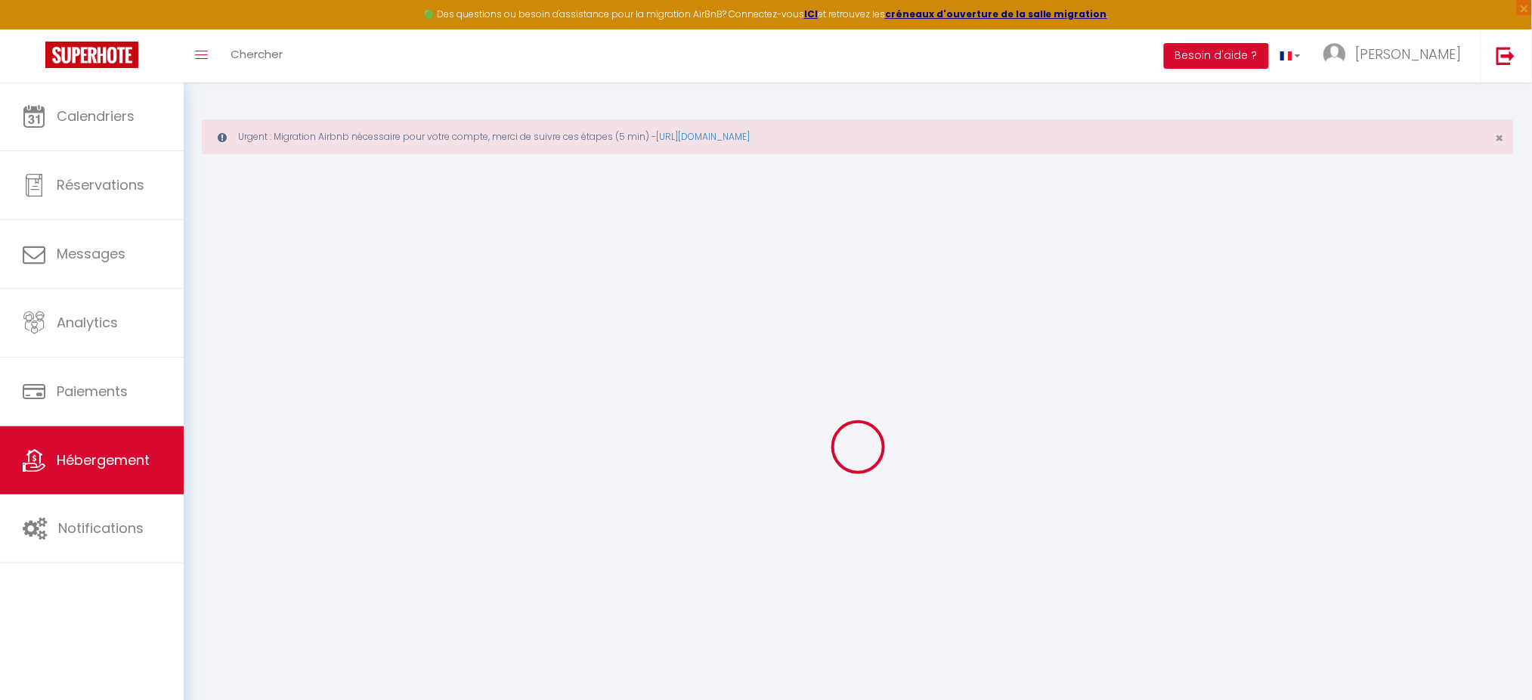
checkbox input "false"
checkbox input "true"
checkbox input "false"
type input "0"
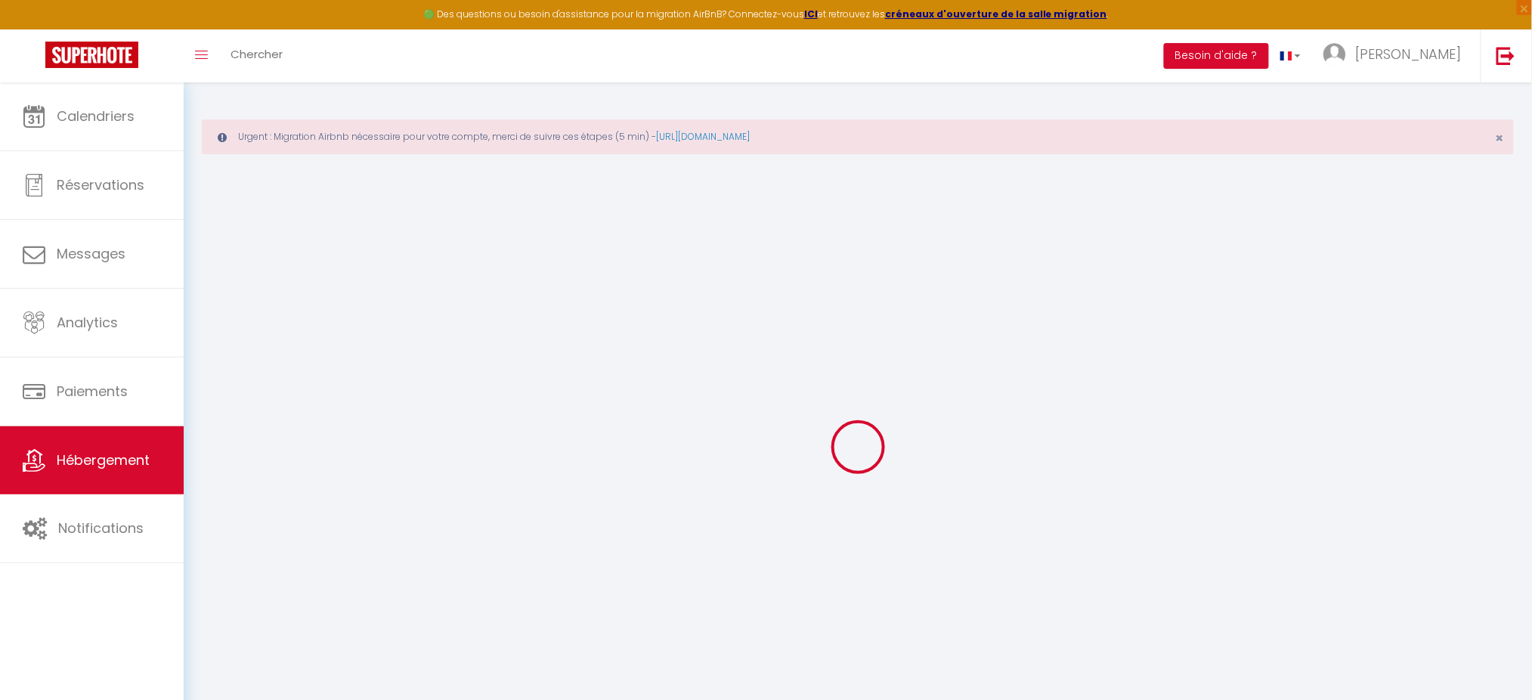
type input "0"
select select
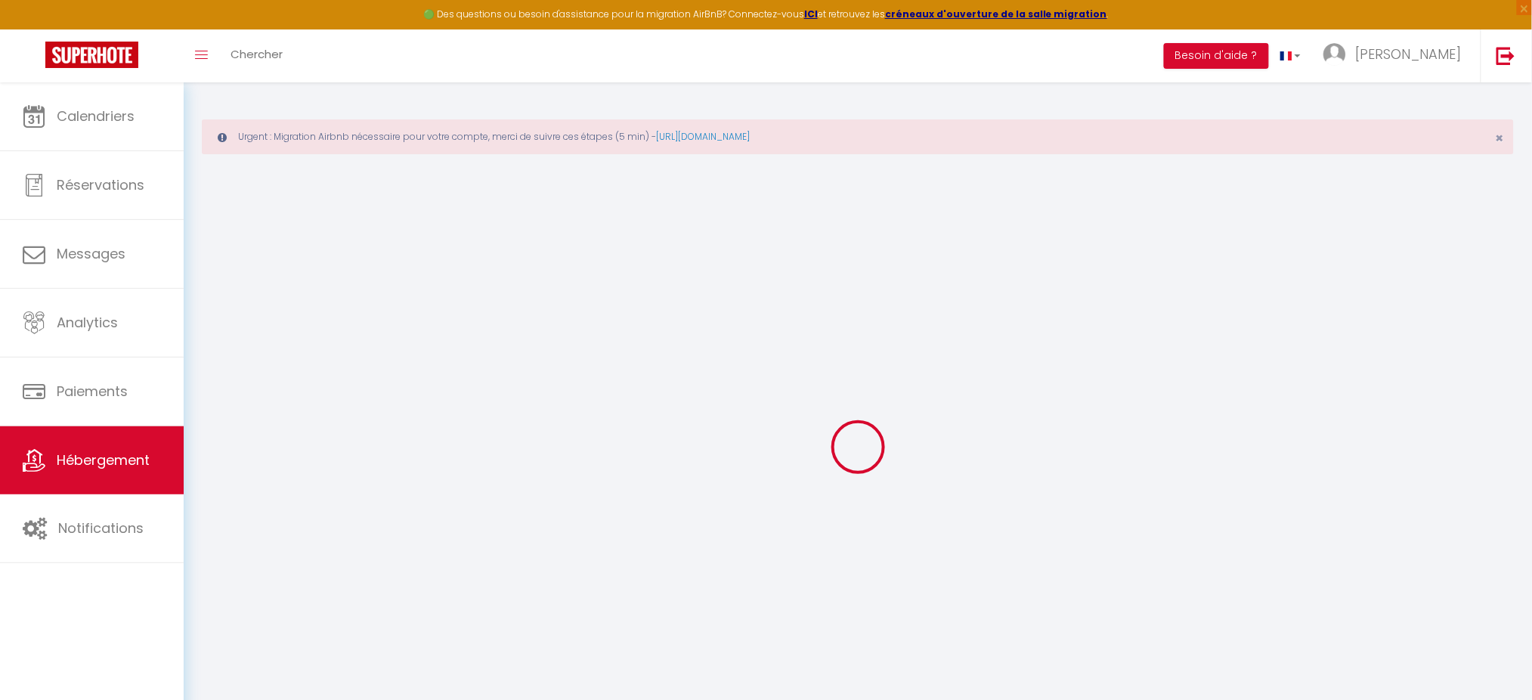
select select
checkbox input "false"
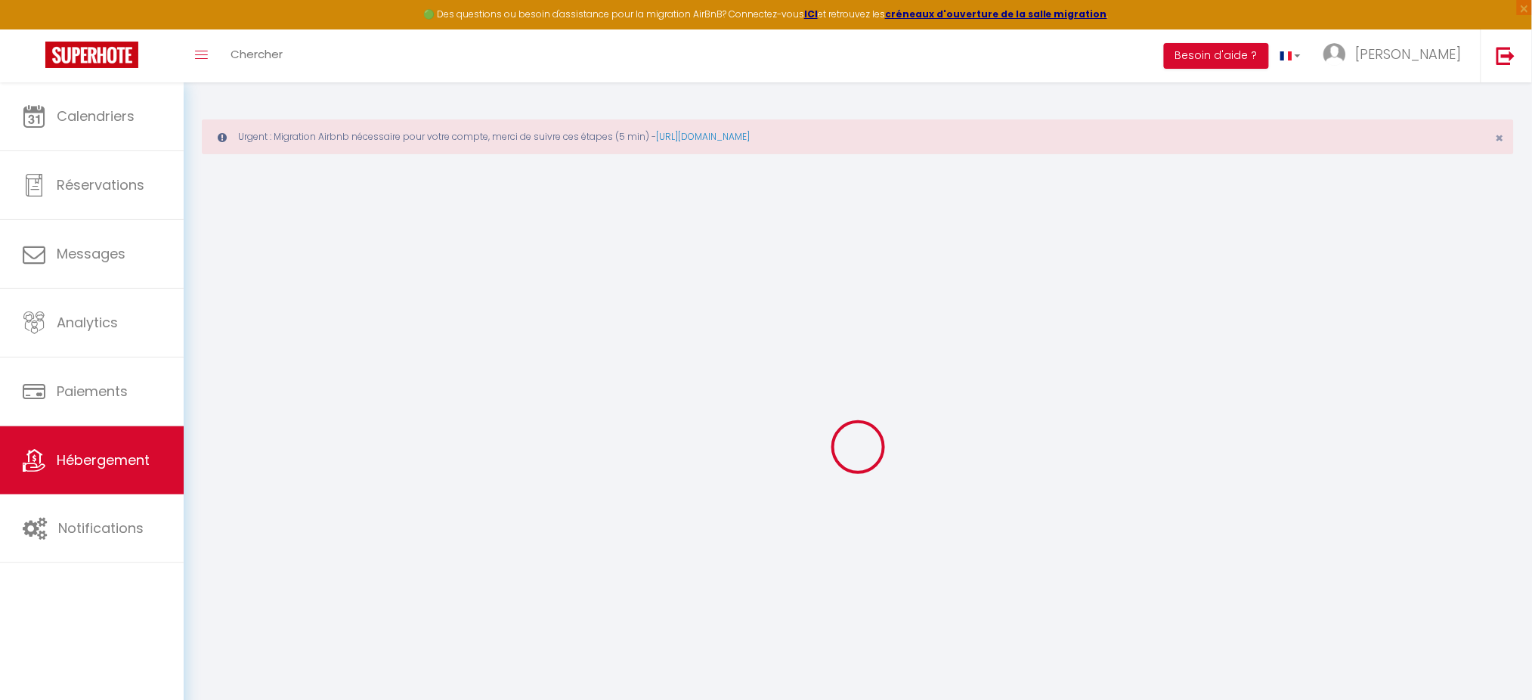
checkbox input "true"
checkbox input "false"
select select
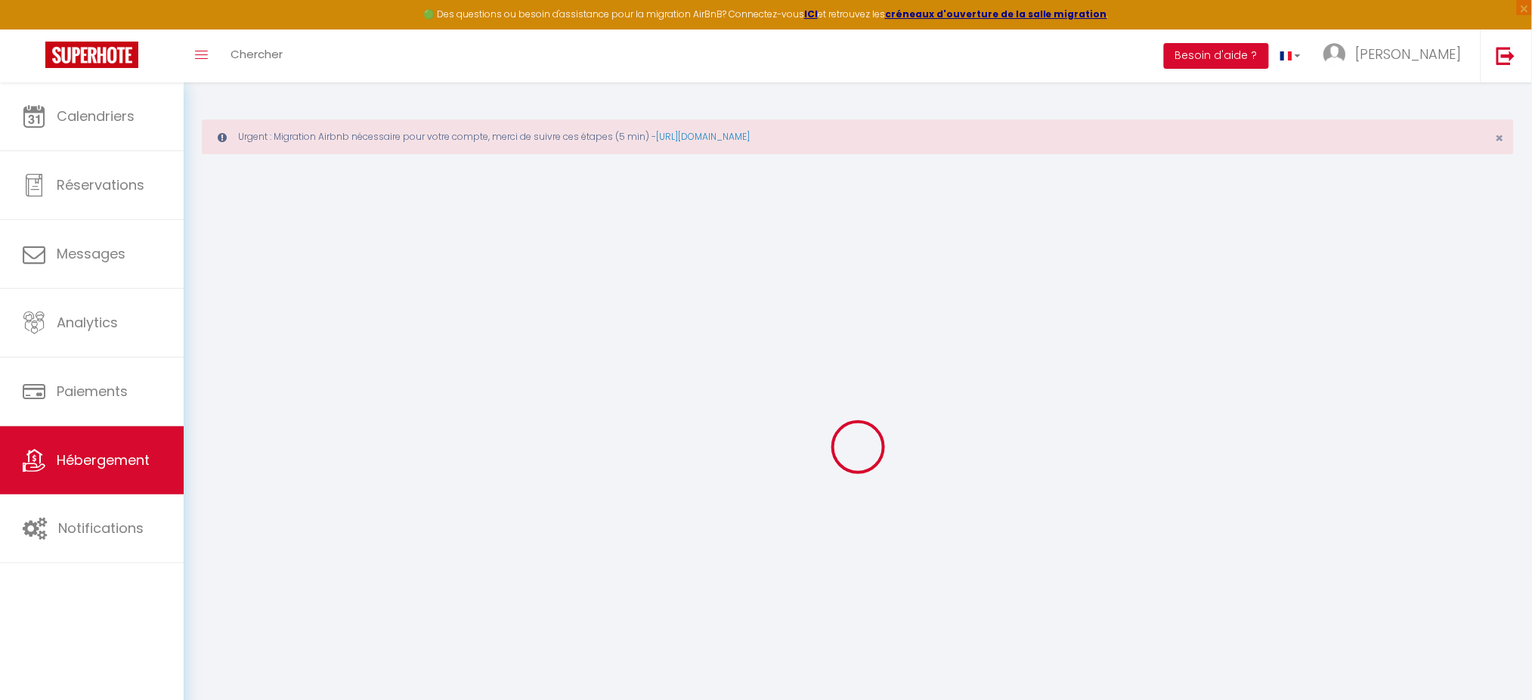
select select
checkbox input "false"
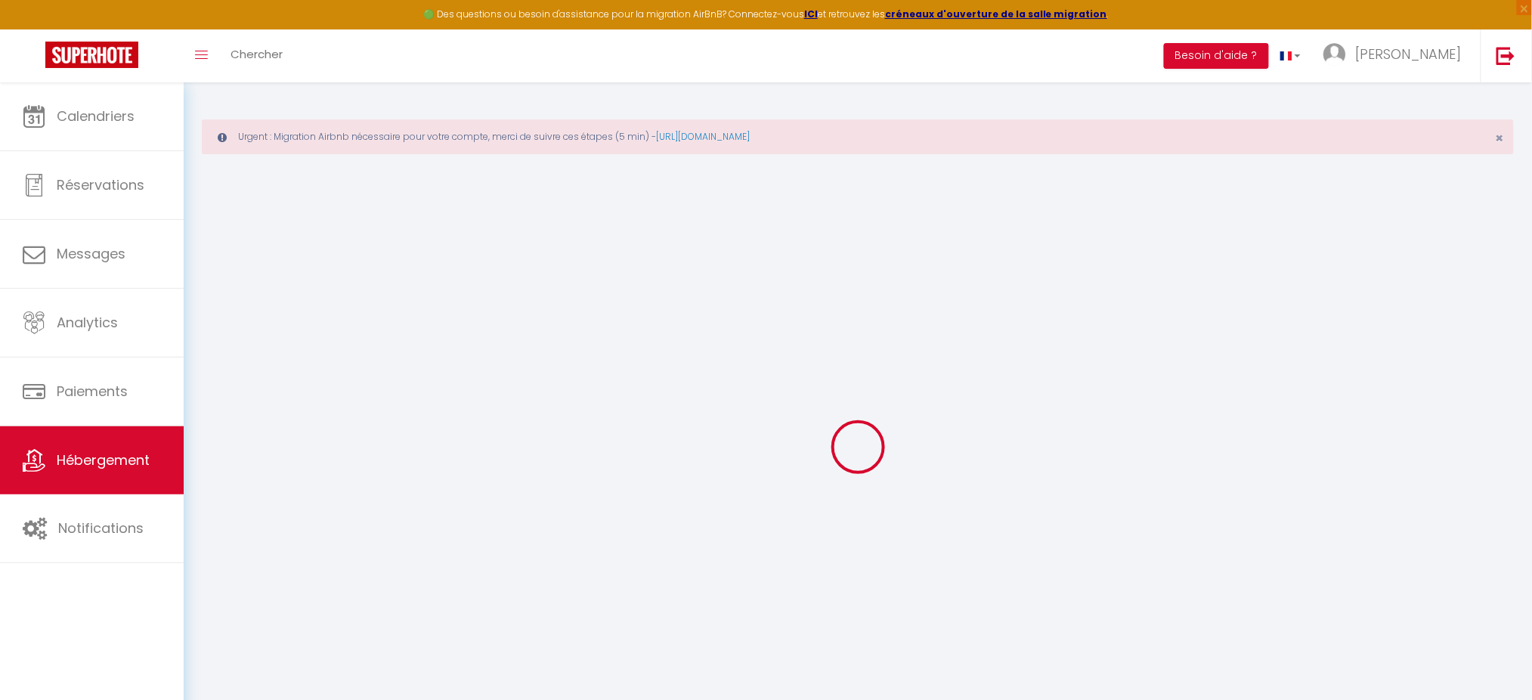
checkbox input "true"
checkbox input "false"
select select "48766"
checkbox input "false"
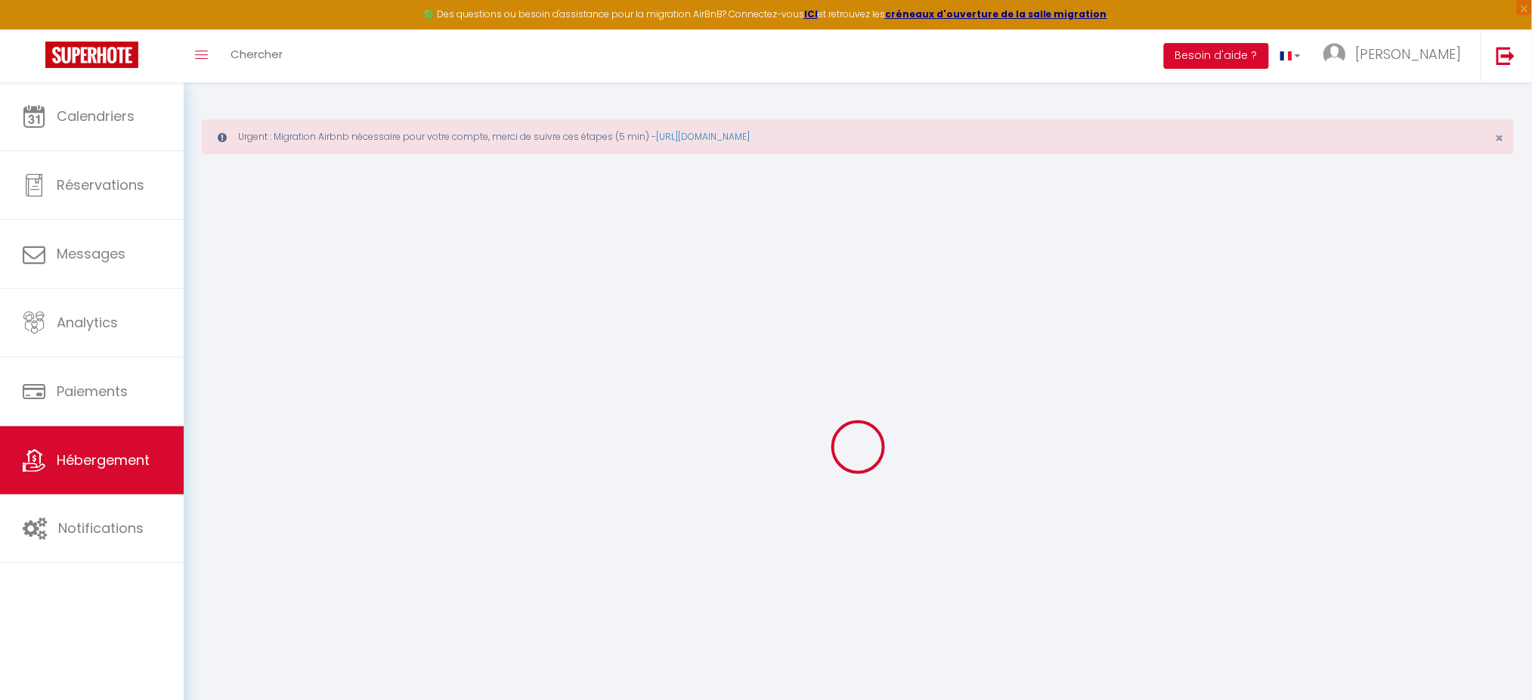
checkbox input "true"
checkbox input "false"
checkbox input "true"
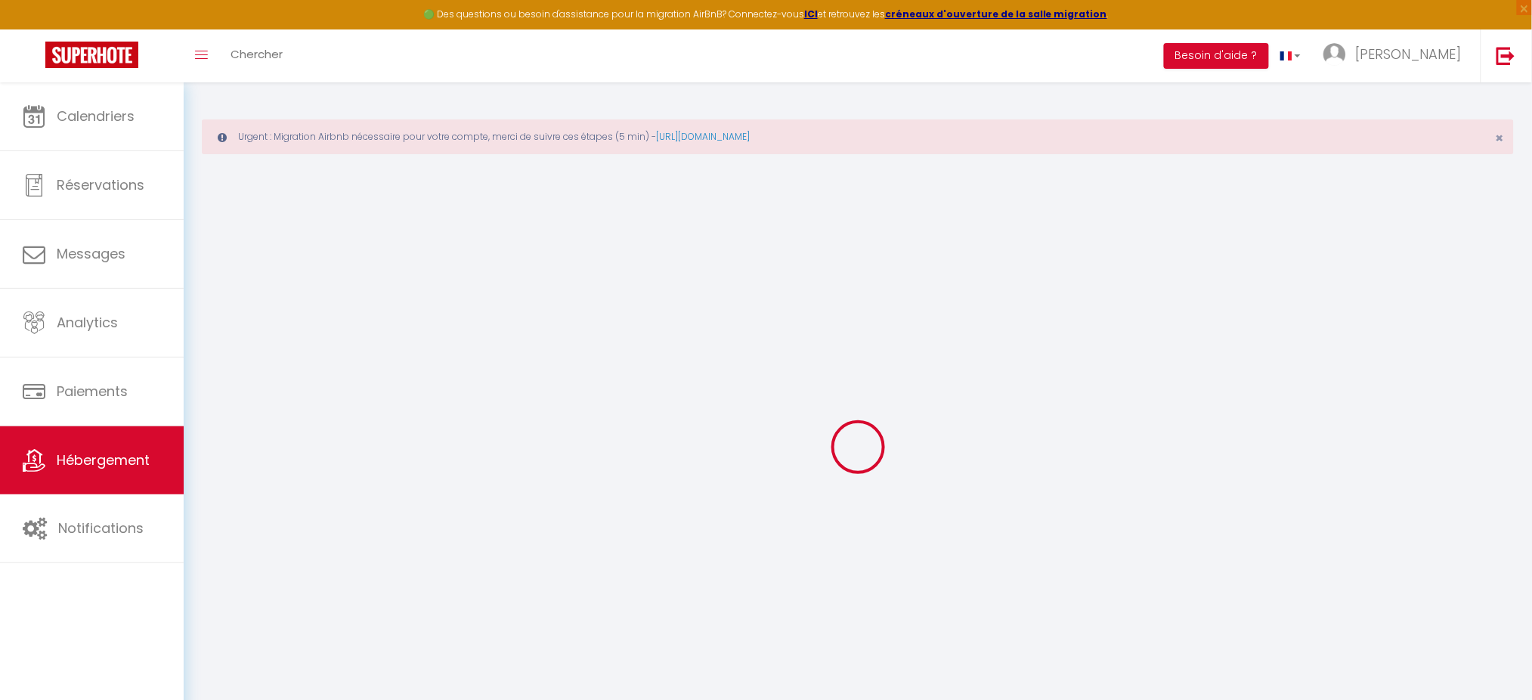
checkbox input "false"
checkbox input "true"
checkbox input "false"
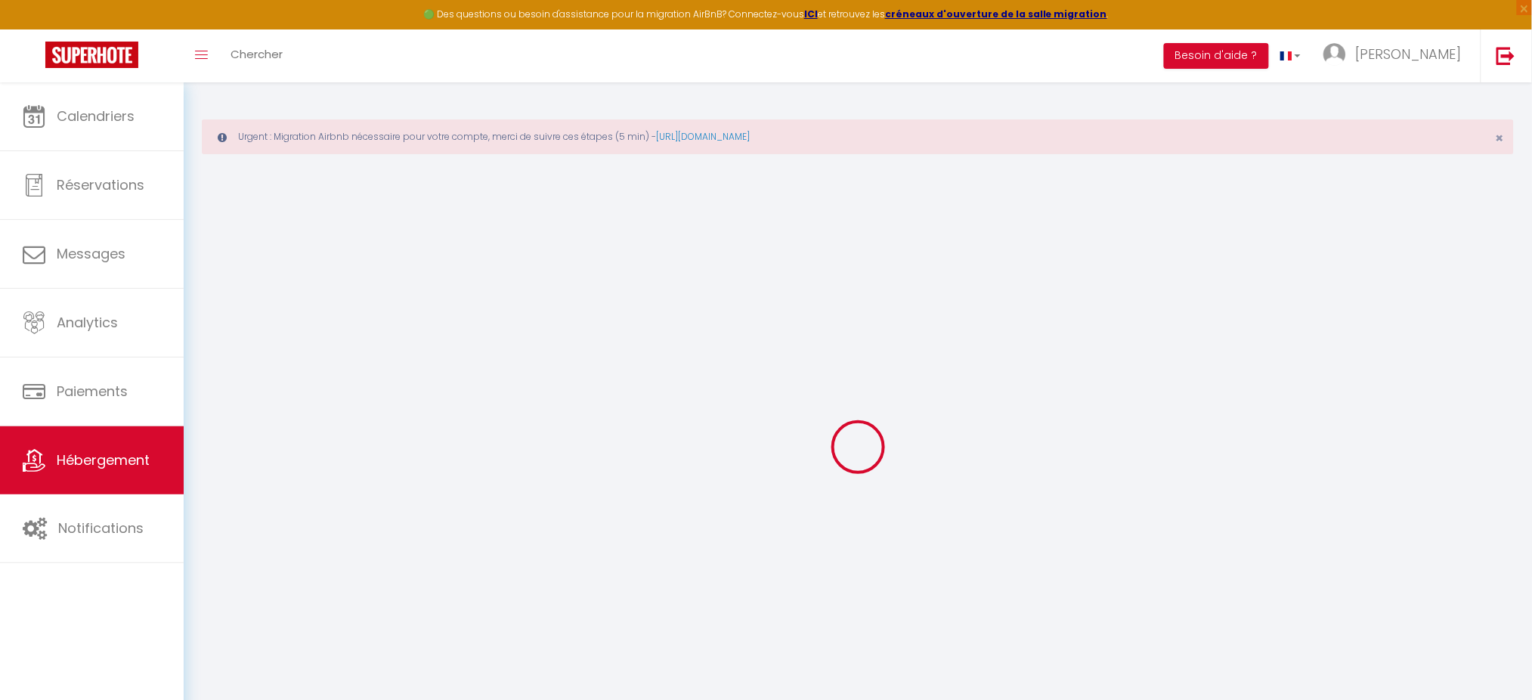
select select "16:00"
select select
select select "10:00"
select select "30"
select select "120"
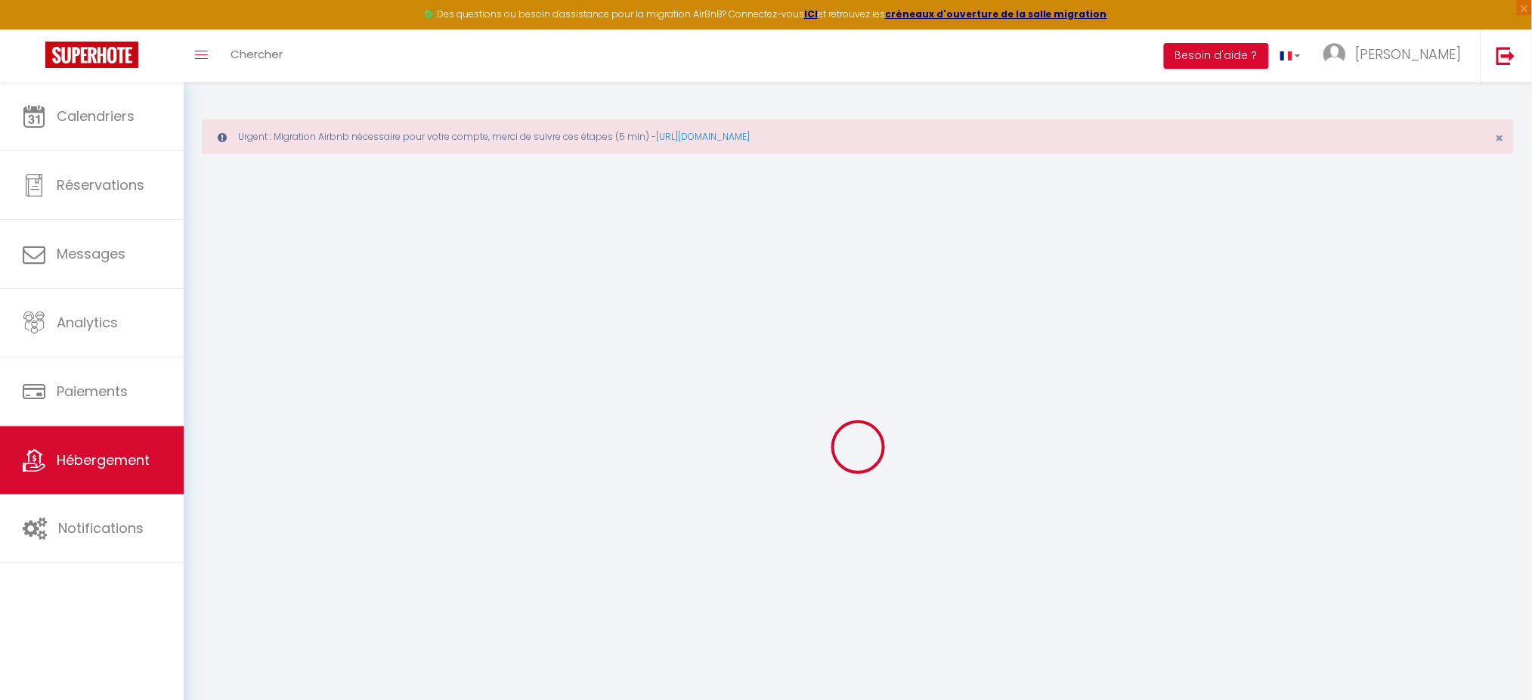
select select "13:00"
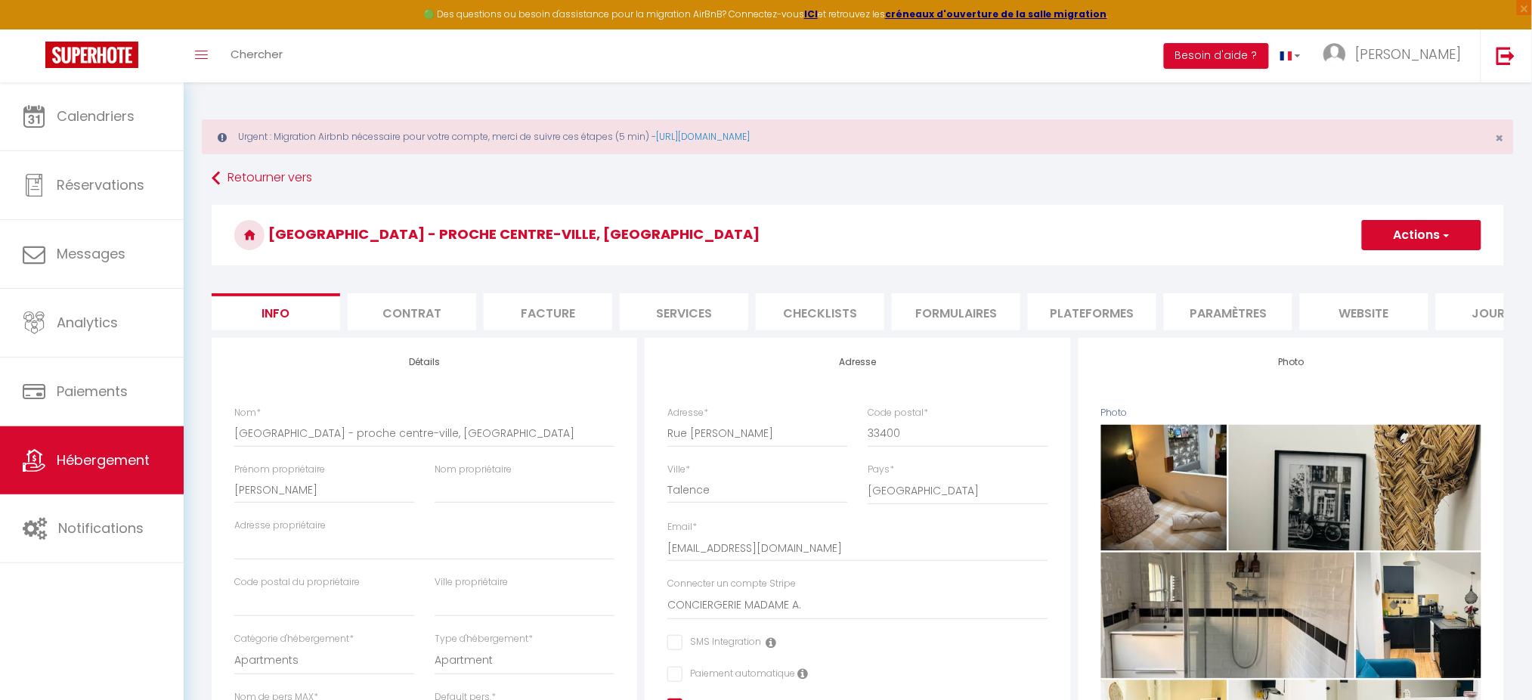
click at [1119, 314] on li "Plateformes" at bounding box center [1092, 311] width 128 height 37
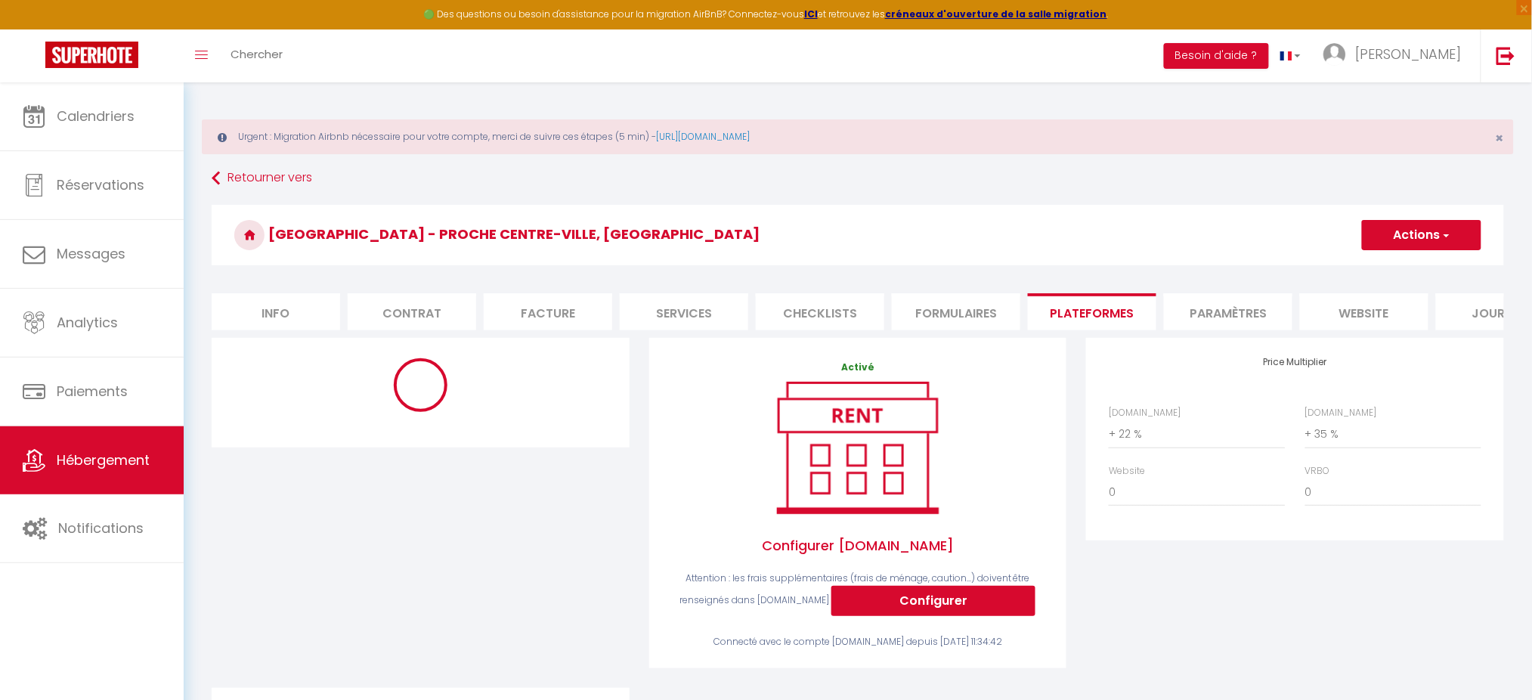
select select "-1"
select select "EUR"
select select "8552-52196076"
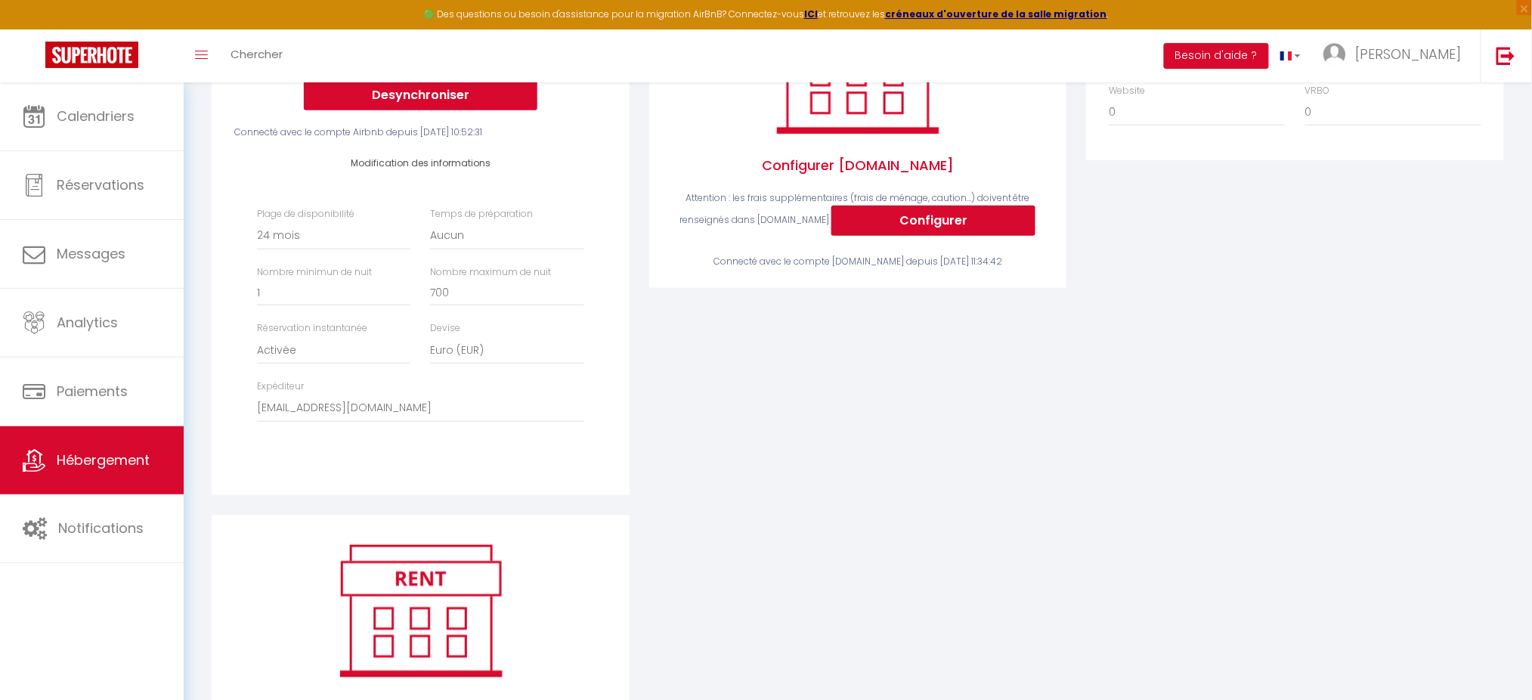
scroll to position [403, 0]
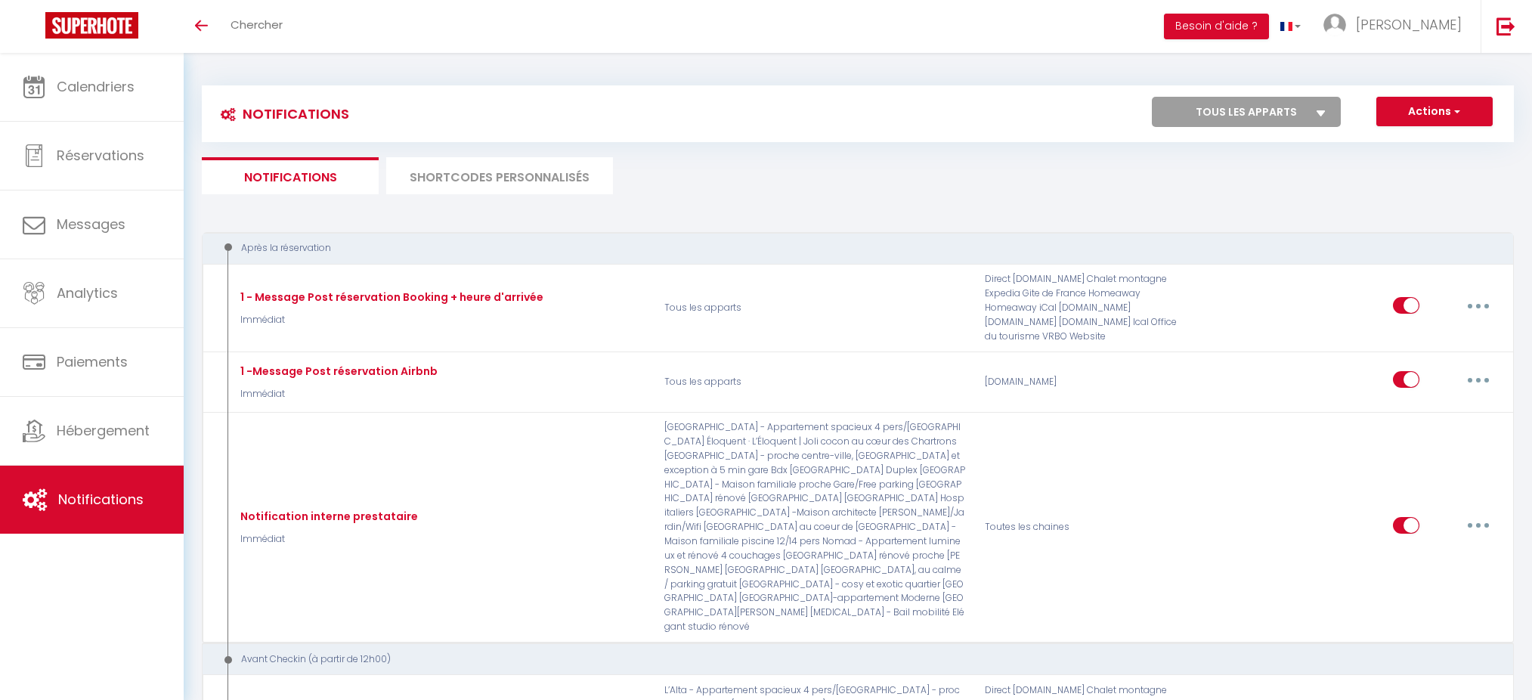
select select
click at [705, 97] on div "Actions Nouvelle Notification Exporter Importer Tous les apparts L’Alta - Appar…" at bounding box center [1020, 114] width 981 height 34
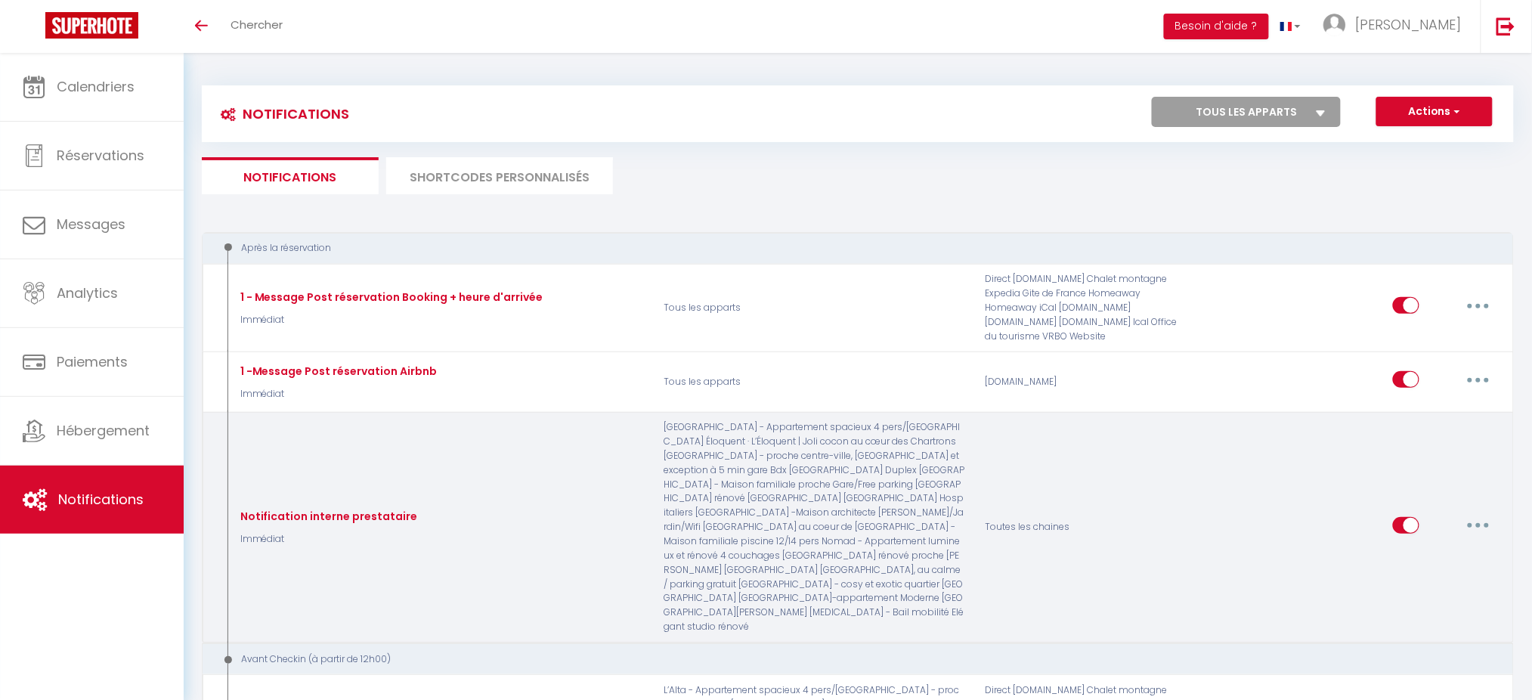
click at [1473, 513] on button "button" at bounding box center [1478, 525] width 42 height 24
click at [1434, 546] on link "Editer" at bounding box center [1439, 559] width 112 height 26
type input "Notification interne prestataire"
select select "Immédiat"
select select
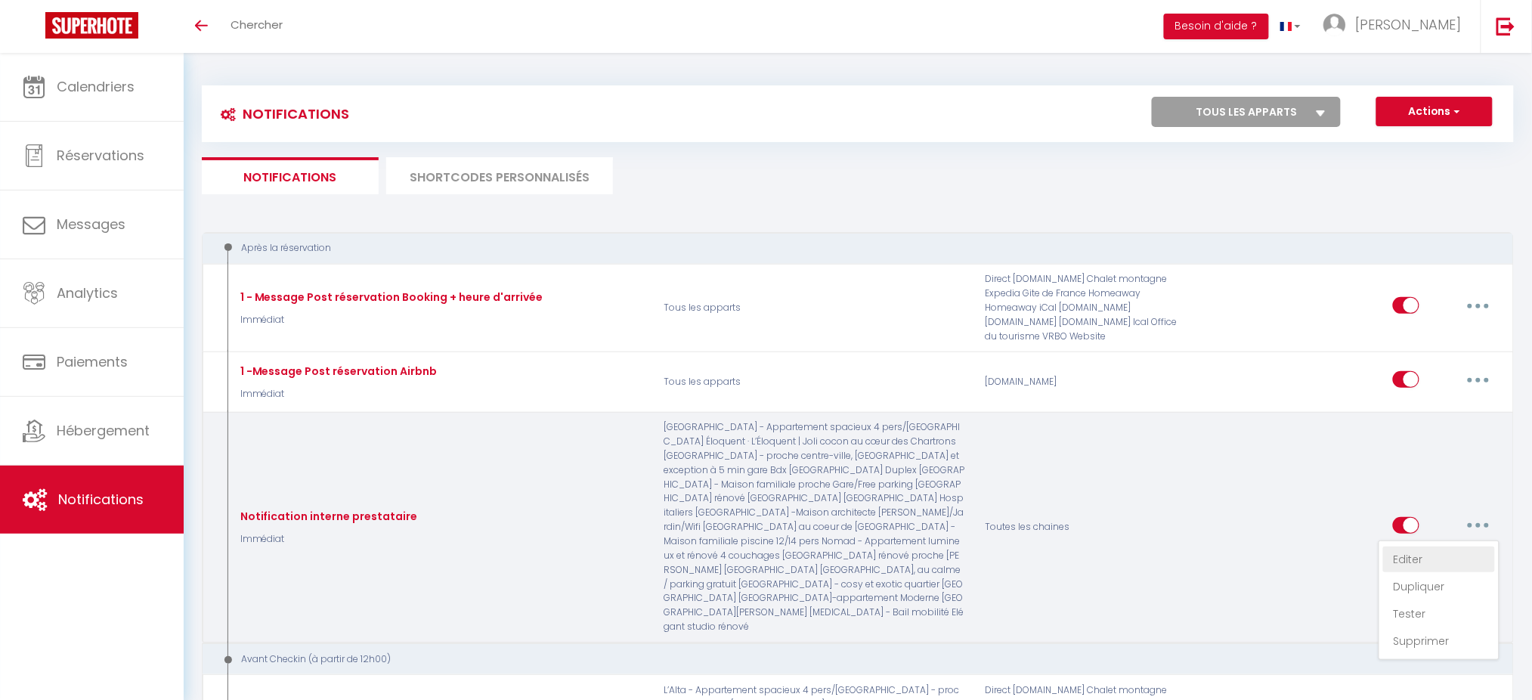
checkbox input "false"
radio input "true"
type input "Nouvelle réservation - [RENTAL:NAME] - [GUEST:NAME] - [CHECKING:DD-MM-YYYY] au …"
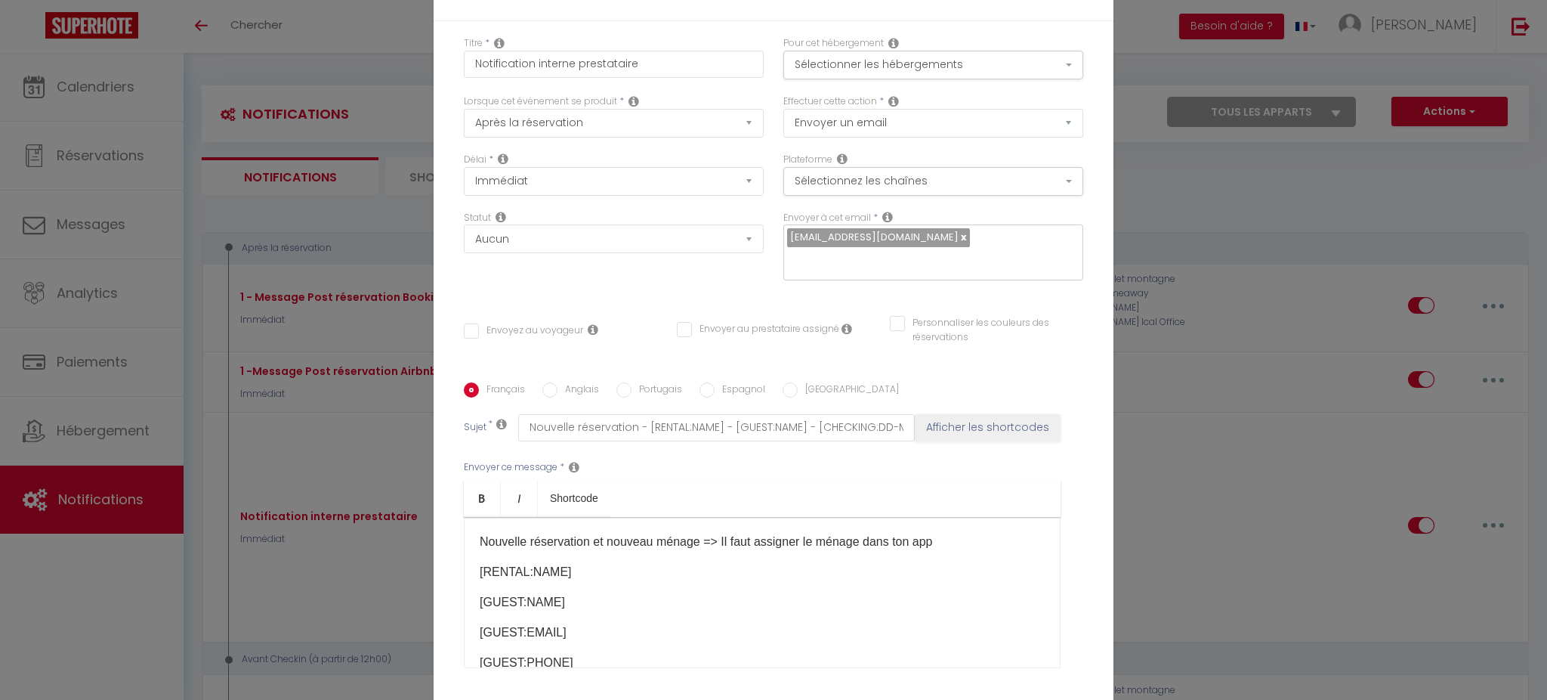
drag, startPoint x: 474, startPoint y: 315, endPoint x: 555, endPoint y: 329, distance: 82.1
click at [555, 329] on div "Envoyez au voyageur Envoyer au prestataire assigné Personnaliser les couleurs d…" at bounding box center [773, 338] width 639 height 44
drag, startPoint x: 614, startPoint y: 320, endPoint x: 505, endPoint y: 324, distance: 108.9
click at [508, 323] on div "Envoyez au voyageur Envoyer au prestataire assigné Personnaliser les couleurs d…" at bounding box center [773, 338] width 639 height 44
drag, startPoint x: 478, startPoint y: 339, endPoint x: 505, endPoint y: 322, distance: 32.3
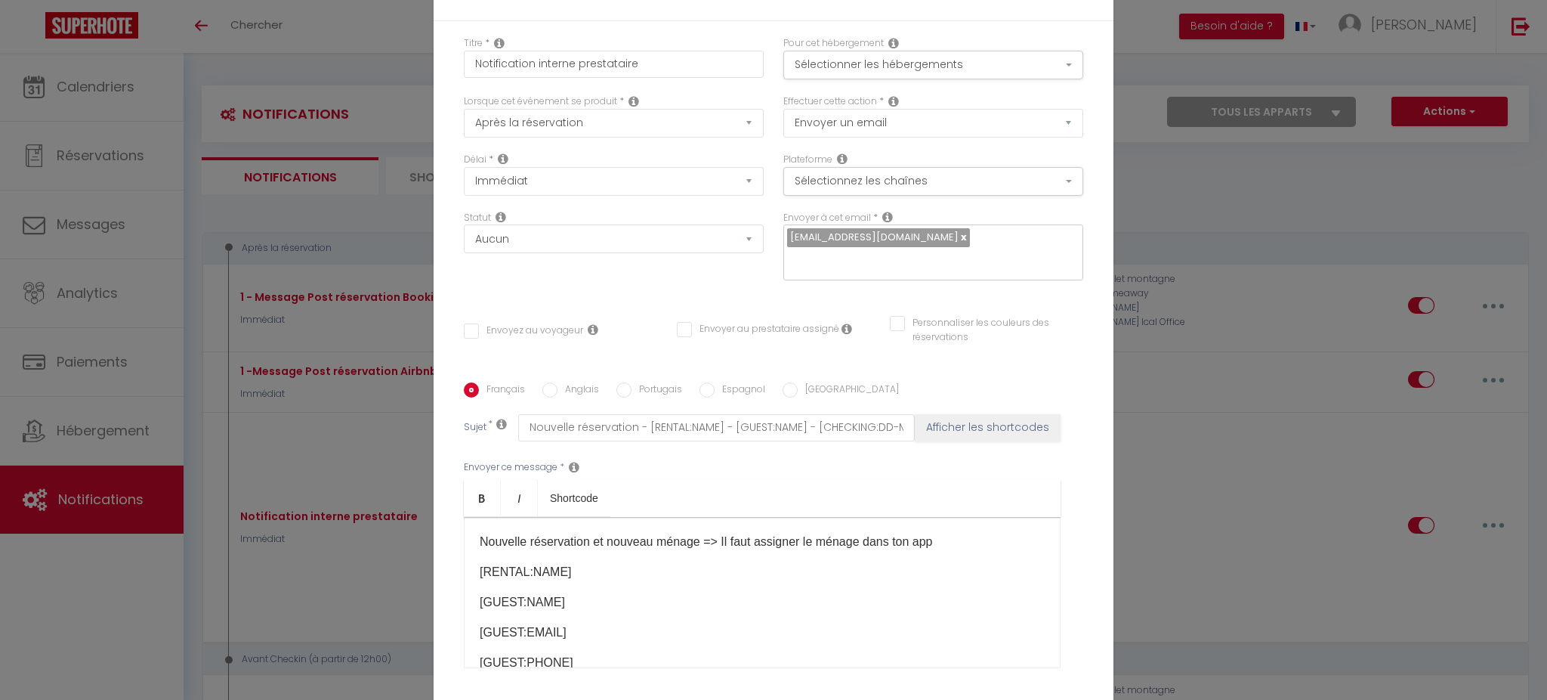
click at [505, 323] on div "Envoyez au voyageur" at bounding box center [560, 337] width 213 height 29
click at [487, 332] on input "Envoyez au voyageur" at bounding box center [523, 330] width 119 height 15
checkbox input "true"
checkbox input "false"
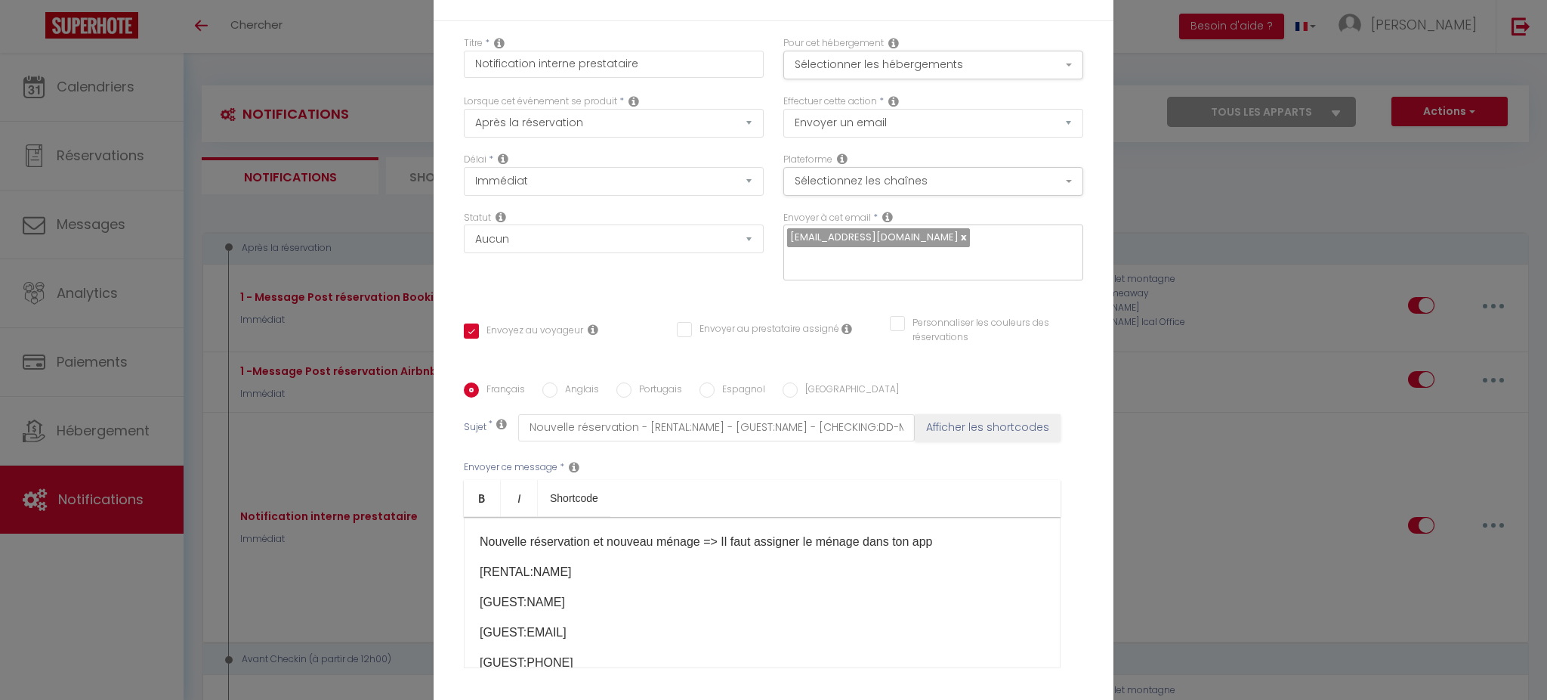
click at [490, 331] on input "Envoyez au voyageur" at bounding box center [523, 330] width 119 height 15
checkbox input "false"
click at [490, 331] on input "Envoyez au voyageur" at bounding box center [523, 330] width 119 height 15
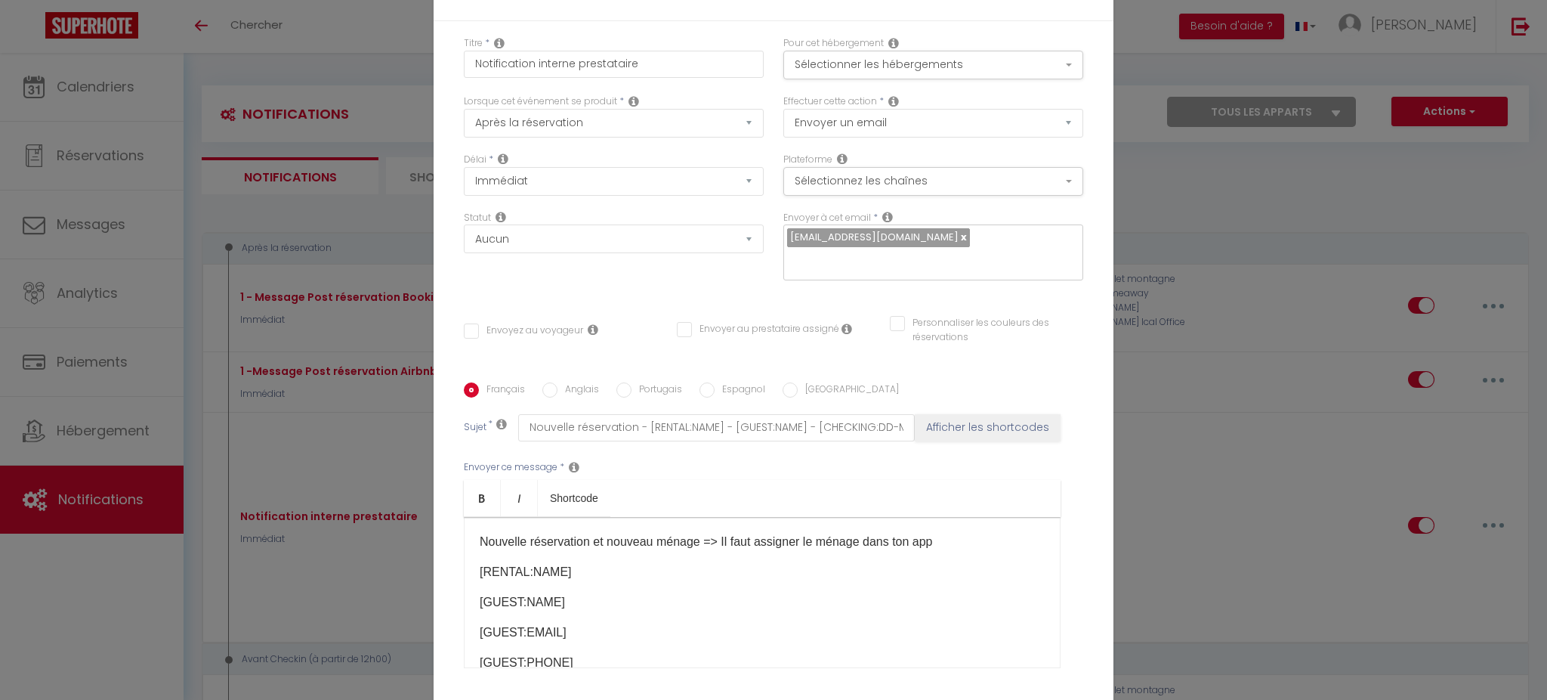
checkbox input "true"
checkbox input "false"
click at [490, 331] on input "Envoyez au voyageur" at bounding box center [523, 330] width 119 height 15
checkbox input "false"
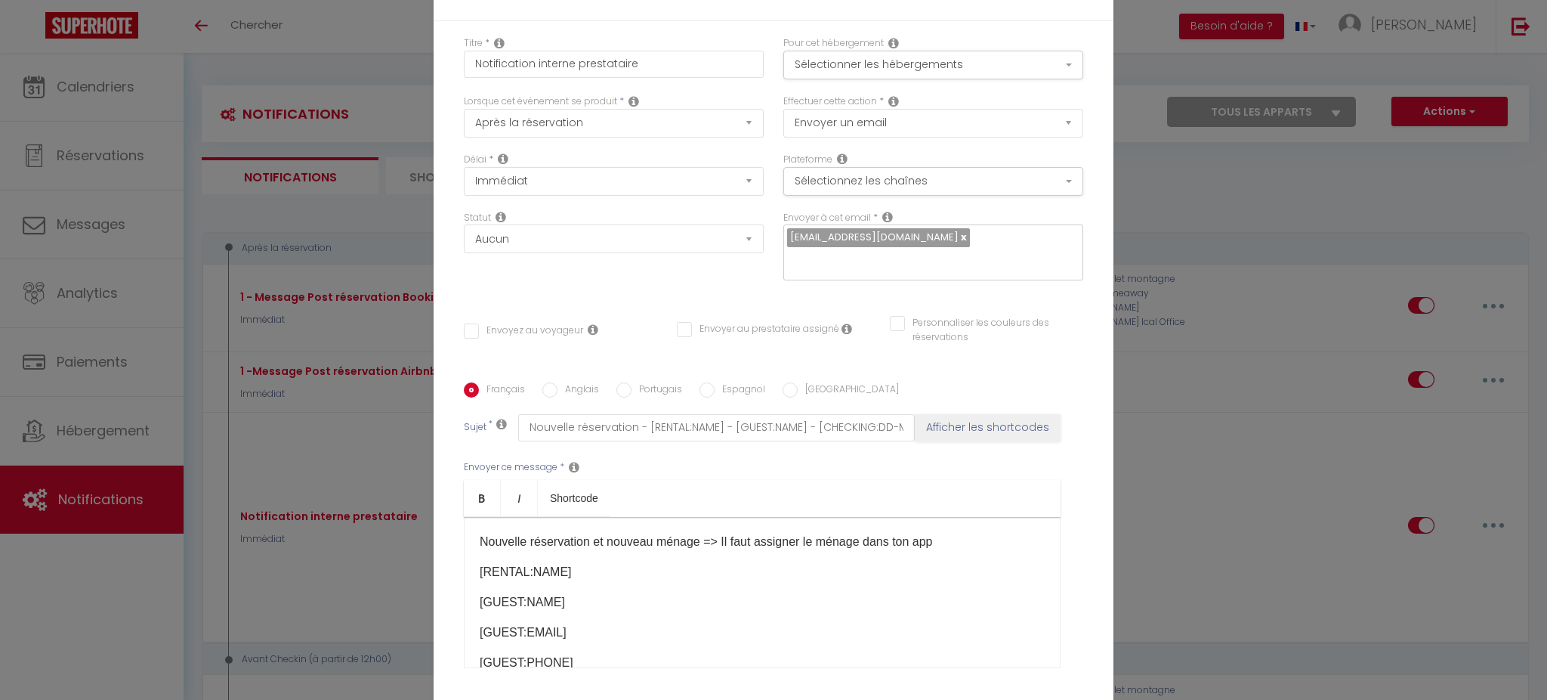
checkbox input "false"
click at [530, 333] on input "Envoyez au voyageur" at bounding box center [523, 330] width 119 height 15
checkbox input "true"
checkbox input "false"
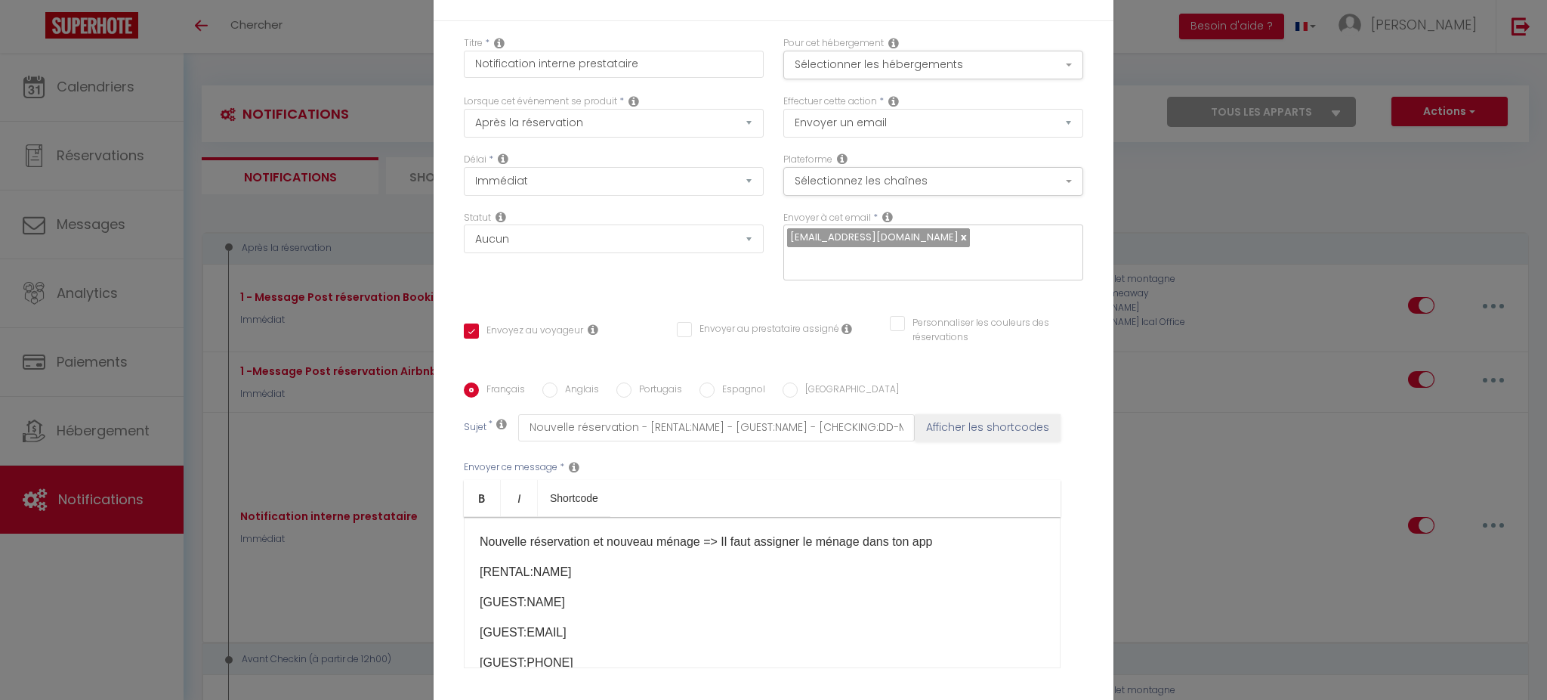
checkbox input "false"
click at [530, 333] on input "Envoyez au voyageur" at bounding box center [523, 330] width 119 height 15
checkbox input "false"
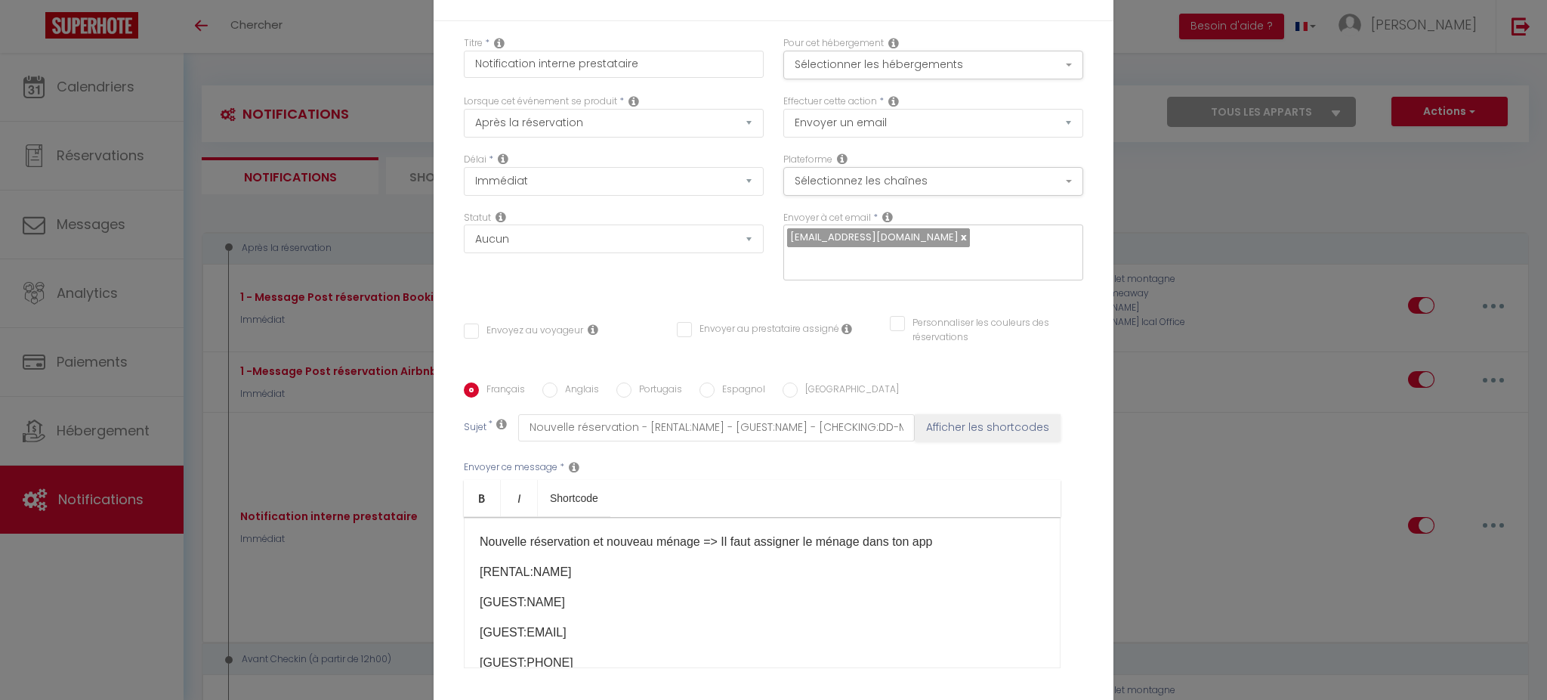
click at [530, 333] on input "Envoyez au voyageur" at bounding box center [523, 330] width 119 height 15
checkbox input "true"
checkbox input "false"
drag, startPoint x: 622, startPoint y: 335, endPoint x: 462, endPoint y: 312, distance: 161.0
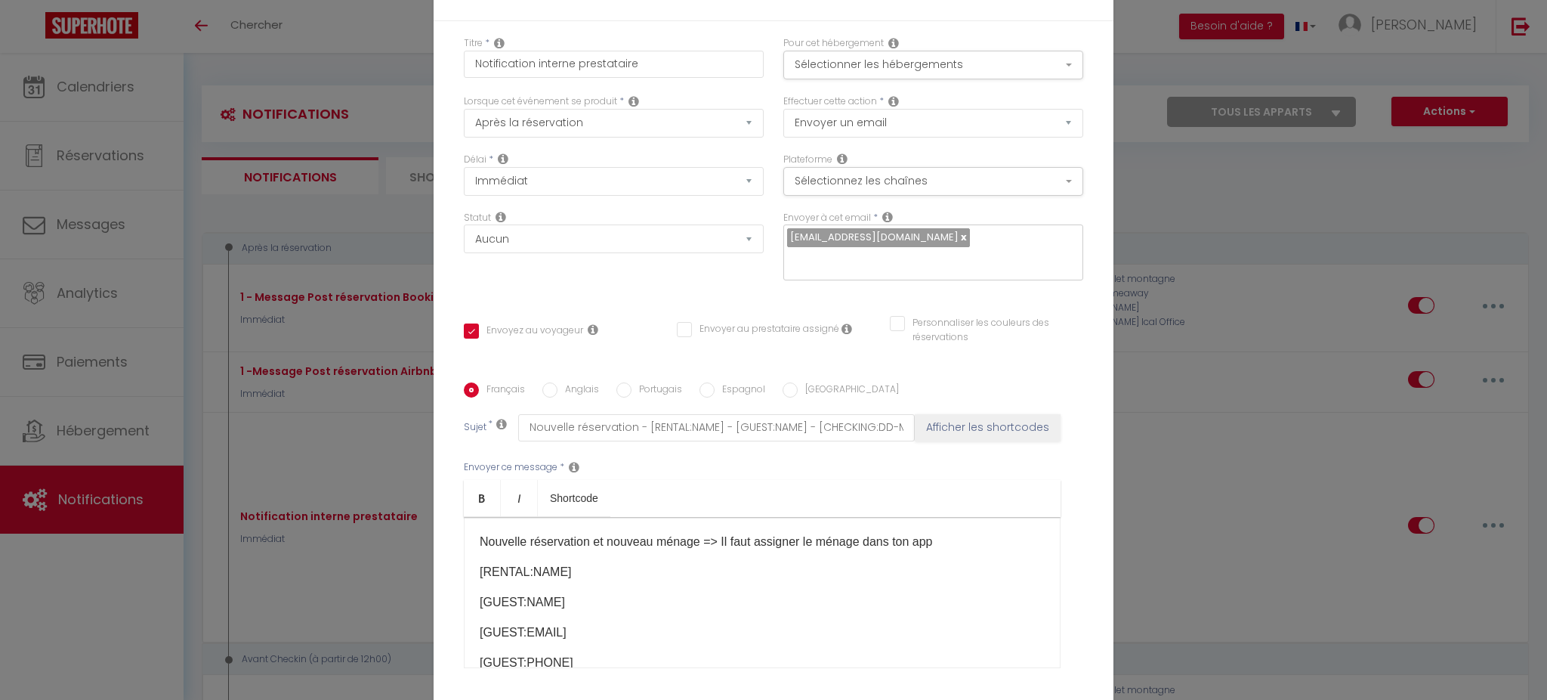
click at [463, 314] on div "Titre * Notification interne prestataire Pour cet hébergement Sélectionner les …" at bounding box center [774, 382] width 680 height 723
click at [458, 308] on div "Titre * Notification interne prestataire Pour cet hébergement Sélectionner les …" at bounding box center [774, 382] width 680 height 723
click at [499, 332] on input "Envoyez au voyageur" at bounding box center [523, 330] width 119 height 15
checkbox input "false"
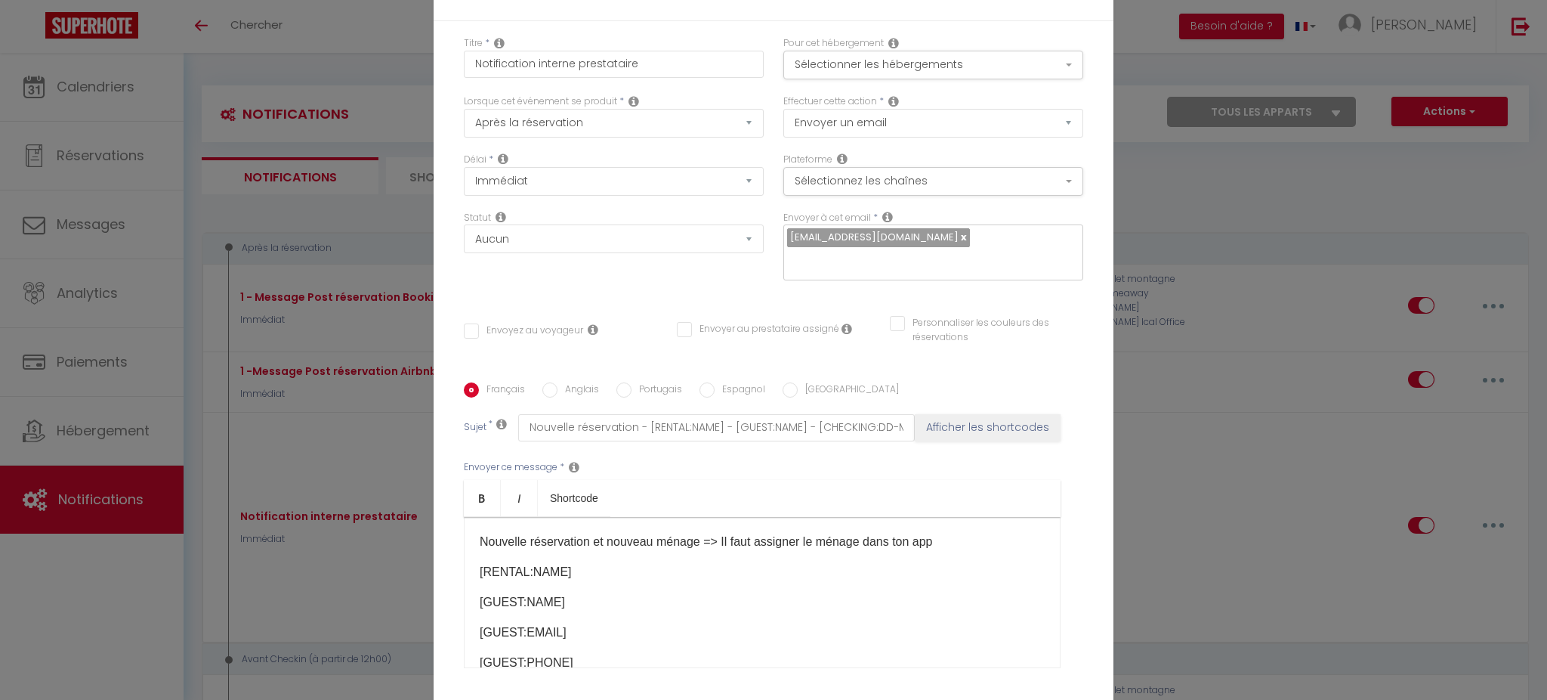
checkbox input "false"
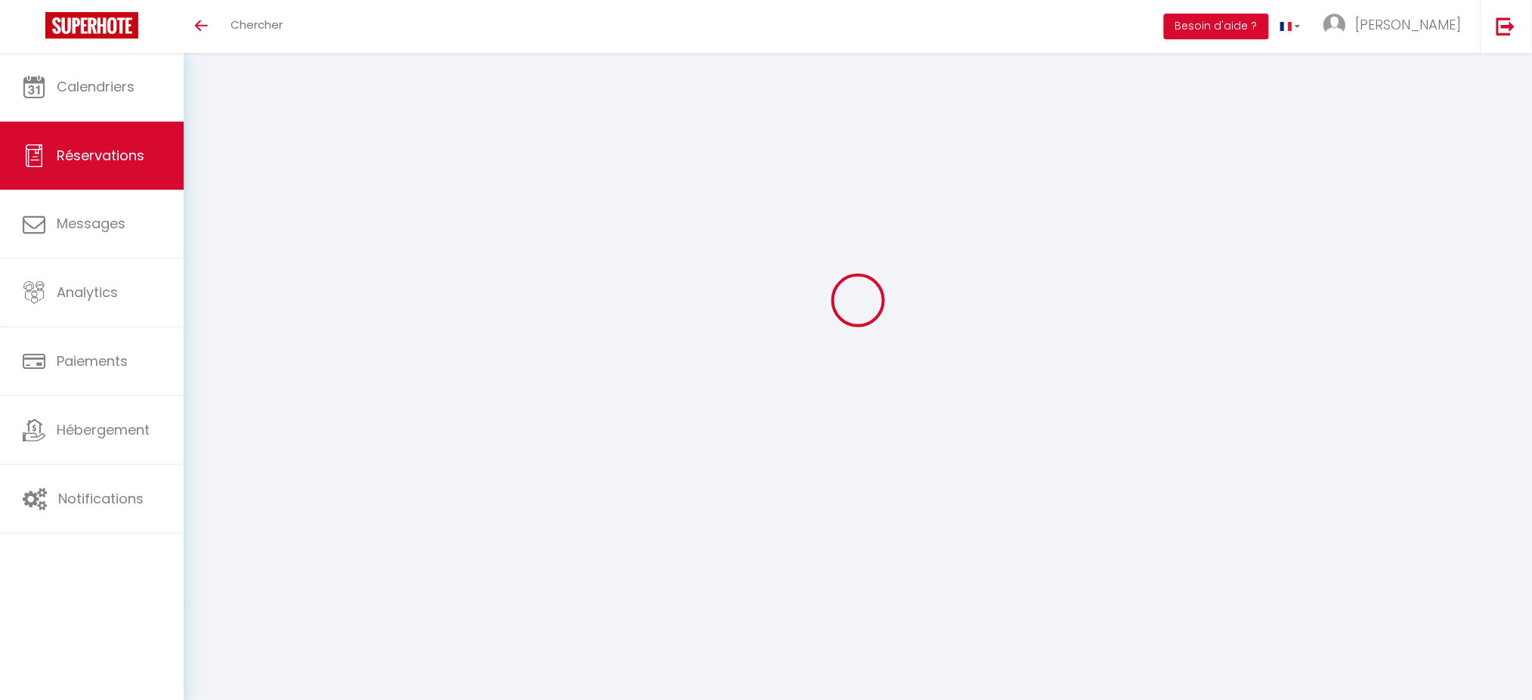
select select
checkbox input "false"
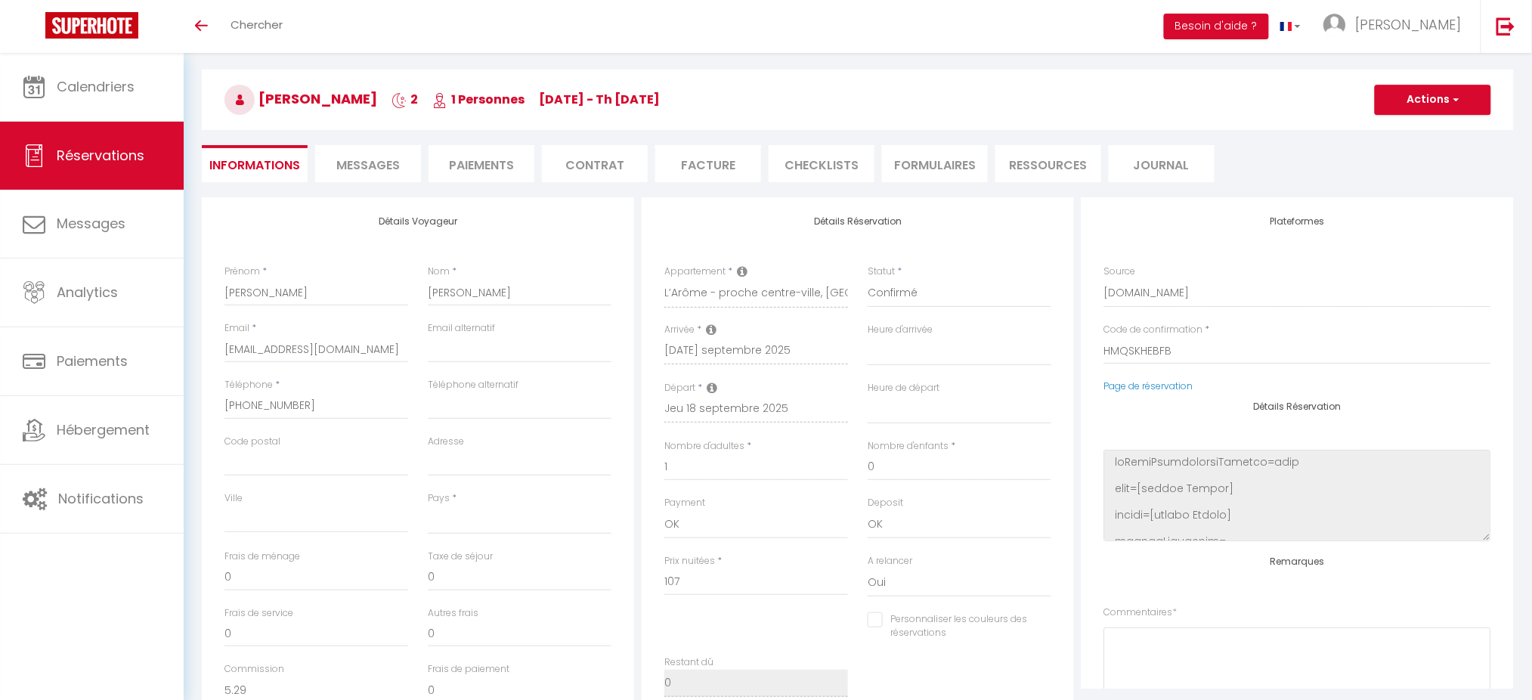
select select
checkbox input "false"
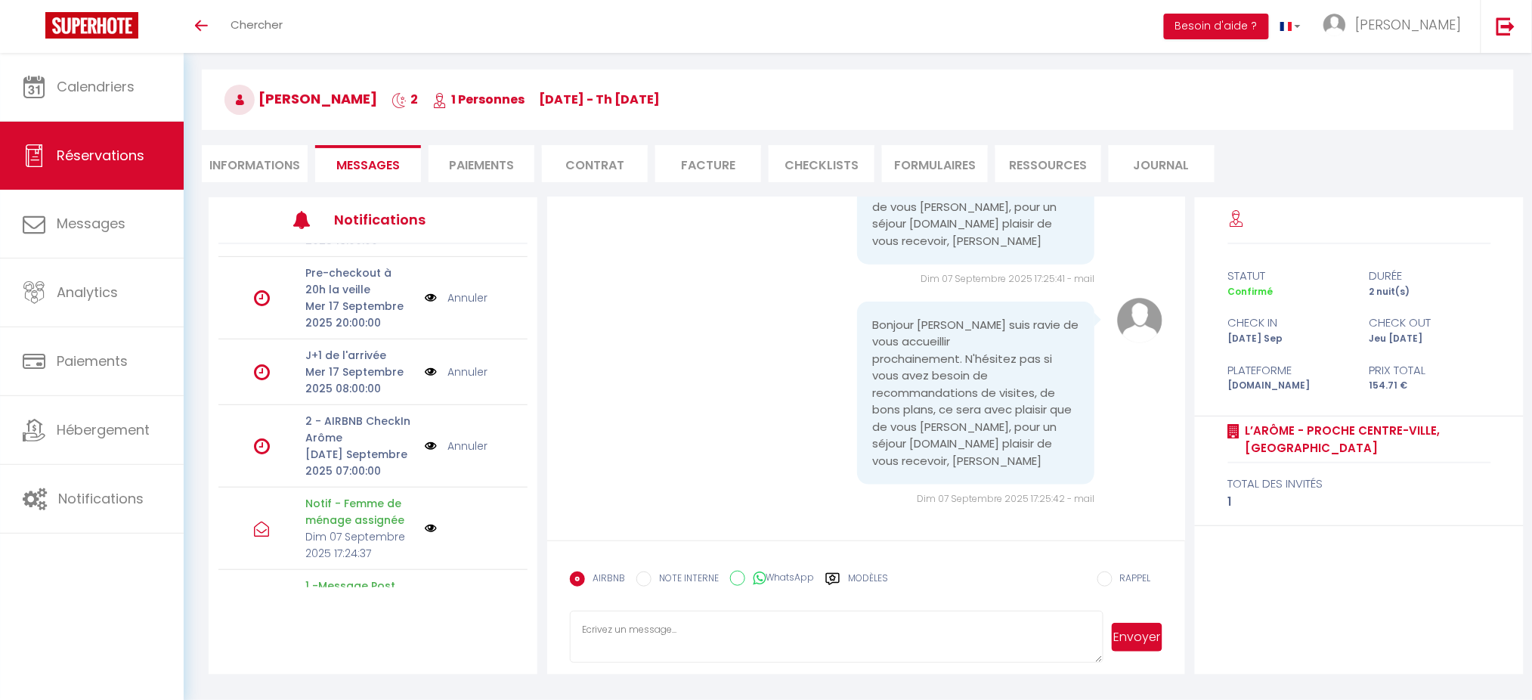
scroll to position [249, 0]
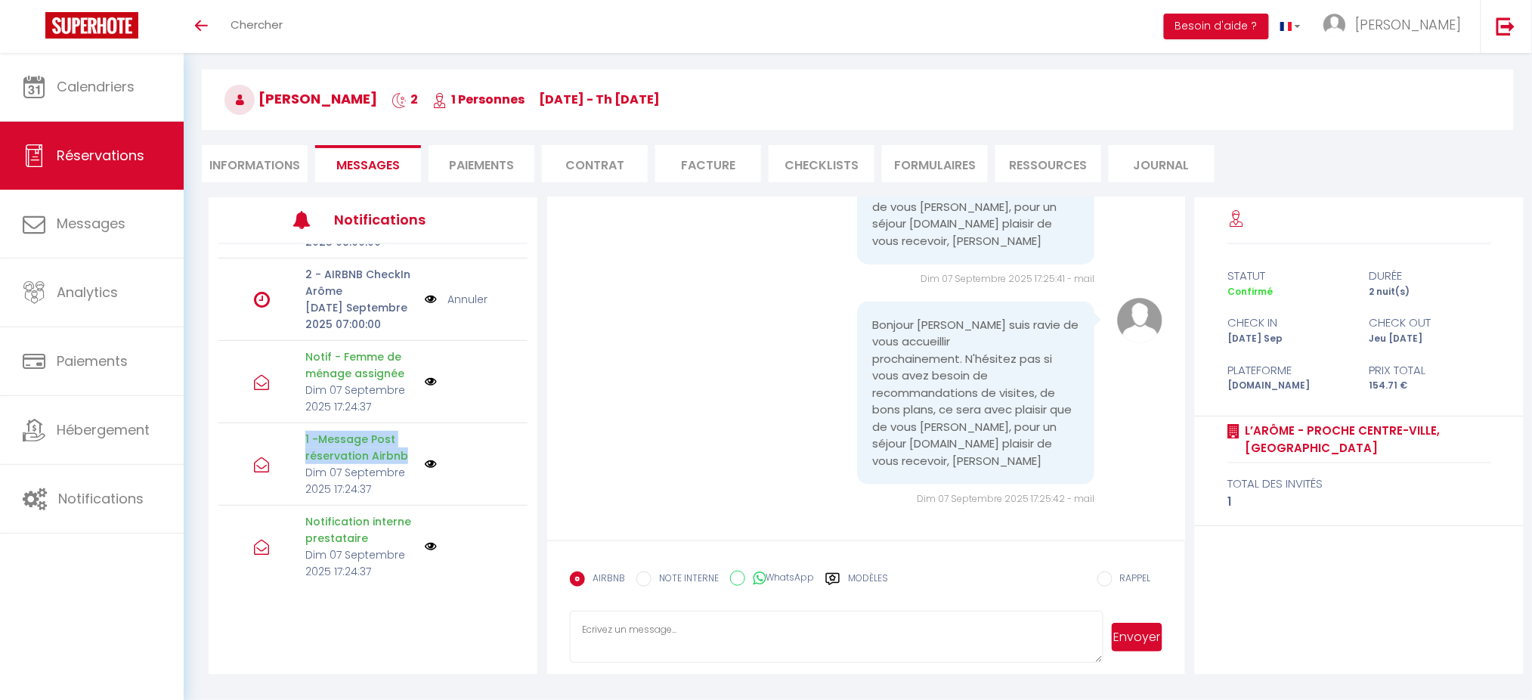
drag, startPoint x: 285, startPoint y: 437, endPoint x: 409, endPoint y: 453, distance: 124.9
click at [409, 453] on div "1 -Message Post réservation Airbnb Dim 07 Septembre 2025 17:24:37" at bounding box center [372, 464] width 309 height 82
copy p "1 -Message Post réservation Airbnb"
click at [258, 172] on li "Informations" at bounding box center [255, 163] width 106 height 37
select select
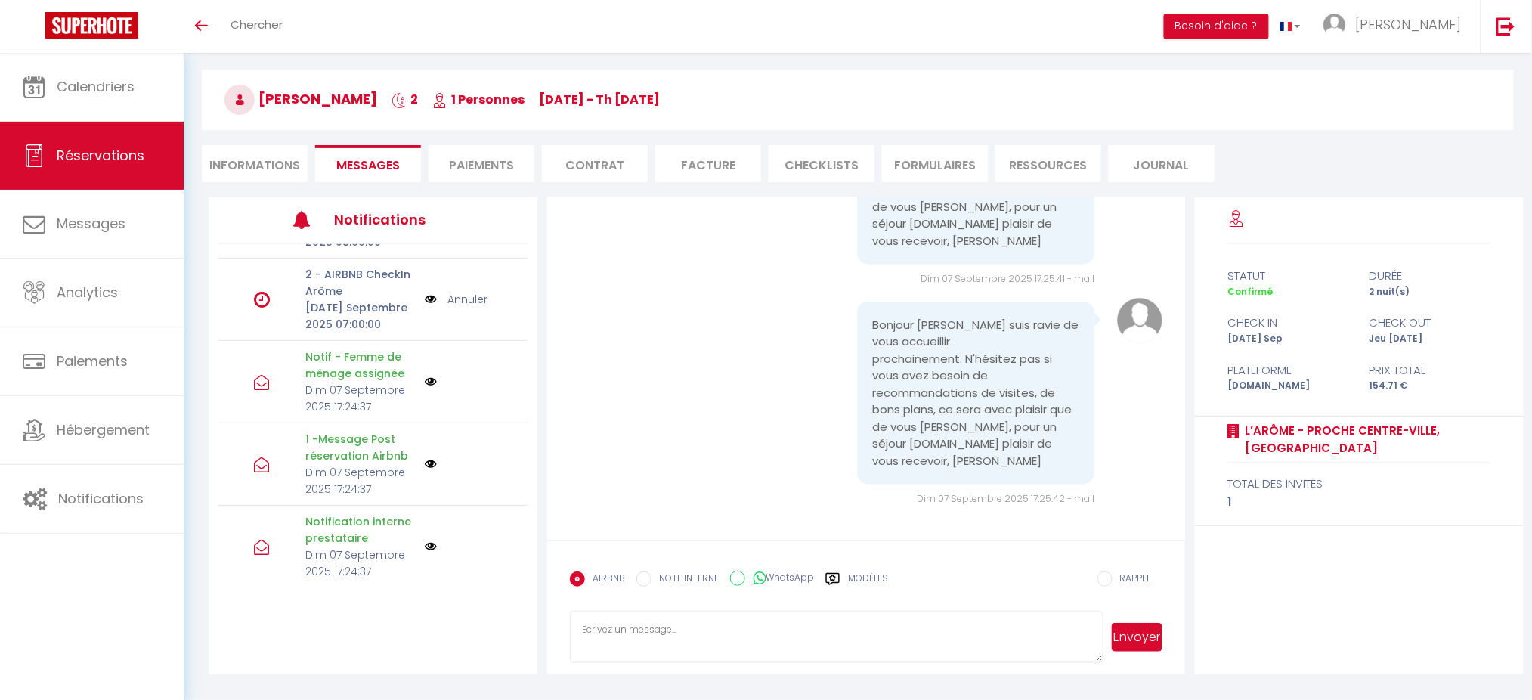
select select
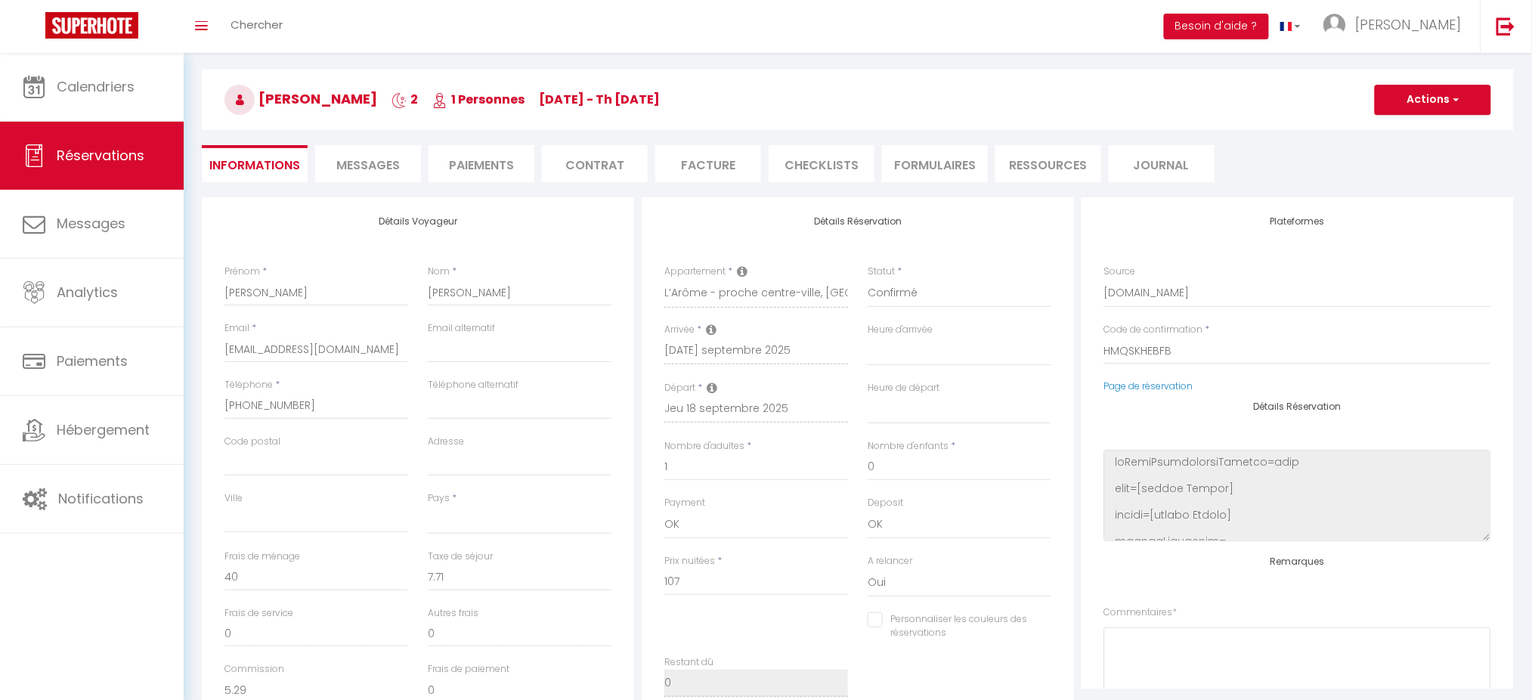
click at [348, 158] on span "Messages" at bounding box center [367, 164] width 63 height 17
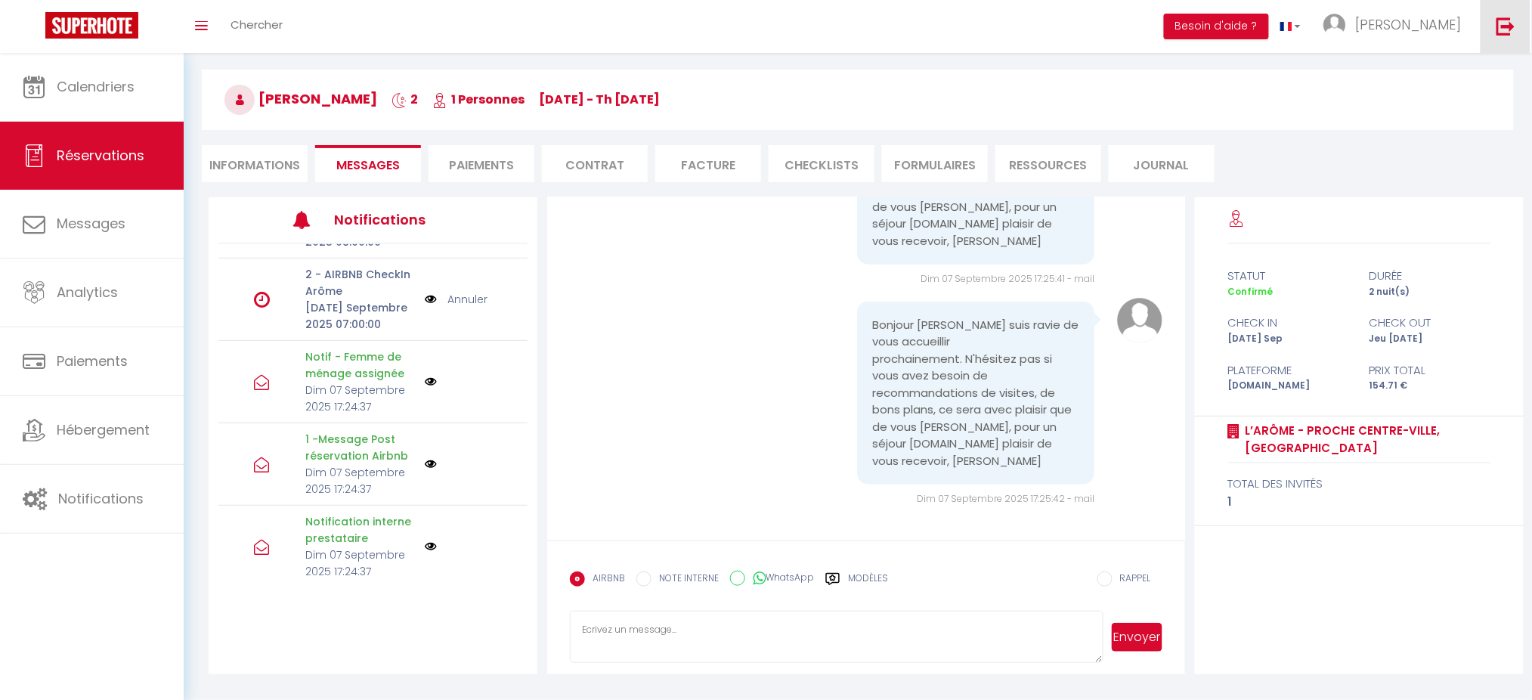
click at [1511, 35] on link at bounding box center [1505, 26] width 50 height 53
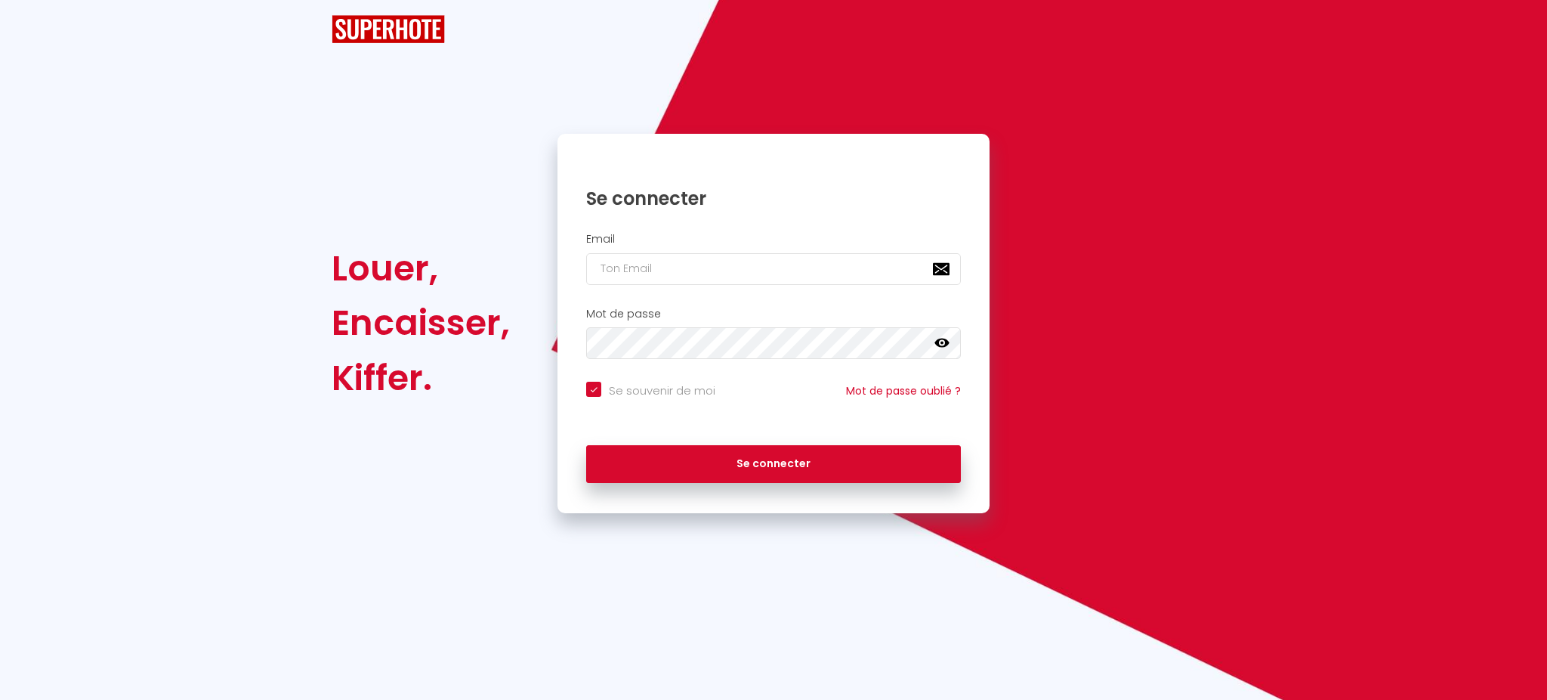
checkbox input "true"
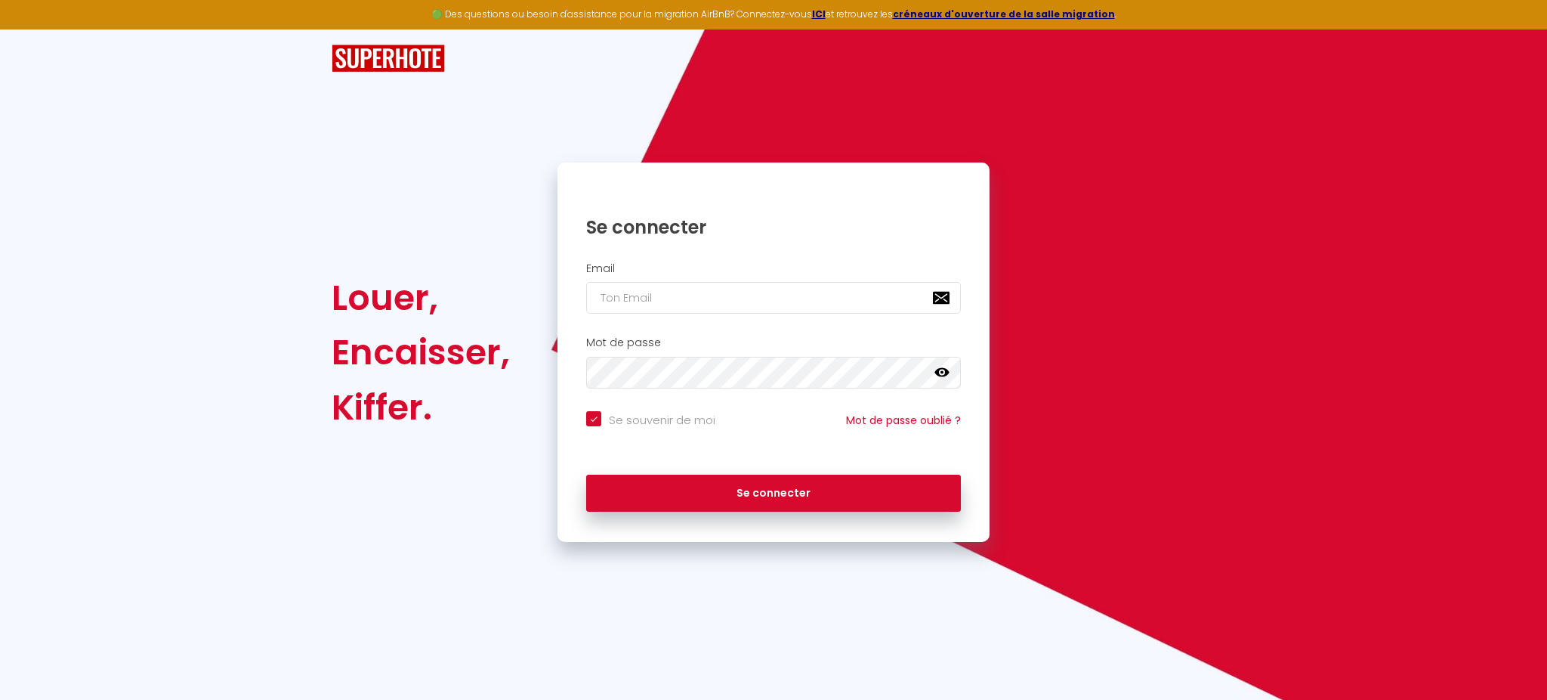
click at [621, 329] on div "Mot de passe false" at bounding box center [774, 366] width 432 height 75
click at [651, 298] on input "email" at bounding box center [773, 298] width 375 height 32
paste input "[EMAIL_ADDRESS][DOMAIN_NAME]"
type input "[EMAIL_ADDRESS][DOMAIN_NAME]"
checkbox input "true"
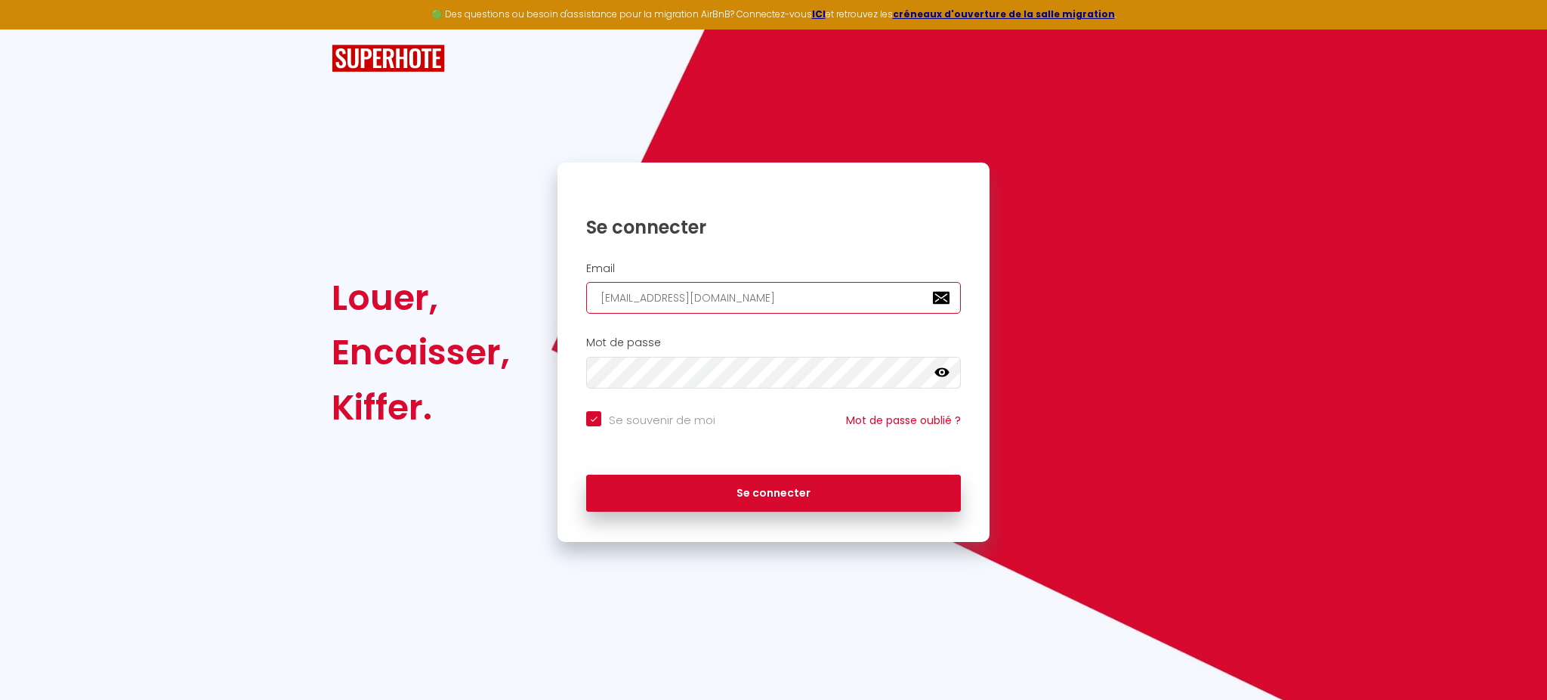
type input "[EMAIL_ADDRESS][DOMAIN_NAME]"
click at [646, 418] on input "Se souvenir de moi" at bounding box center [650, 418] width 129 height 15
checkbox input "false"
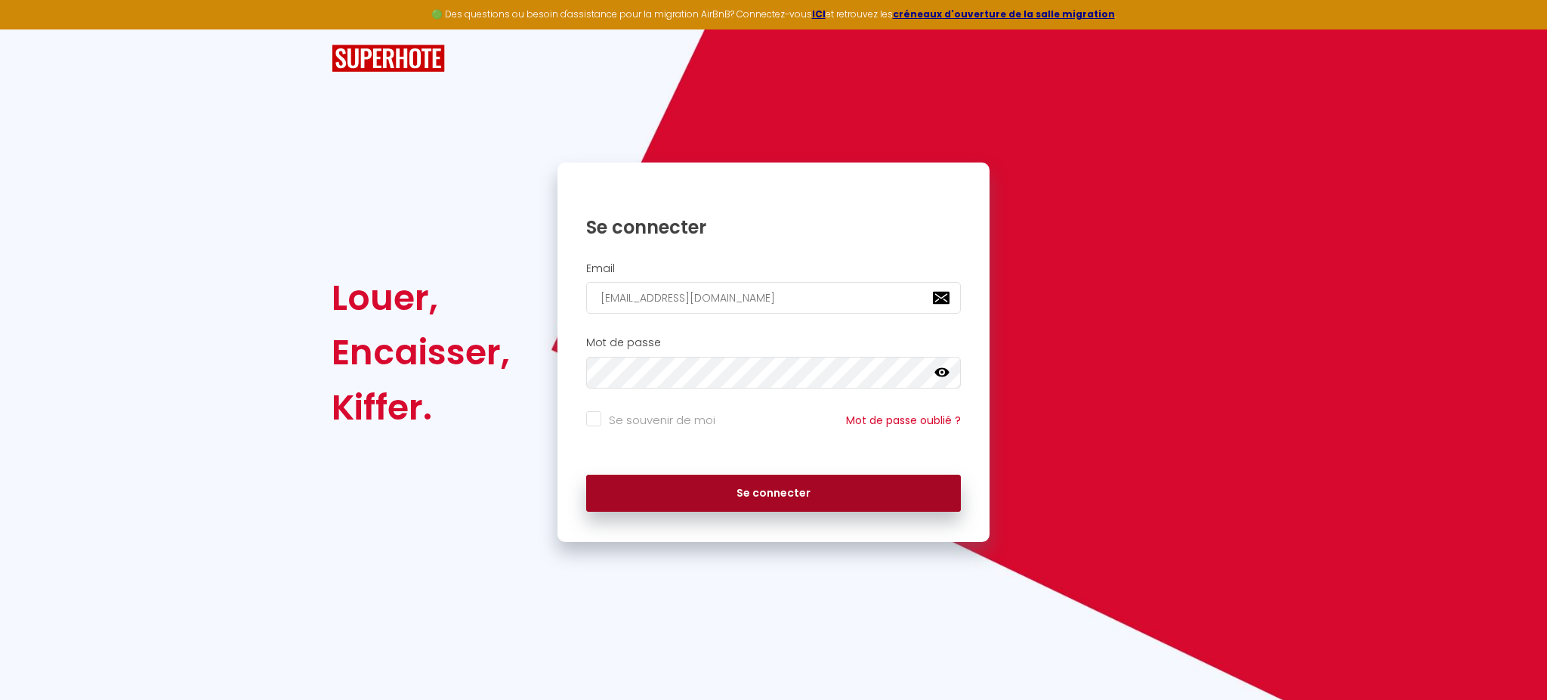
click at [670, 477] on button "Se connecter" at bounding box center [773, 493] width 375 height 38
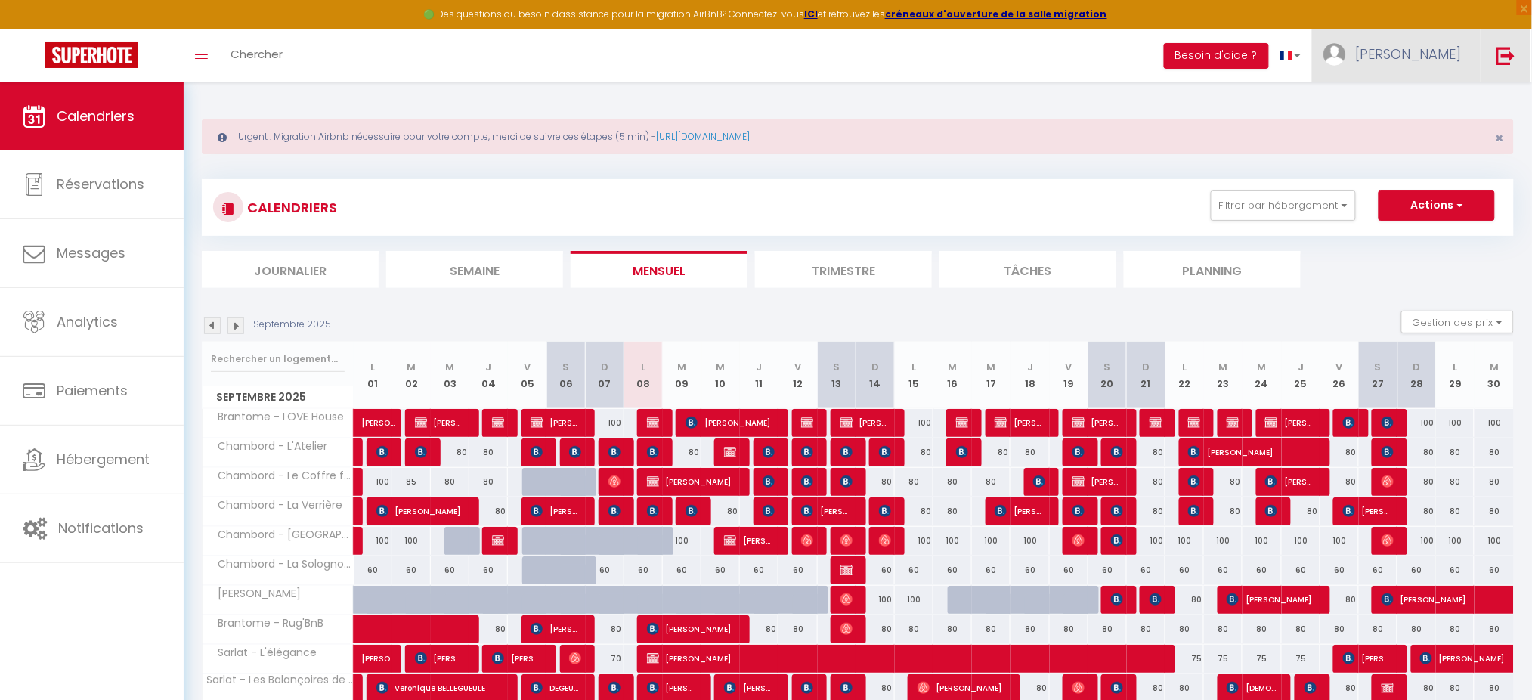
drag, startPoint x: 1497, startPoint y: 58, endPoint x: 1464, endPoint y: 61, distance: 33.4
click at [1497, 58] on img at bounding box center [1505, 55] width 19 height 19
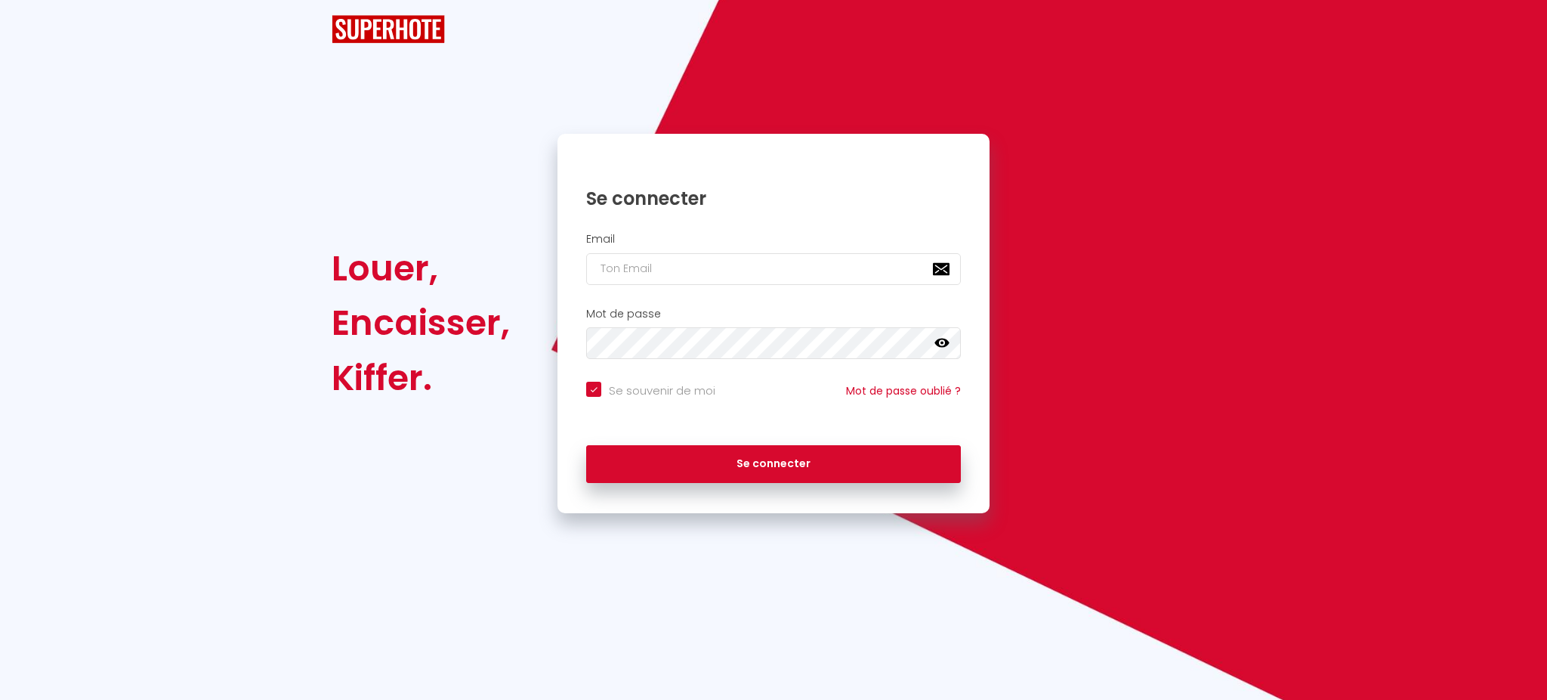
checkbox input "true"
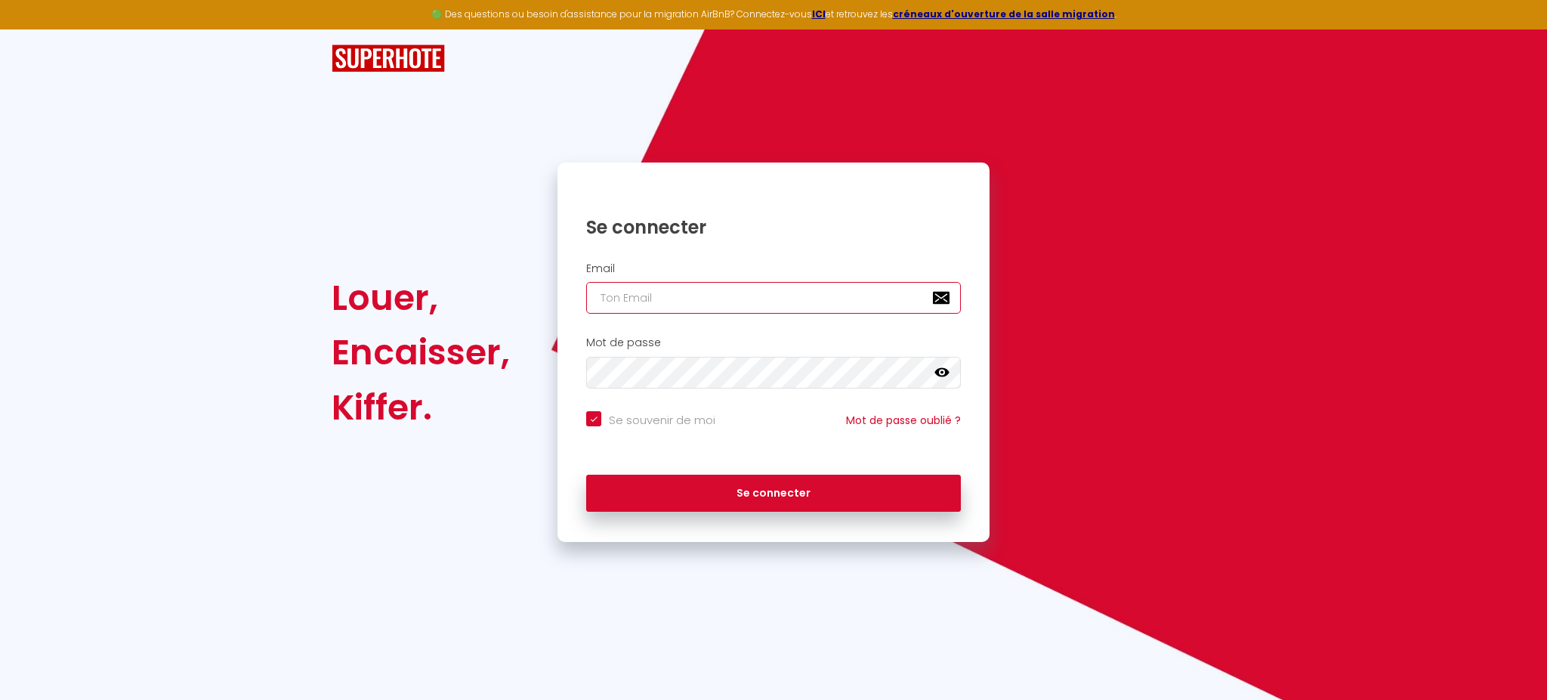
click at [678, 301] on input "email" at bounding box center [773, 298] width 375 height 32
paste input "[EMAIL_ADDRESS][DOMAIN_NAME]"
type input "[EMAIL_ADDRESS][DOMAIN_NAME]"
checkbox input "true"
type input "[EMAIL_ADDRESS][DOMAIN_NAME]"
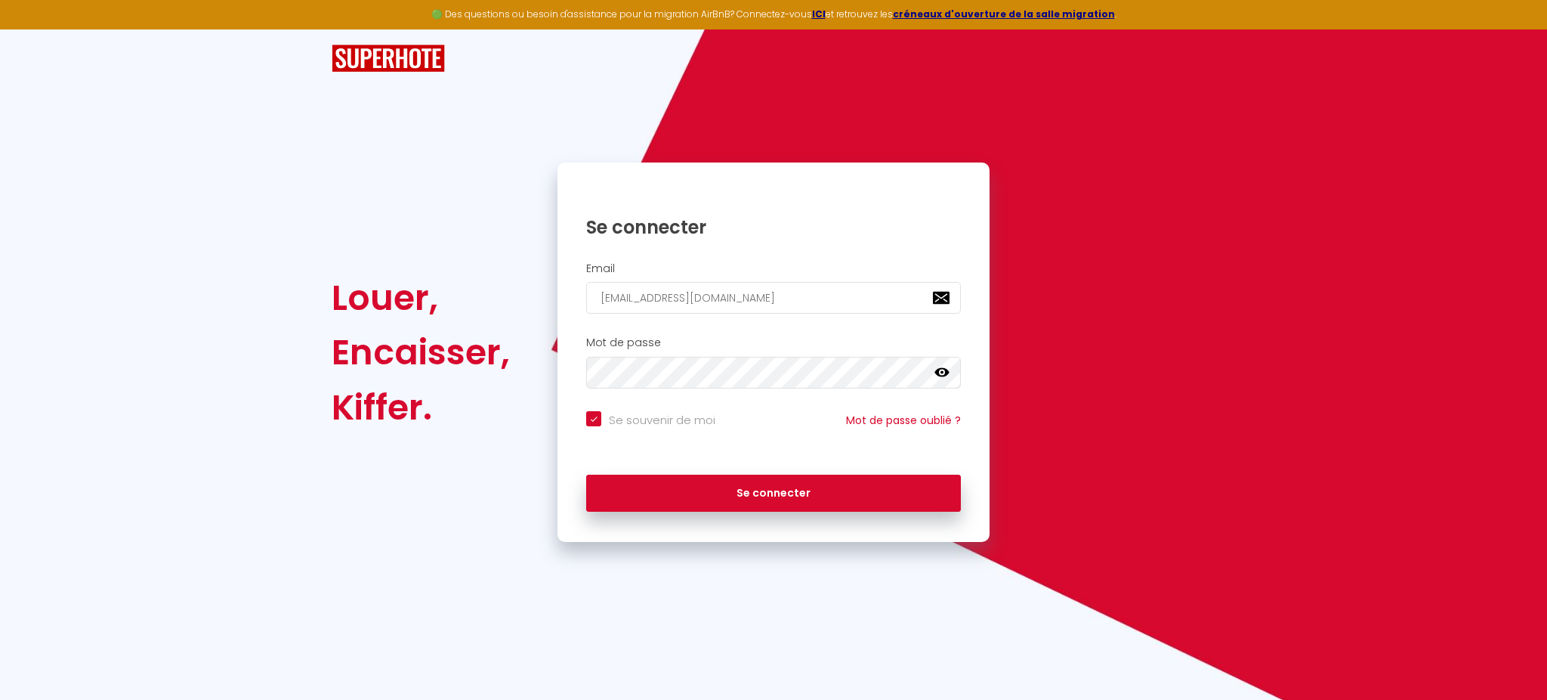
click at [648, 419] on input "Se souvenir de moi" at bounding box center [650, 418] width 129 height 15
checkbox input "false"
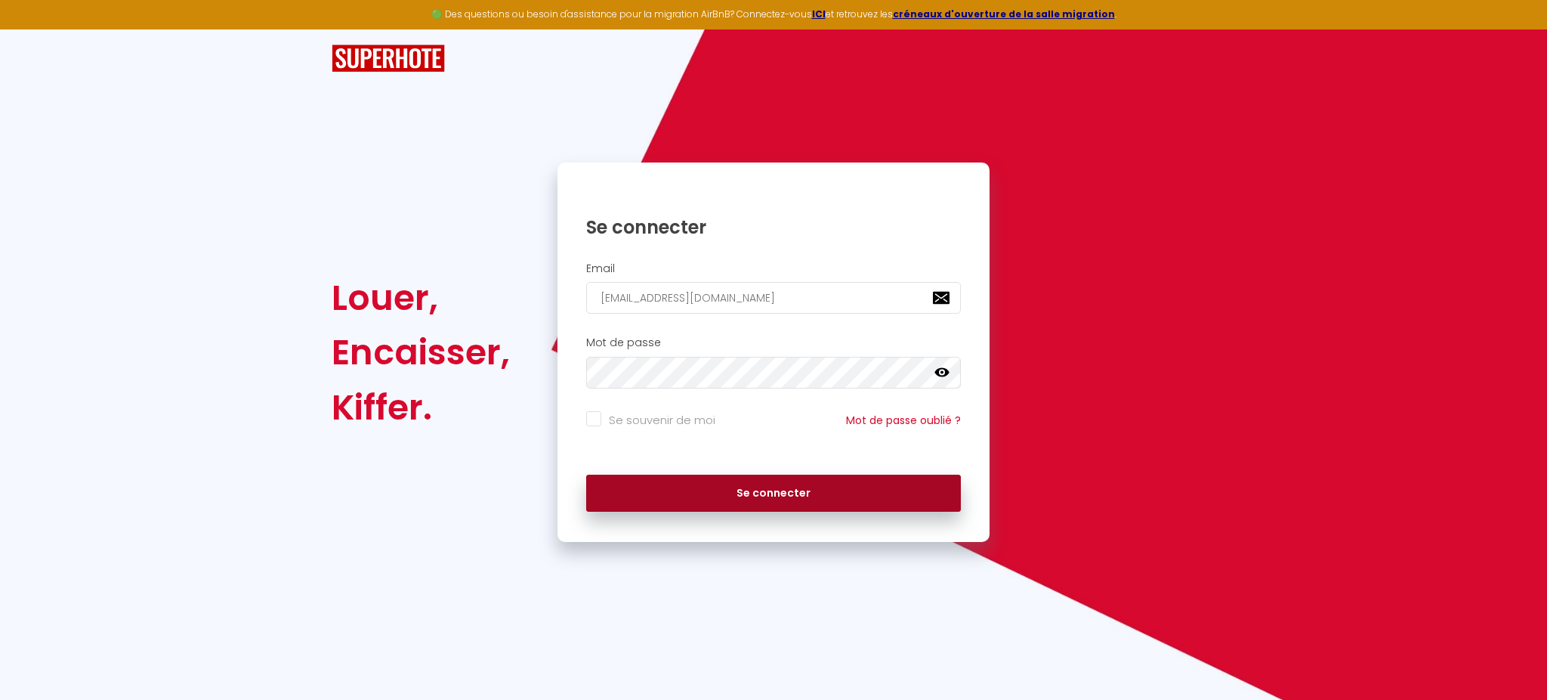
click at [651, 495] on button "Se connecter" at bounding box center [773, 493] width 375 height 38
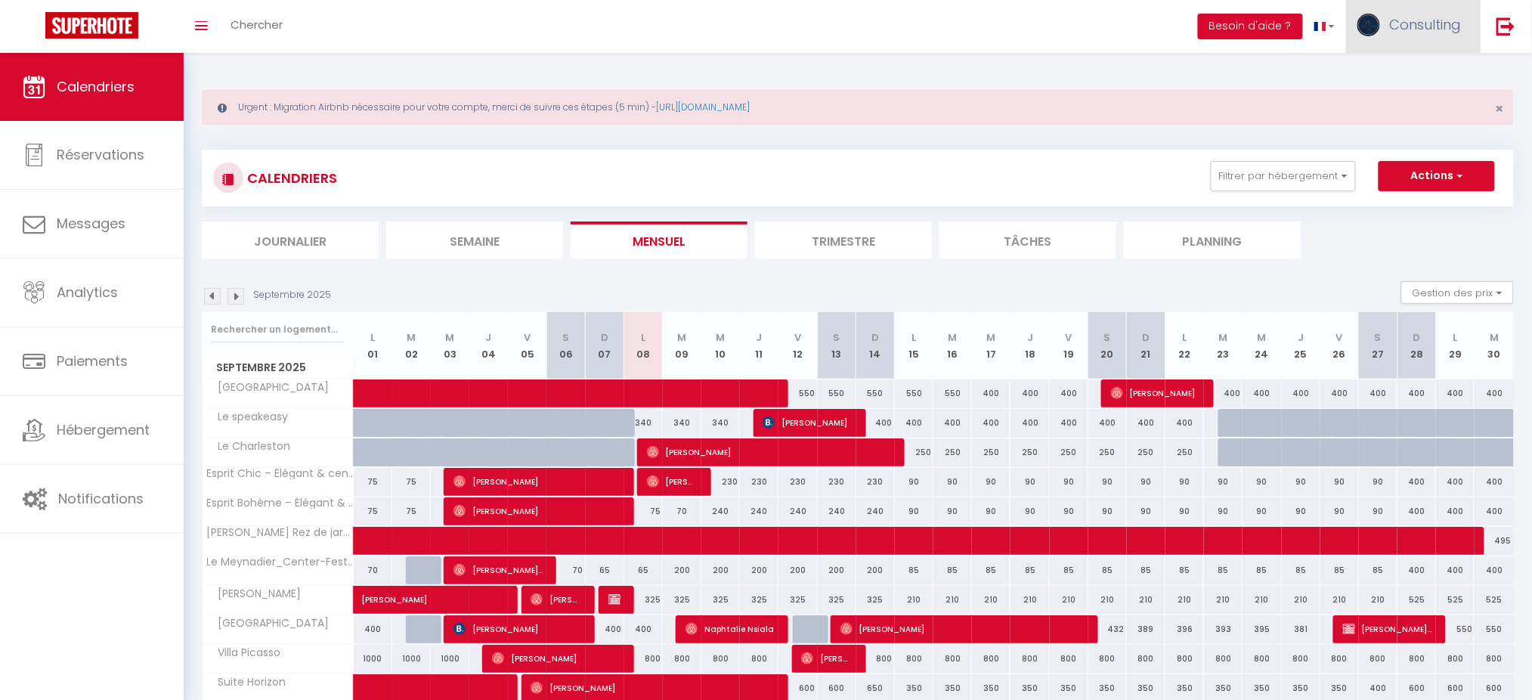
click at [1429, 31] on span "Consulting" at bounding box center [1425, 24] width 72 height 19
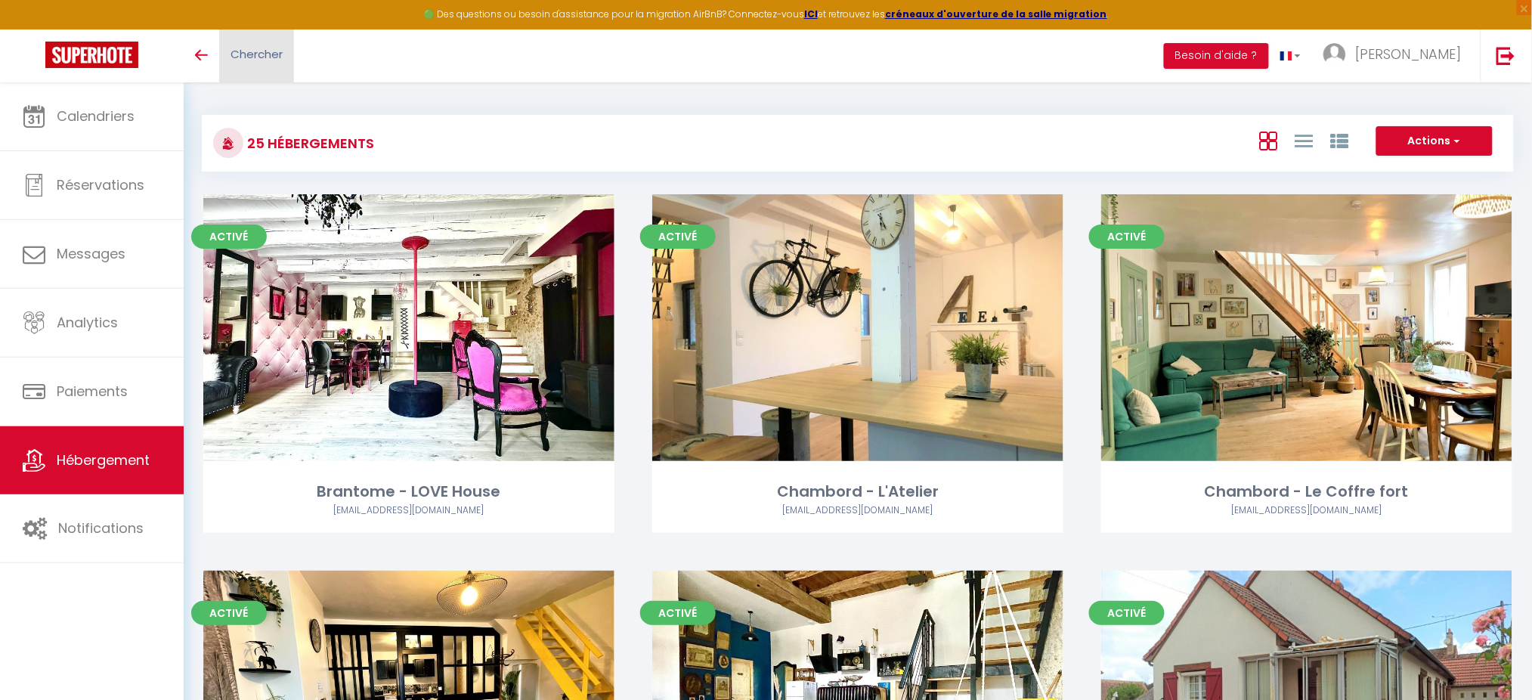
click at [271, 29] on link "Chercher" at bounding box center [256, 55] width 75 height 53
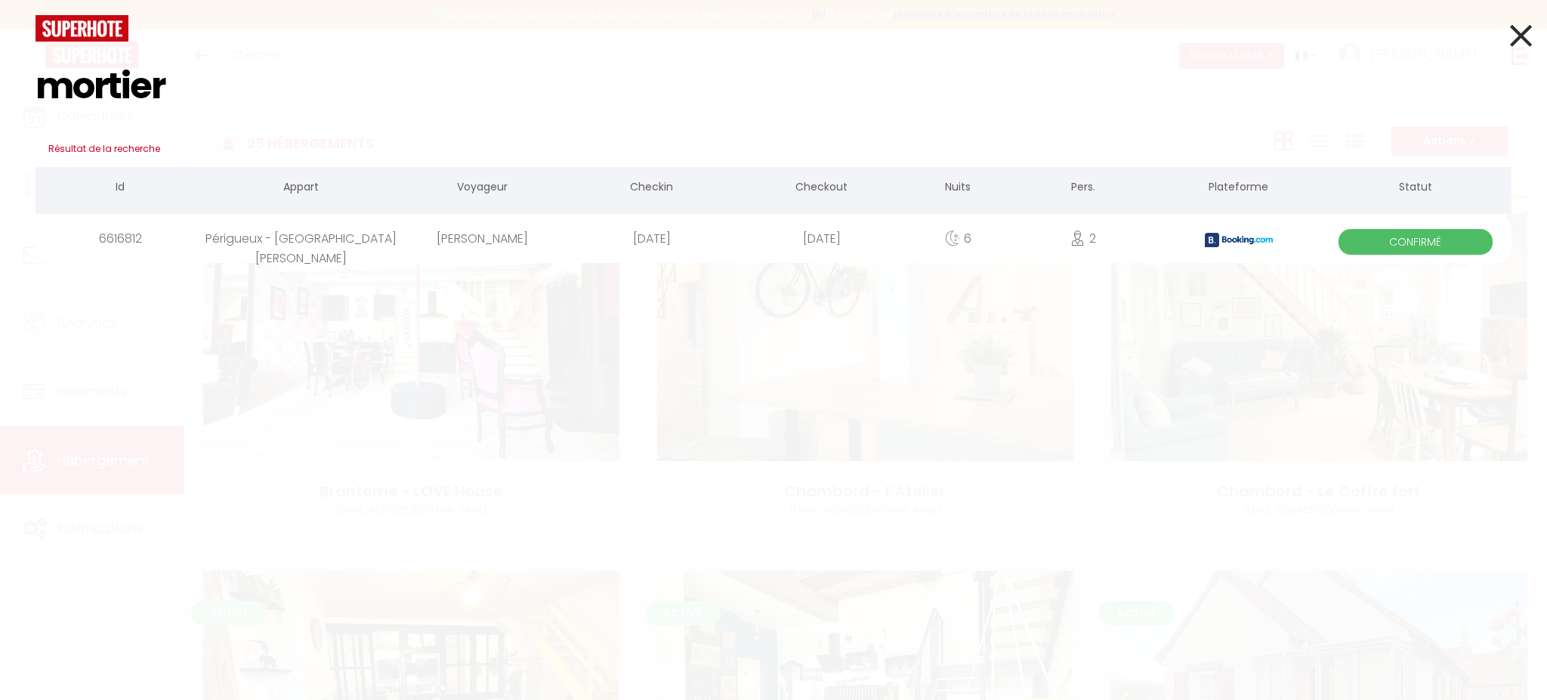
type input "mortier"
click at [731, 238] on div "Su September 07. 2025" at bounding box center [652, 238] width 170 height 49
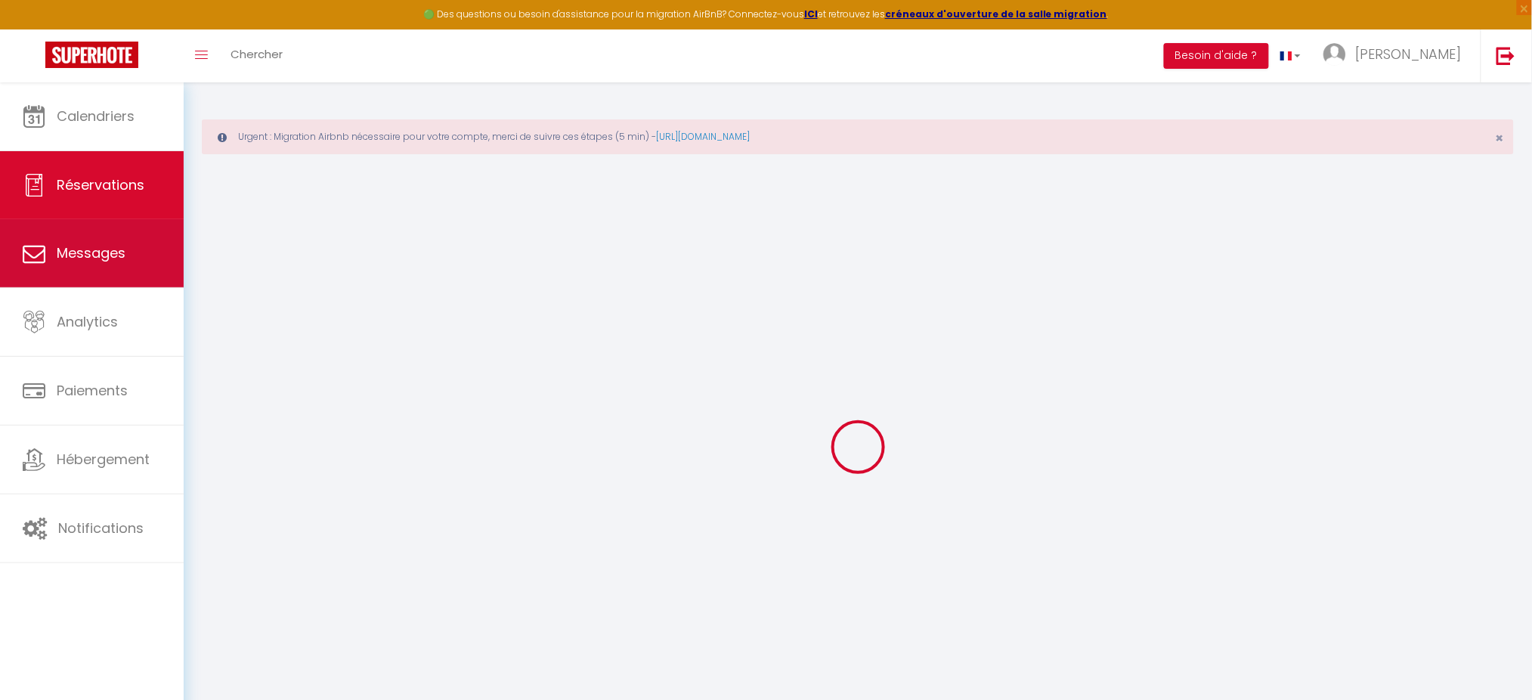
select select
checkbox input "false"
type textarea "** THIS RESERVATION HAS BEEN PRE-PAID ** Reservation has a cancellation grace p…"
type textarea "2 animaux"
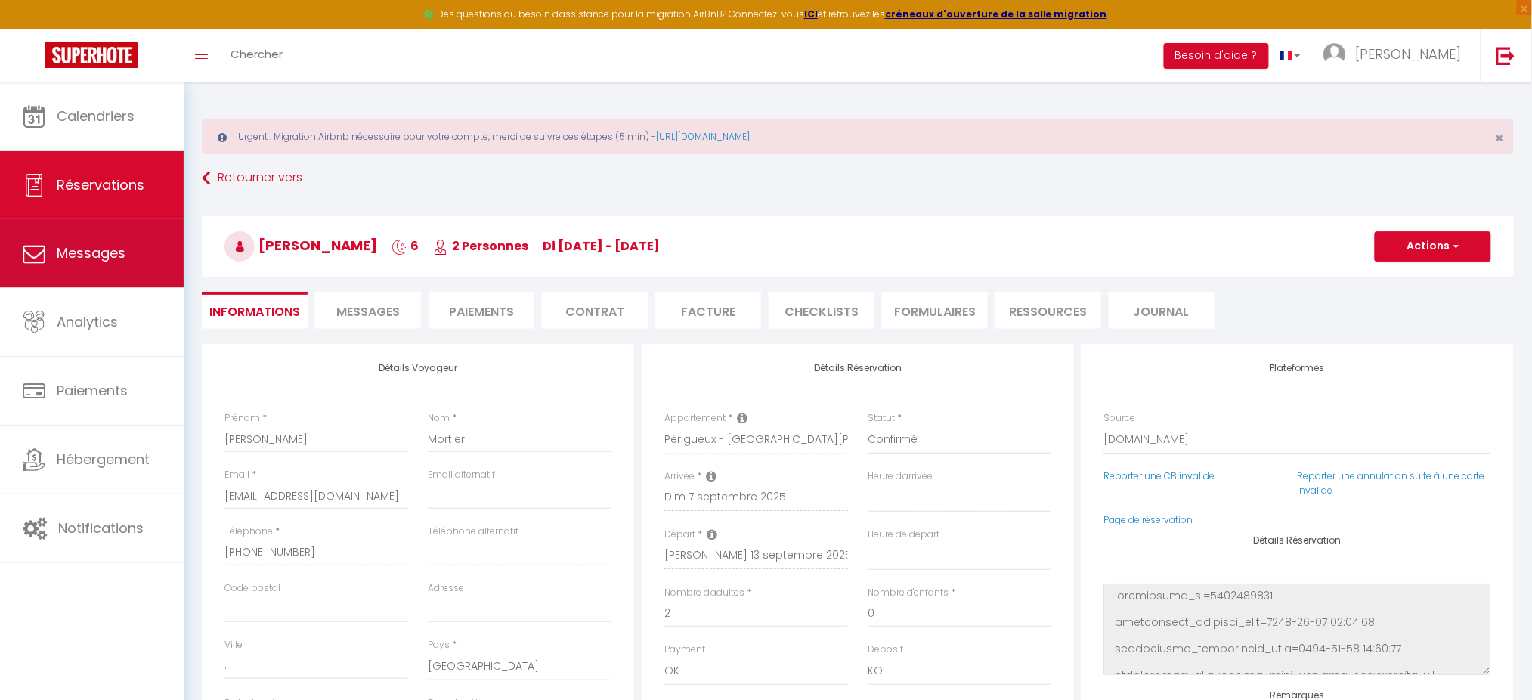
select select
checkbox input "false"
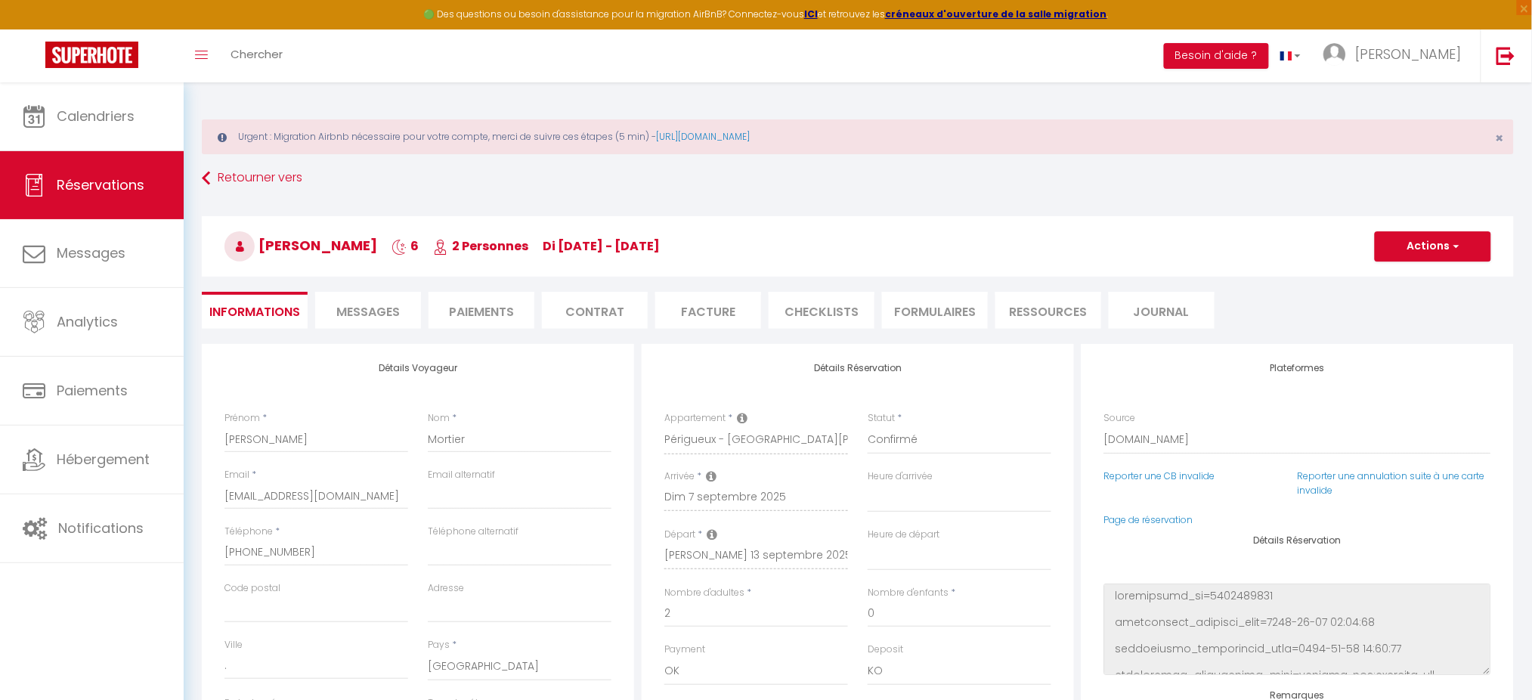
select select
click at [364, 308] on span "Messages" at bounding box center [367, 311] width 63 height 17
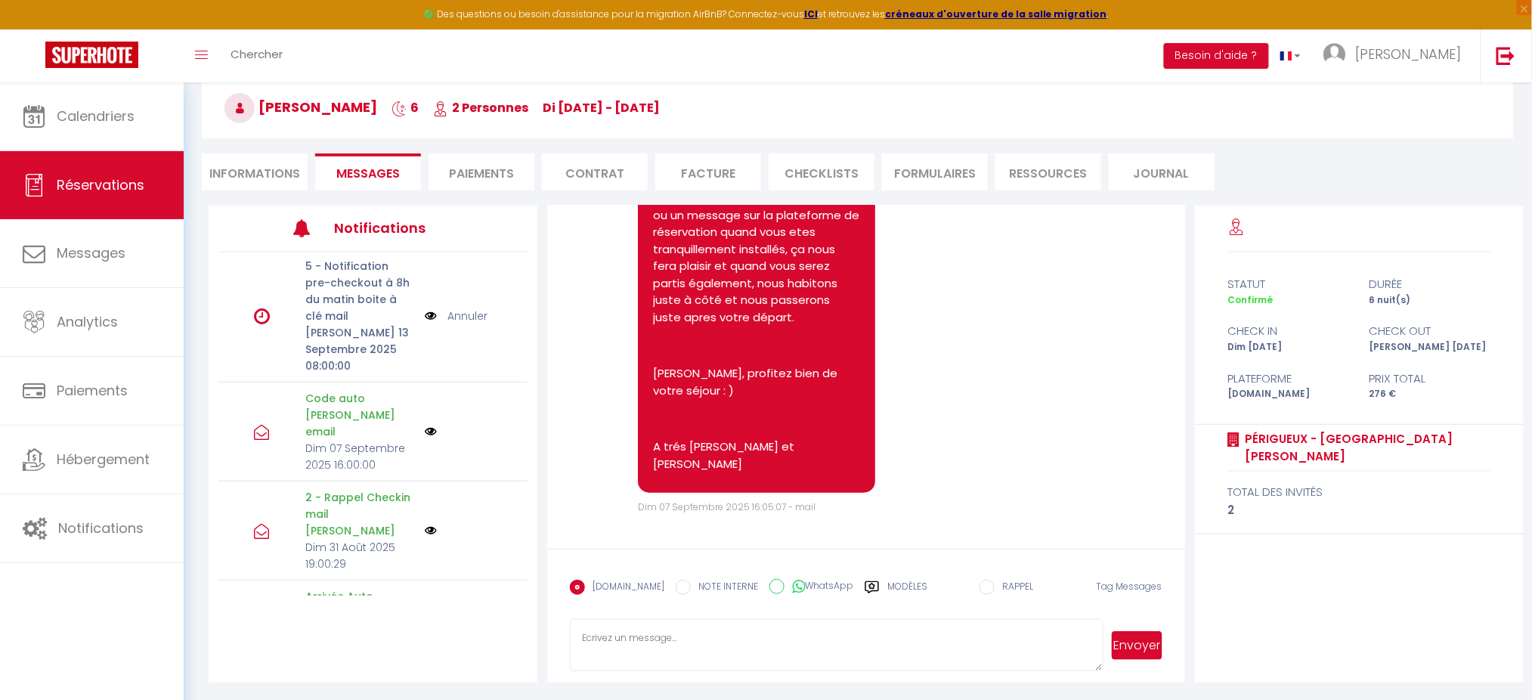
scroll to position [4558, 0]
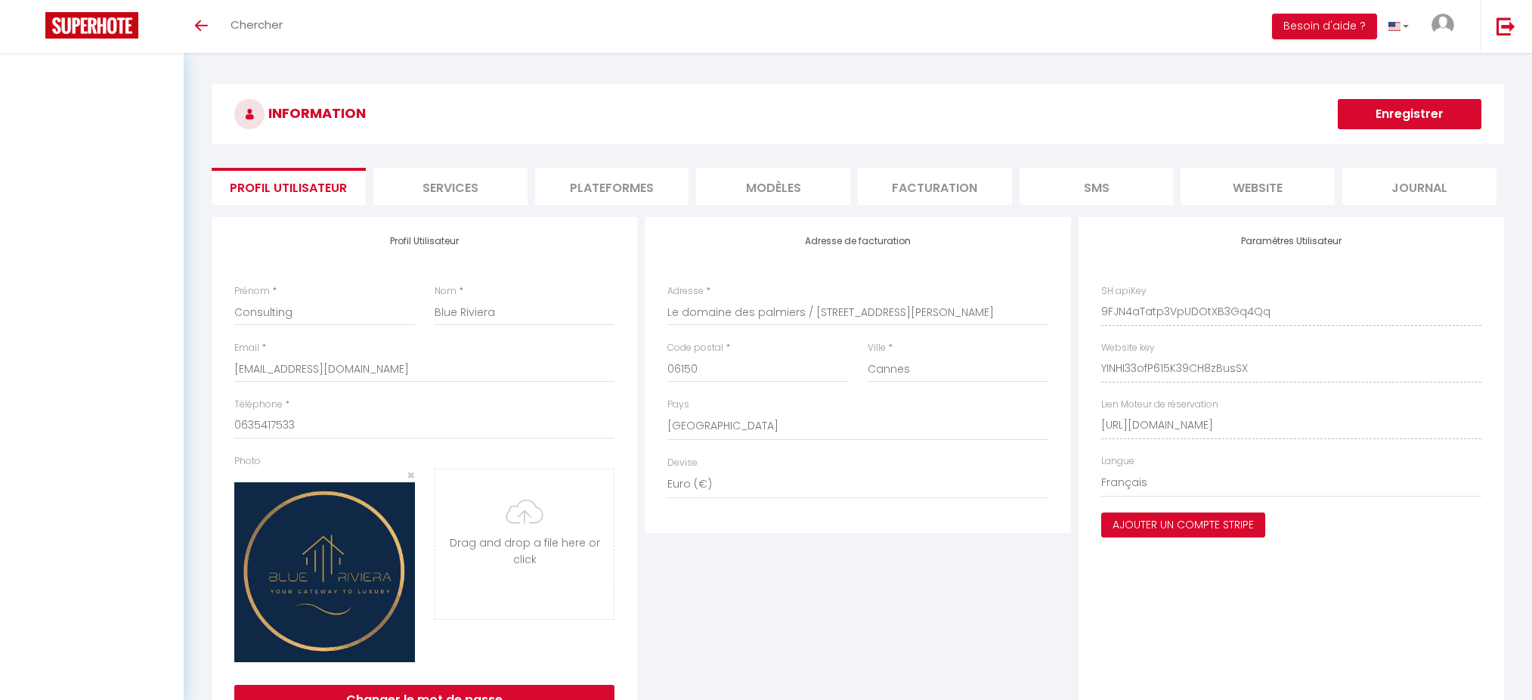
select select "28"
select select "fr"
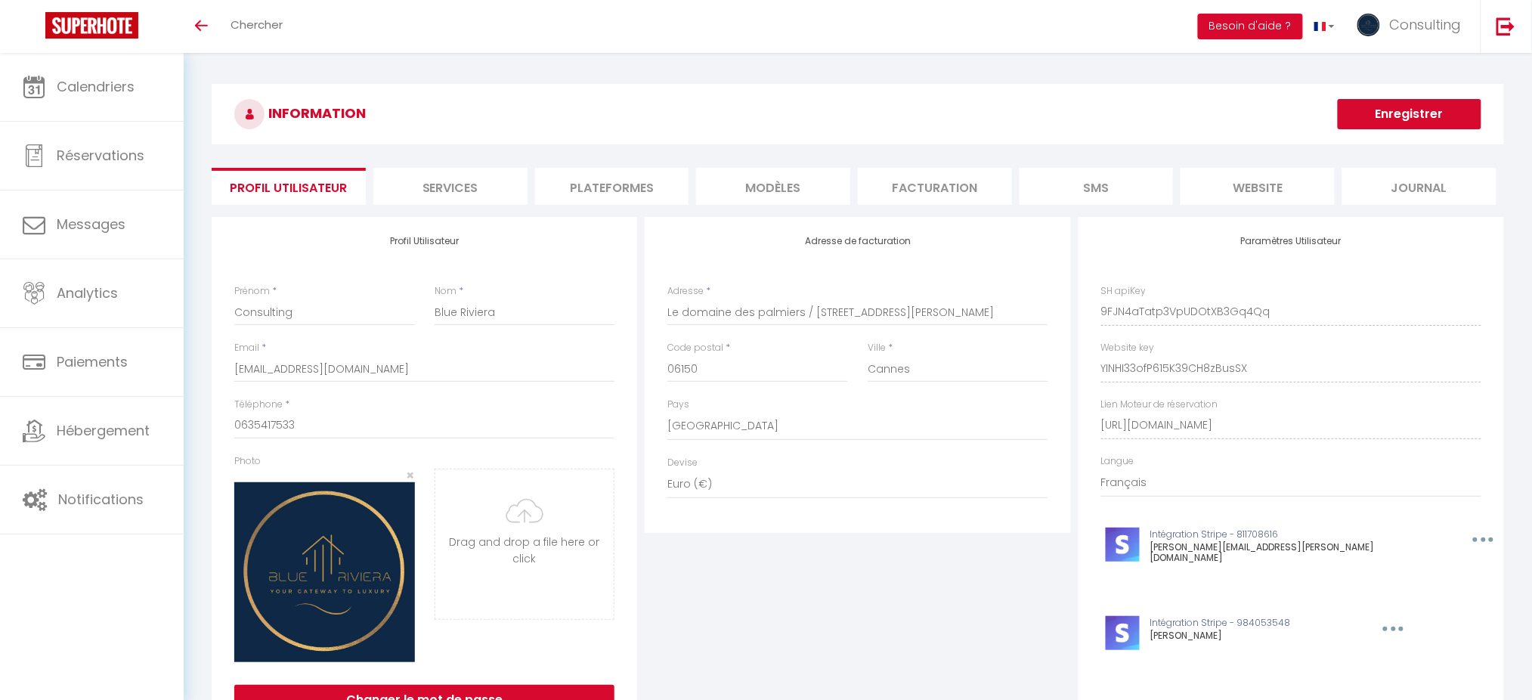
click at [581, 193] on li "Plateformes" at bounding box center [612, 186] width 154 height 37
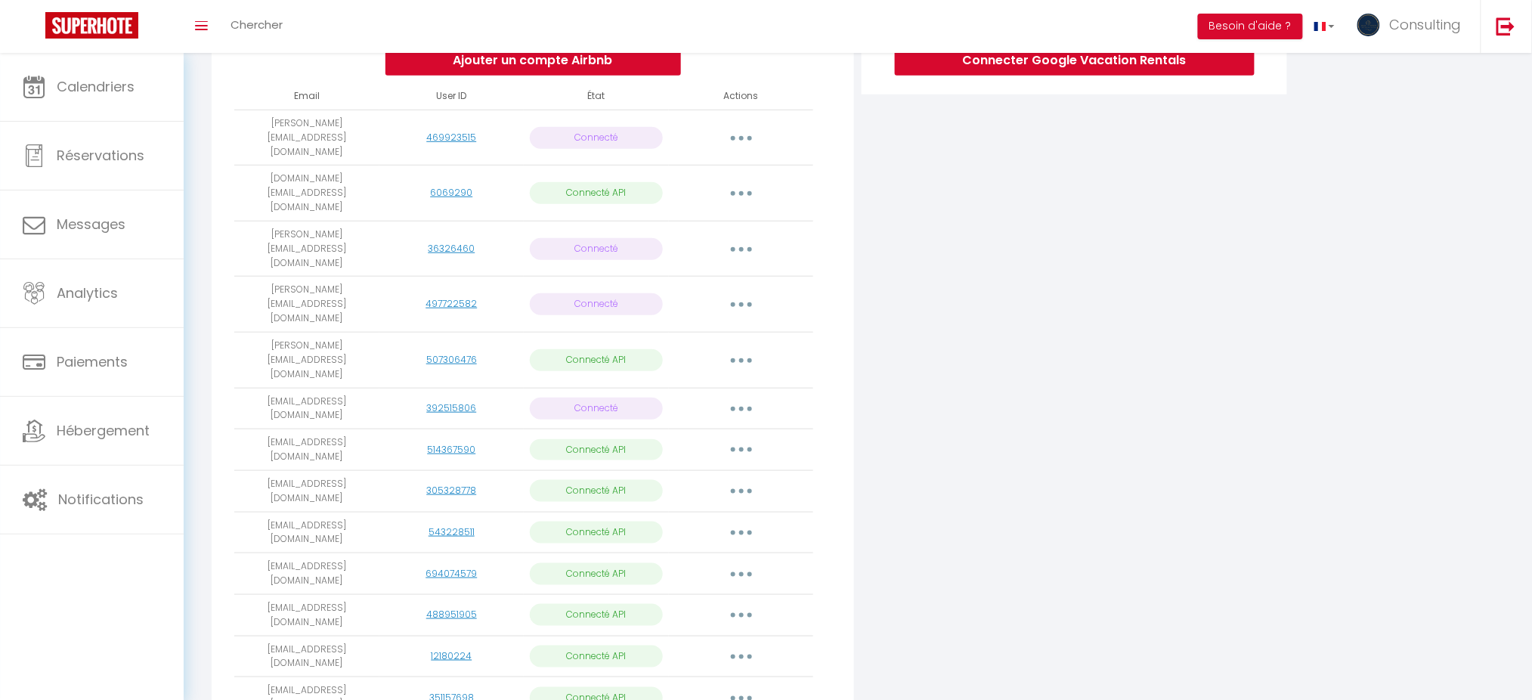
scroll to position [366, 0]
